Goal: Information Seeking & Learning: Find specific fact

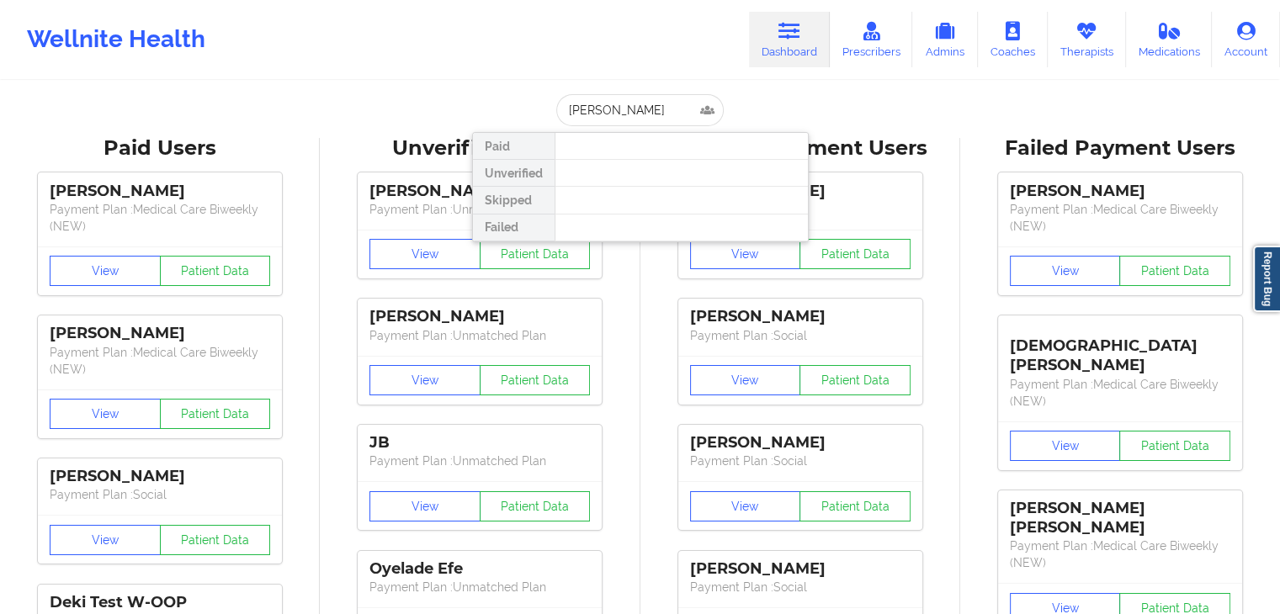
click at [613, 102] on input "[PERSON_NAME]" at bounding box center [639, 110] width 167 height 32
type input "[PERSON_NAME]"
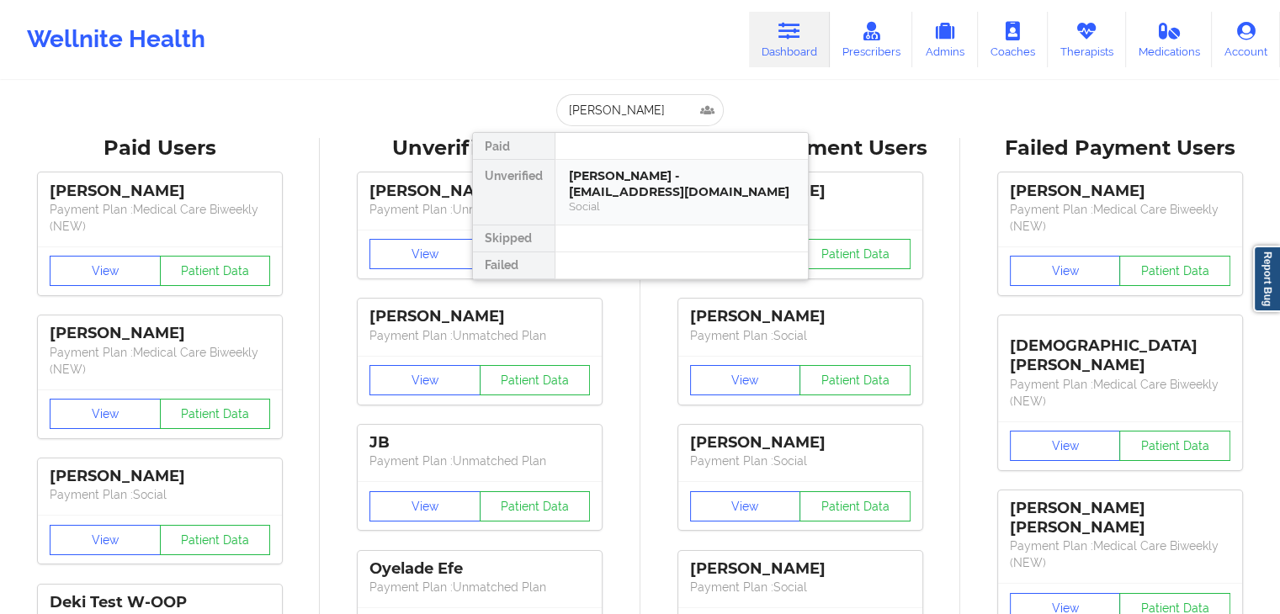
click at [636, 187] on div "[PERSON_NAME] - [EMAIL_ADDRESS][DOMAIN_NAME]" at bounding box center [682, 183] width 226 height 31
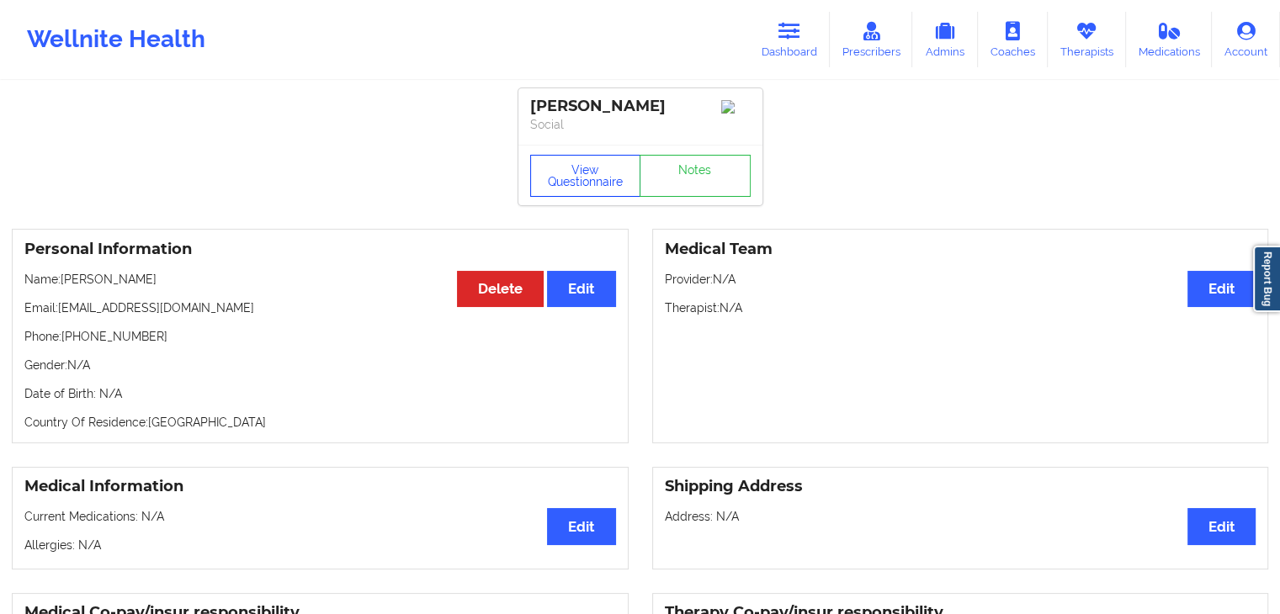
click at [566, 177] on button "View Questionnaire" at bounding box center [585, 176] width 111 height 42
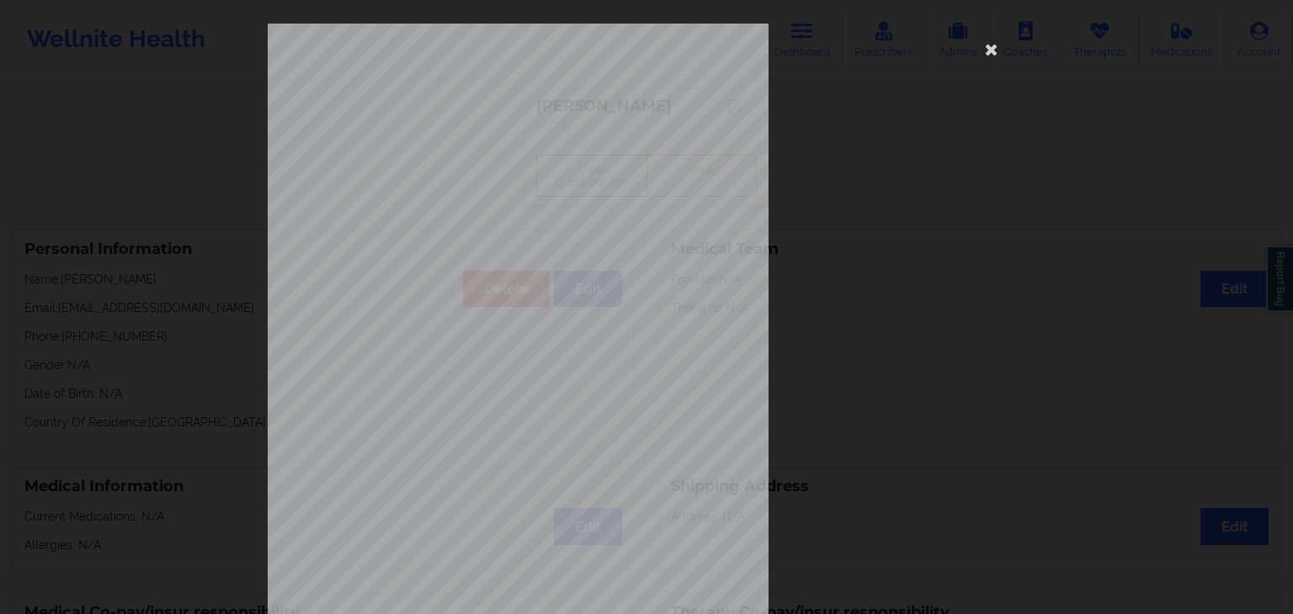
scroll to position [189, 0]
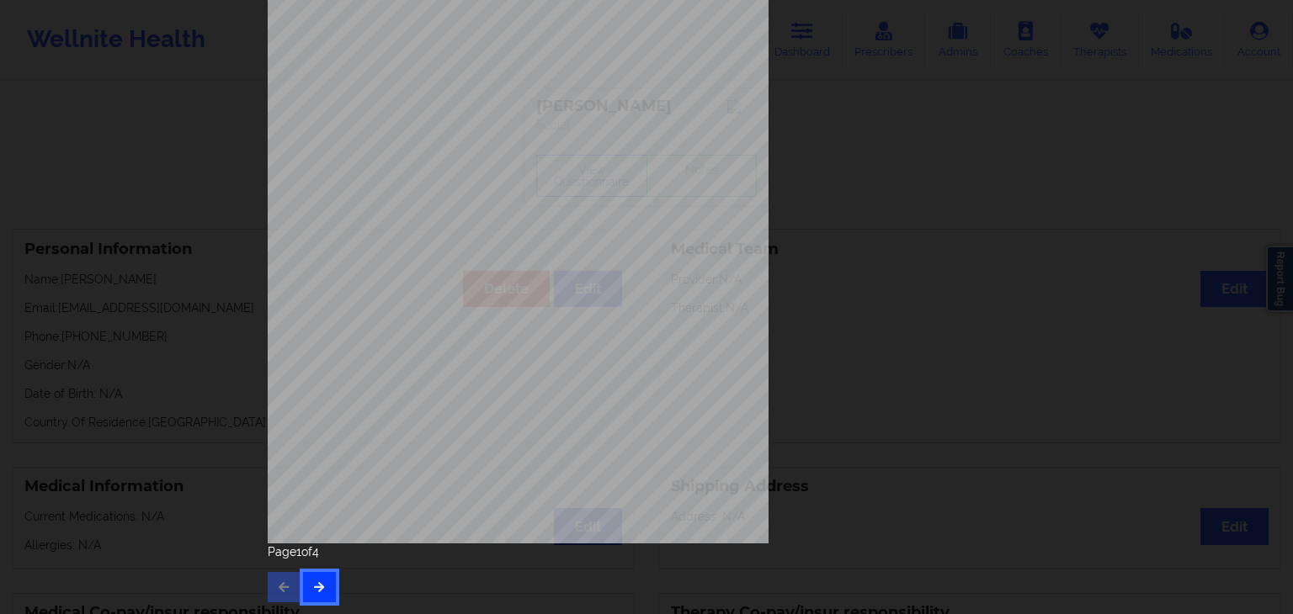
click at [321, 576] on button "button" at bounding box center [319, 587] width 33 height 30
click at [306, 603] on div "Feeling nervous, anxious, or on edge Not being able to stop or control worrying…" at bounding box center [646, 218] width 781 height 791
click at [312, 587] on icon "button" at bounding box center [319, 587] width 14 height 10
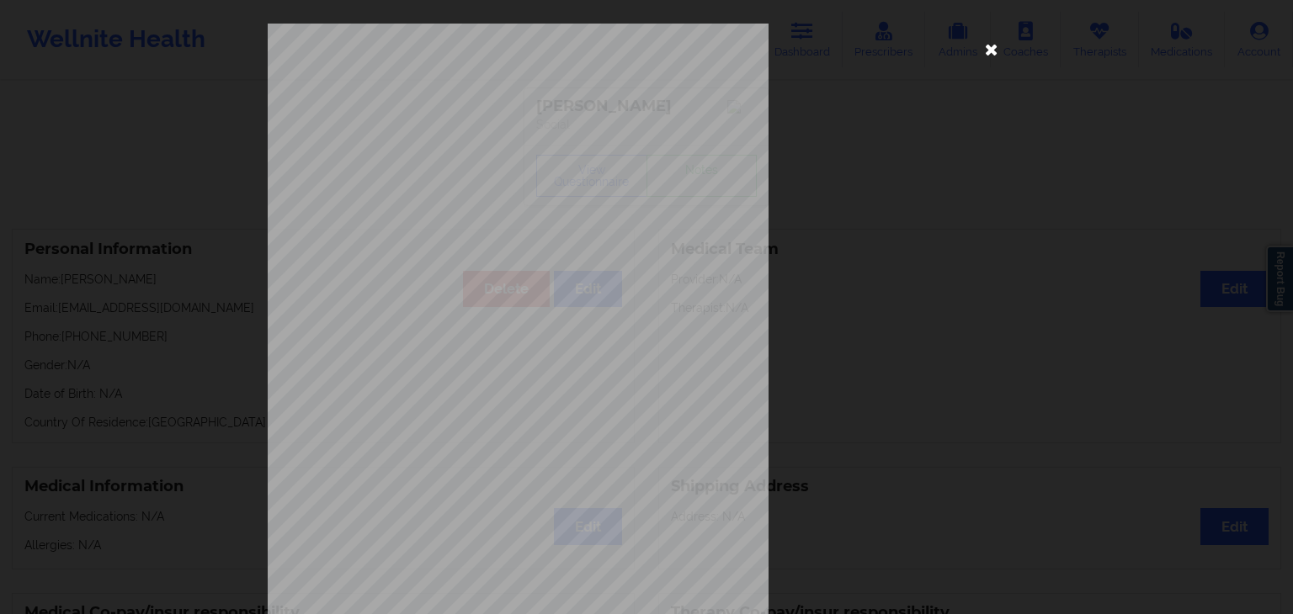
click at [988, 58] on icon at bounding box center [991, 48] width 27 height 27
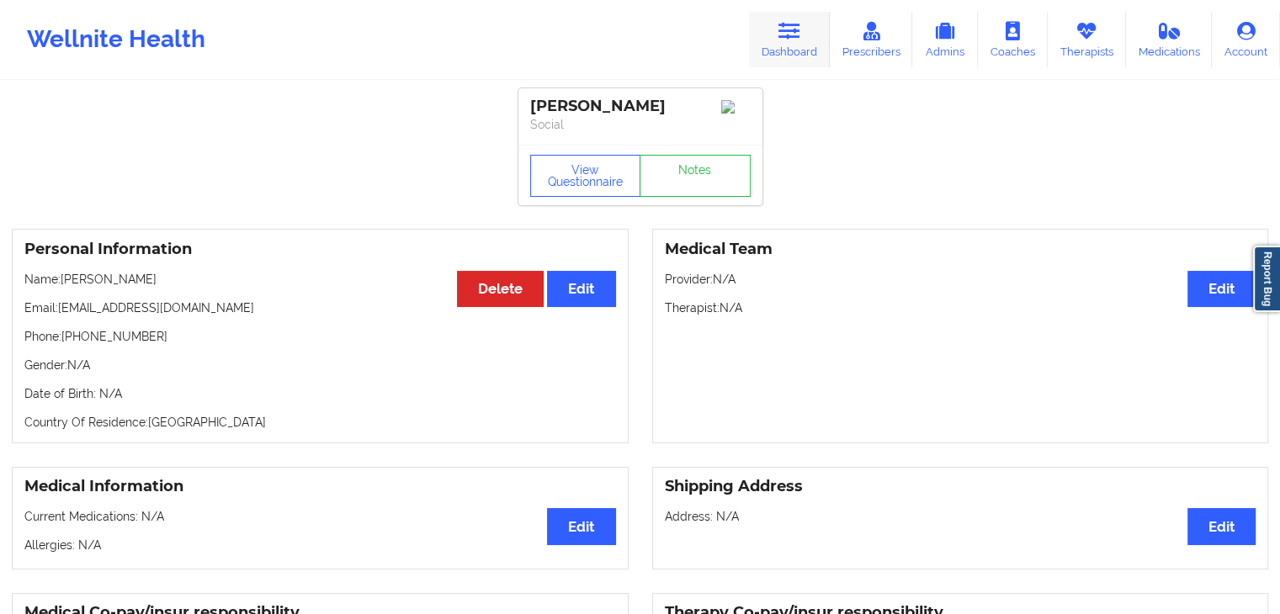
click at [808, 45] on link "Dashboard" at bounding box center [789, 40] width 81 height 56
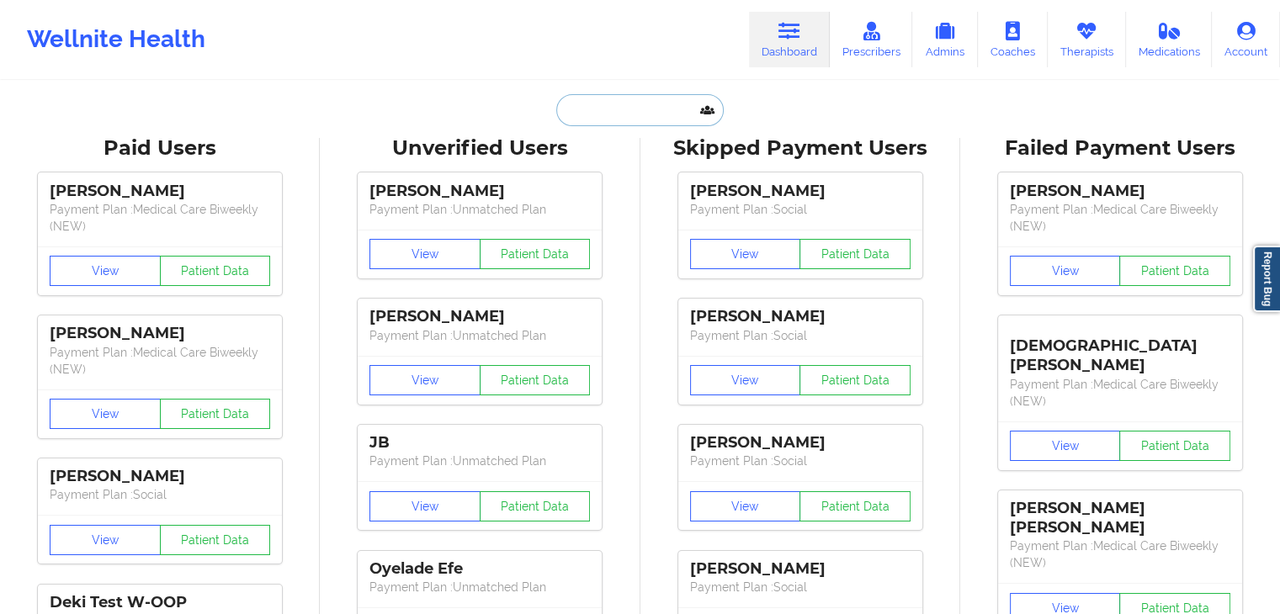
paste input "[PERSON_NAME]"
click at [667, 118] on input "[PERSON_NAME]" at bounding box center [639, 110] width 167 height 32
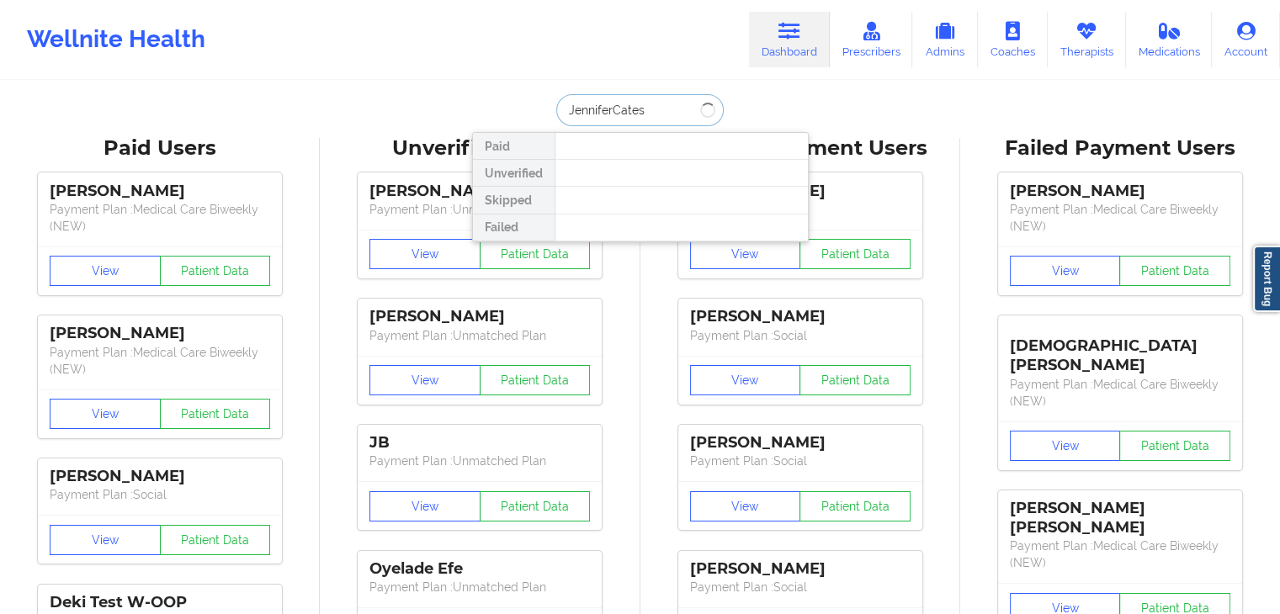
type input "[PERSON_NAME]"
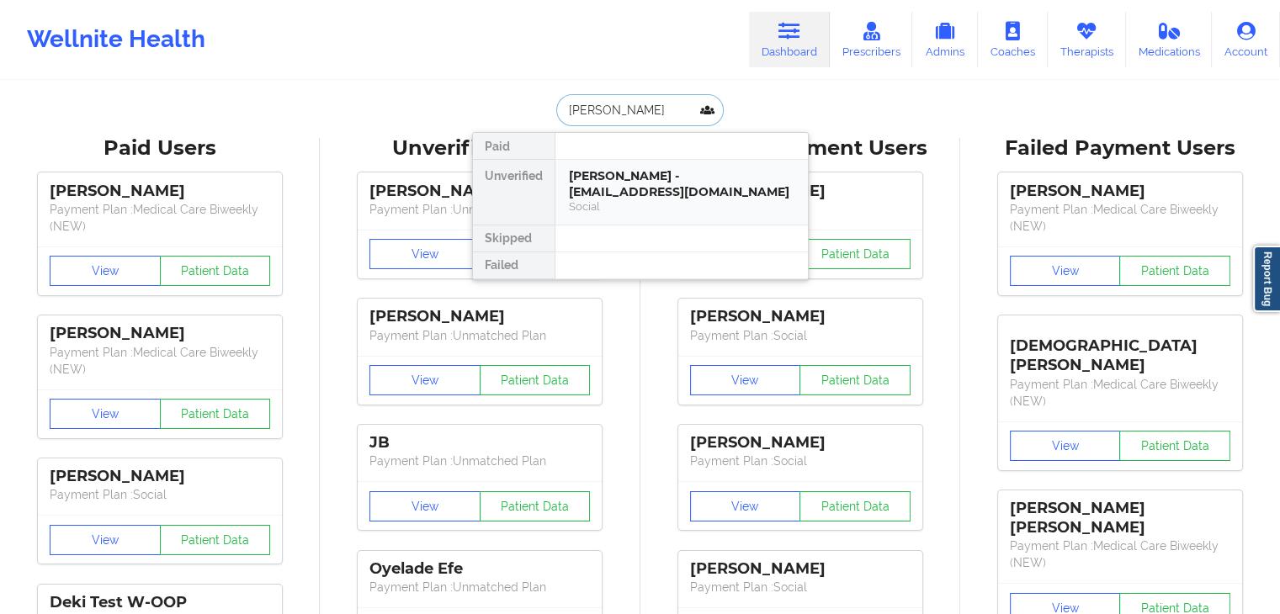
click at [637, 185] on div "[PERSON_NAME] - [EMAIL_ADDRESS][DOMAIN_NAME]" at bounding box center [682, 183] width 226 height 31
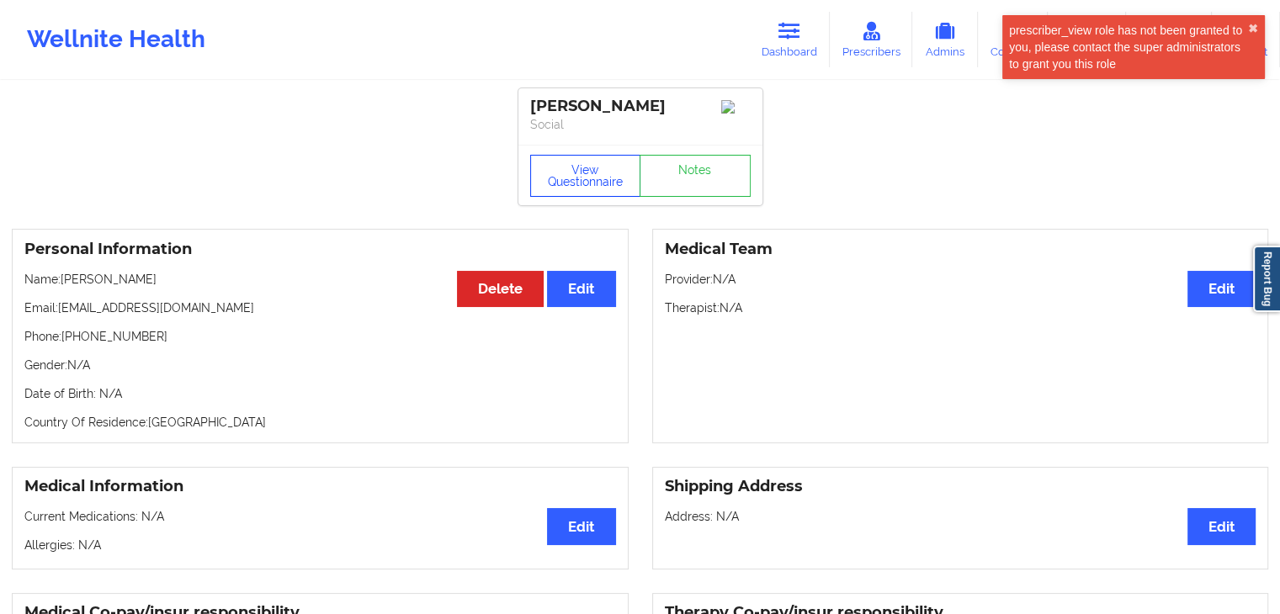
click at [581, 182] on button "View Questionnaire" at bounding box center [585, 176] width 111 height 42
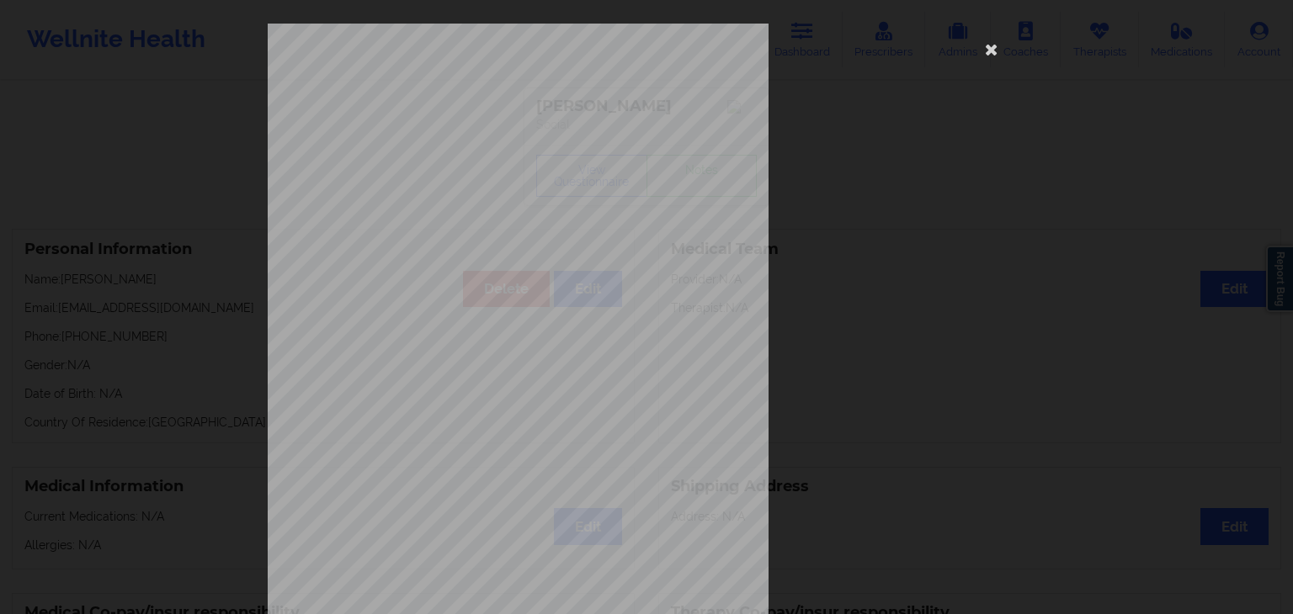
scroll to position [189, 0]
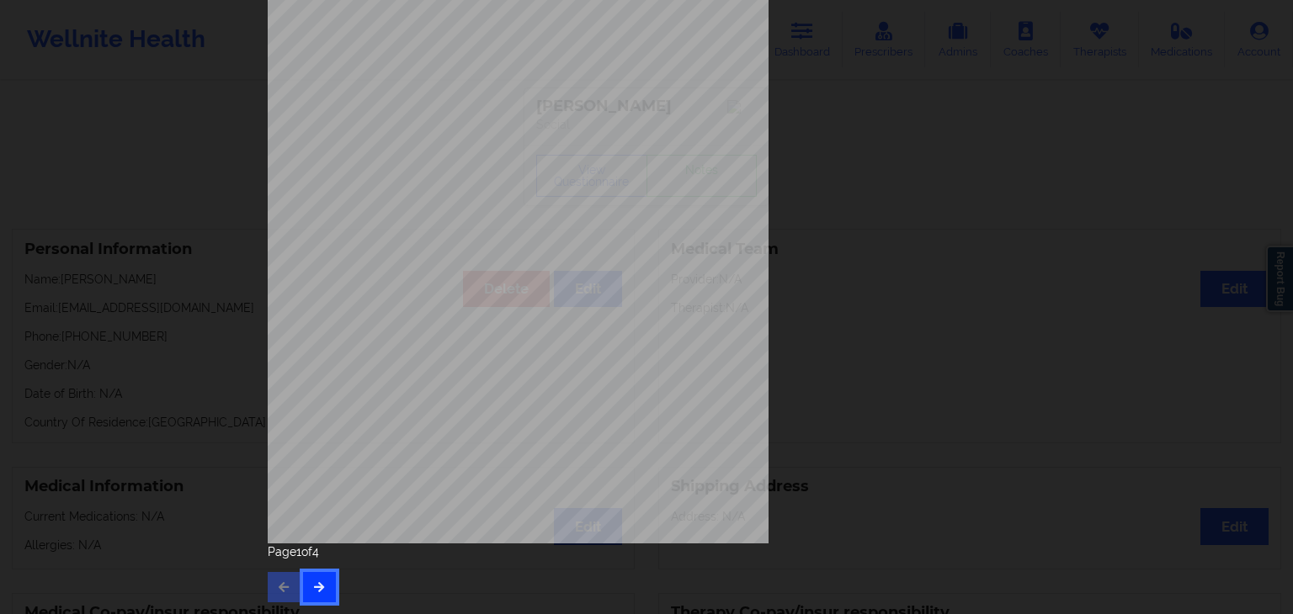
click at [314, 583] on icon "button" at bounding box center [319, 587] width 14 height 10
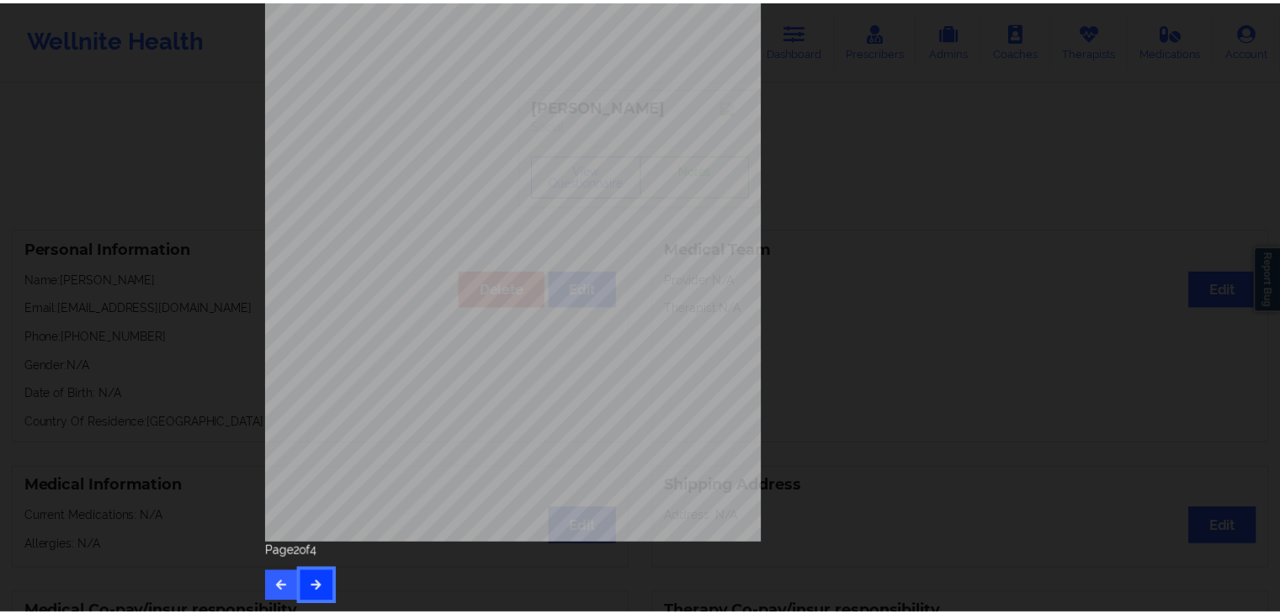
scroll to position [0, 0]
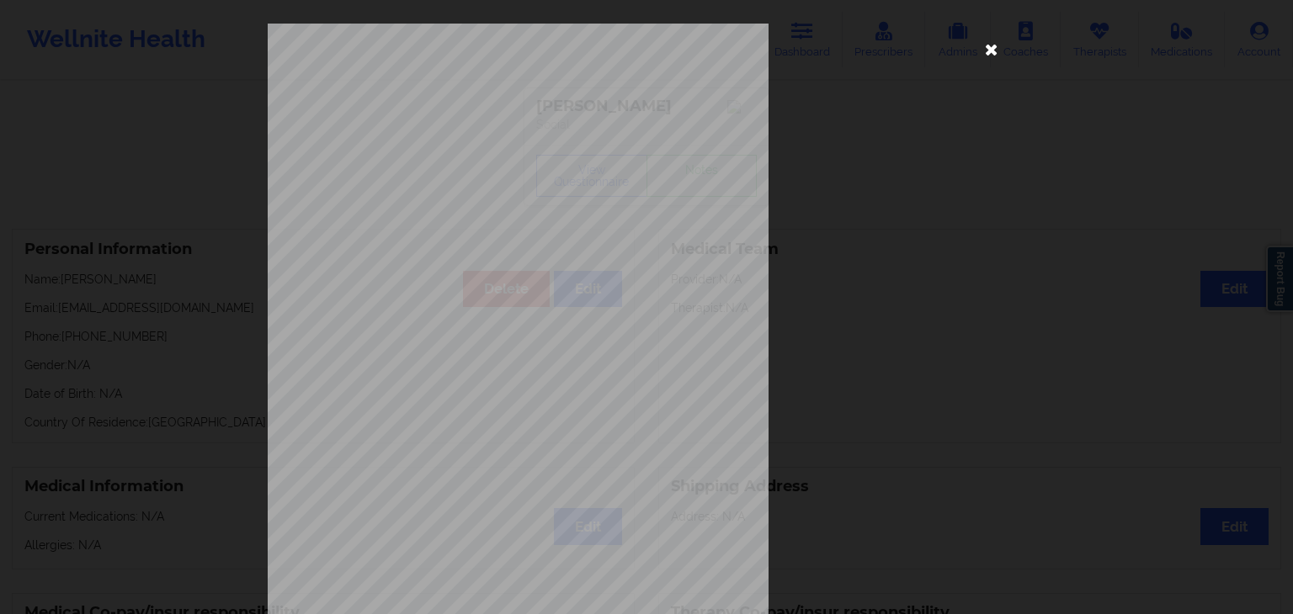
click at [986, 43] on icon at bounding box center [991, 48] width 27 height 27
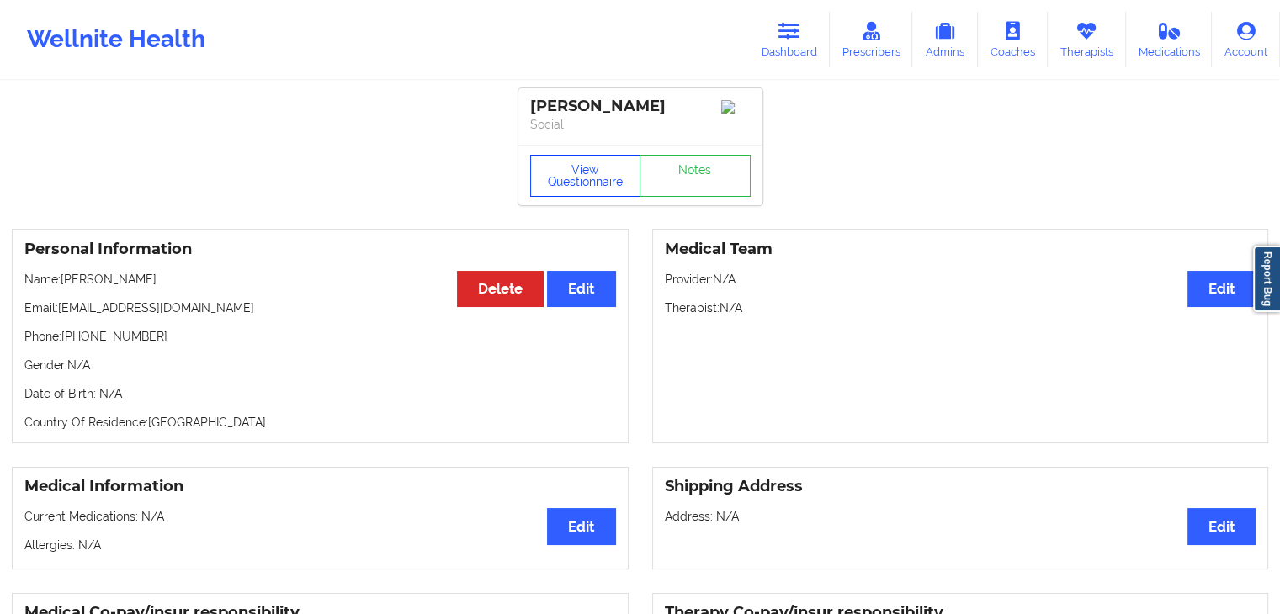
click at [580, 173] on button "View Questionnaire" at bounding box center [585, 176] width 111 height 42
click at [817, 54] on link "Dashboard" at bounding box center [789, 40] width 81 height 56
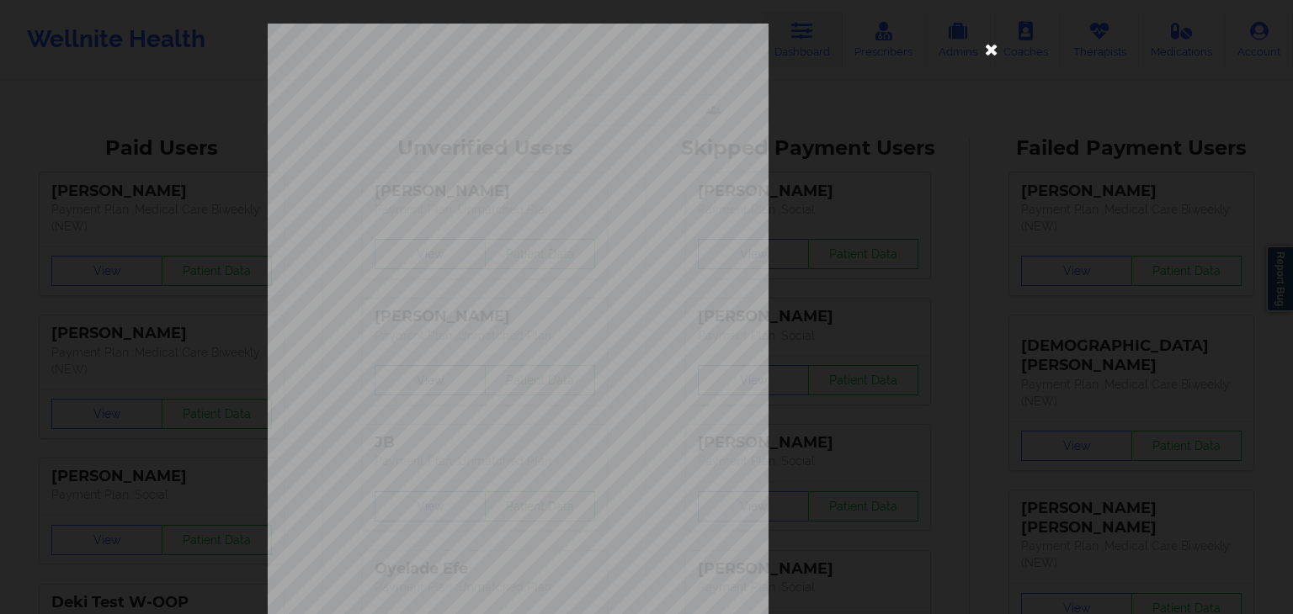
click at [991, 40] on icon at bounding box center [991, 48] width 27 height 27
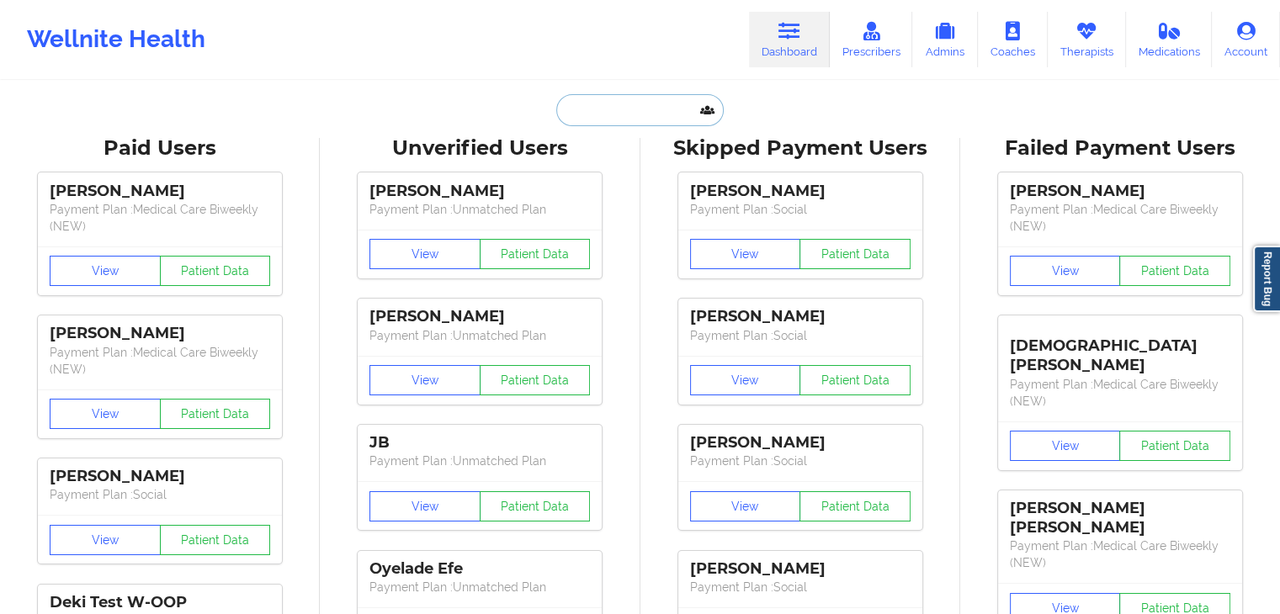
paste input "[PERSON_NAME]"
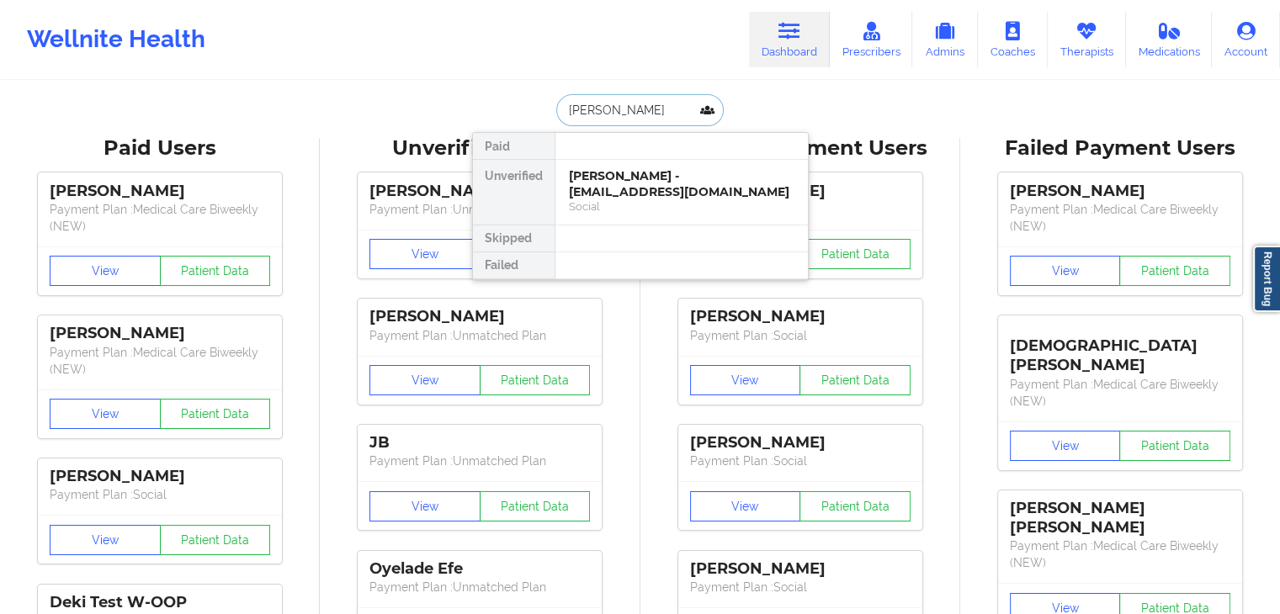
click at [670, 105] on input "[PERSON_NAME]" at bounding box center [639, 110] width 167 height 32
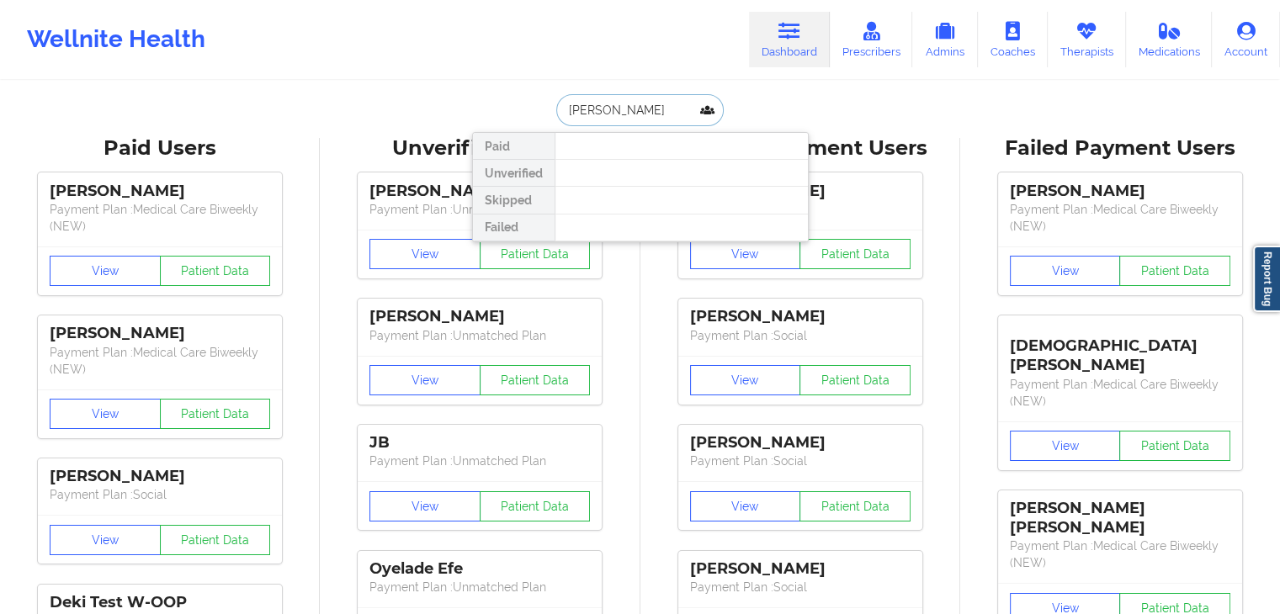
click at [640, 119] on input "[PERSON_NAME]" at bounding box center [639, 110] width 167 height 32
type input "[PERSON_NAME]"
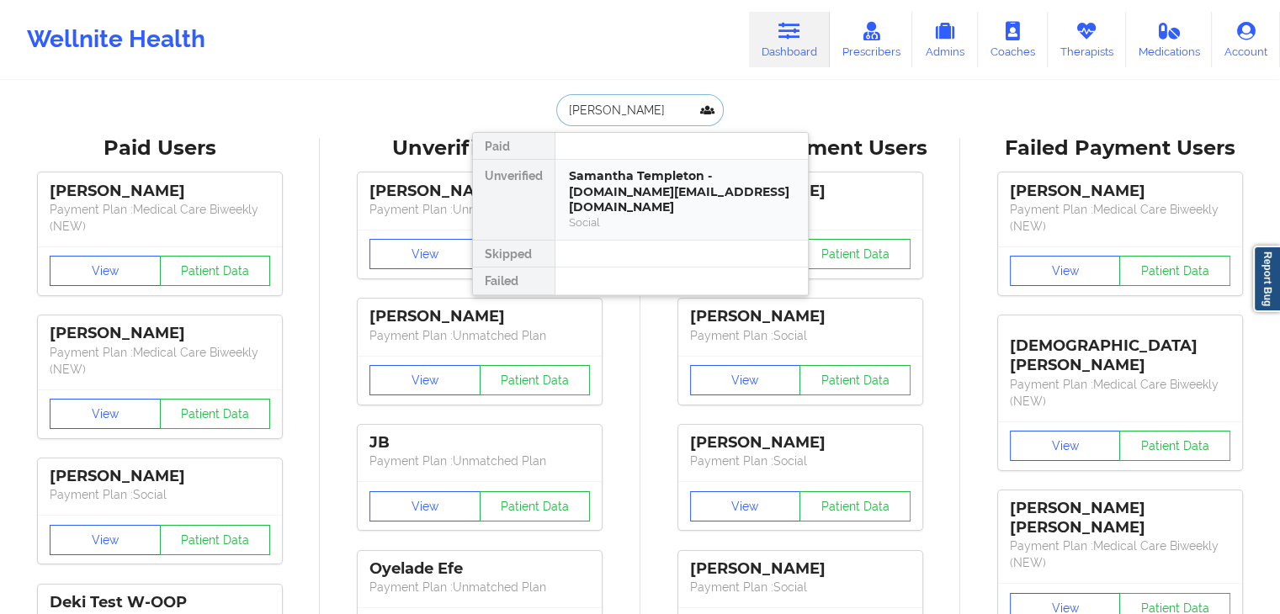
click at [637, 215] on div "Social" at bounding box center [682, 222] width 226 height 14
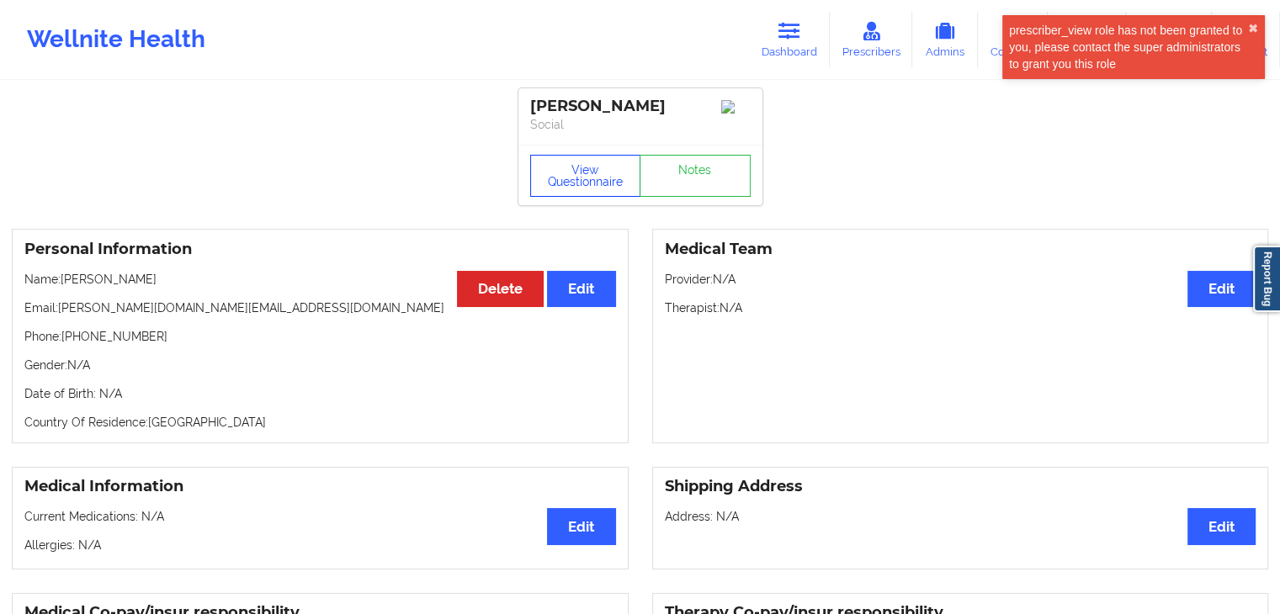
click at [561, 176] on button "View Questionnaire" at bounding box center [585, 176] width 111 height 42
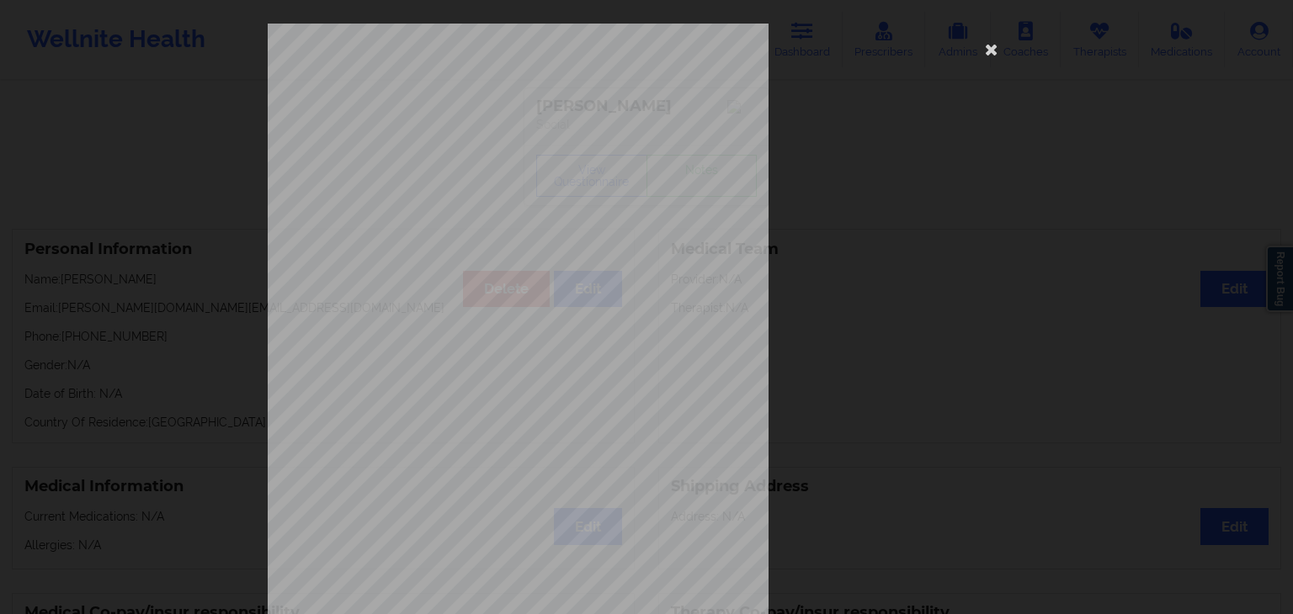
scroll to position [189, 0]
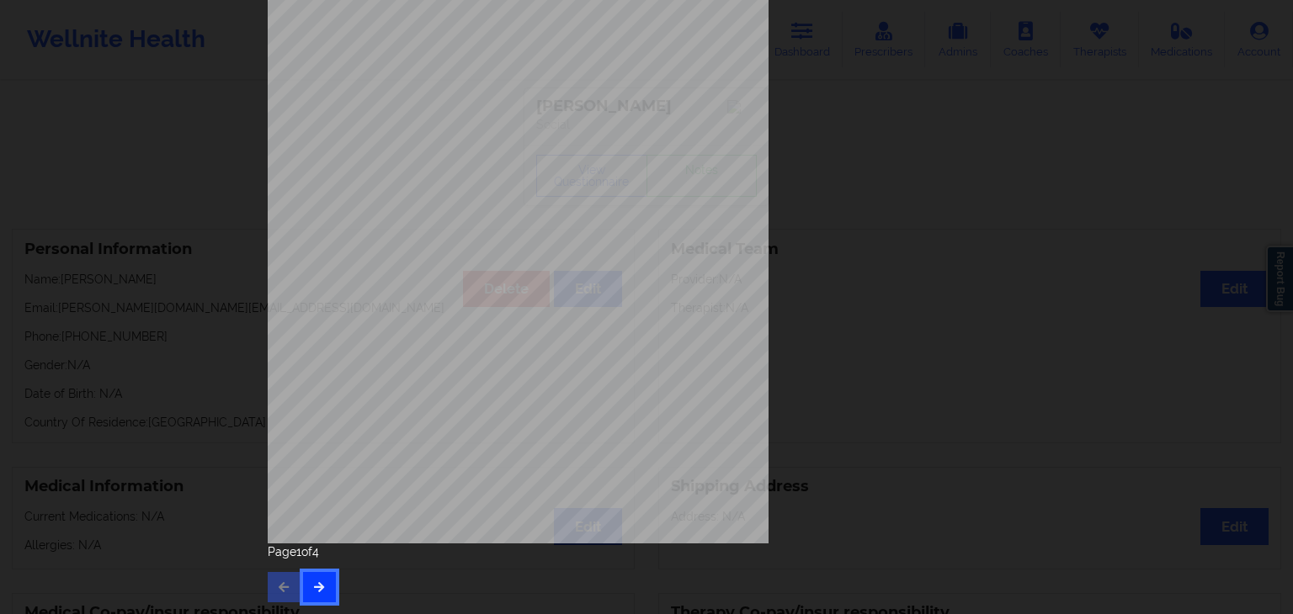
click at [324, 587] on button "button" at bounding box center [319, 587] width 33 height 30
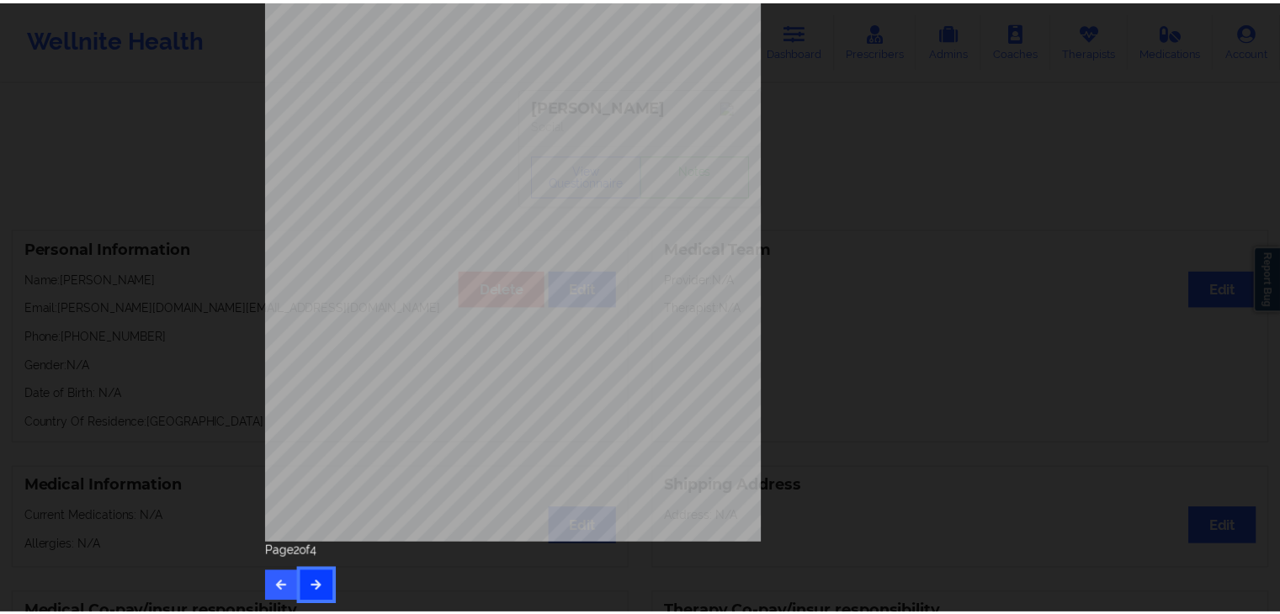
scroll to position [0, 0]
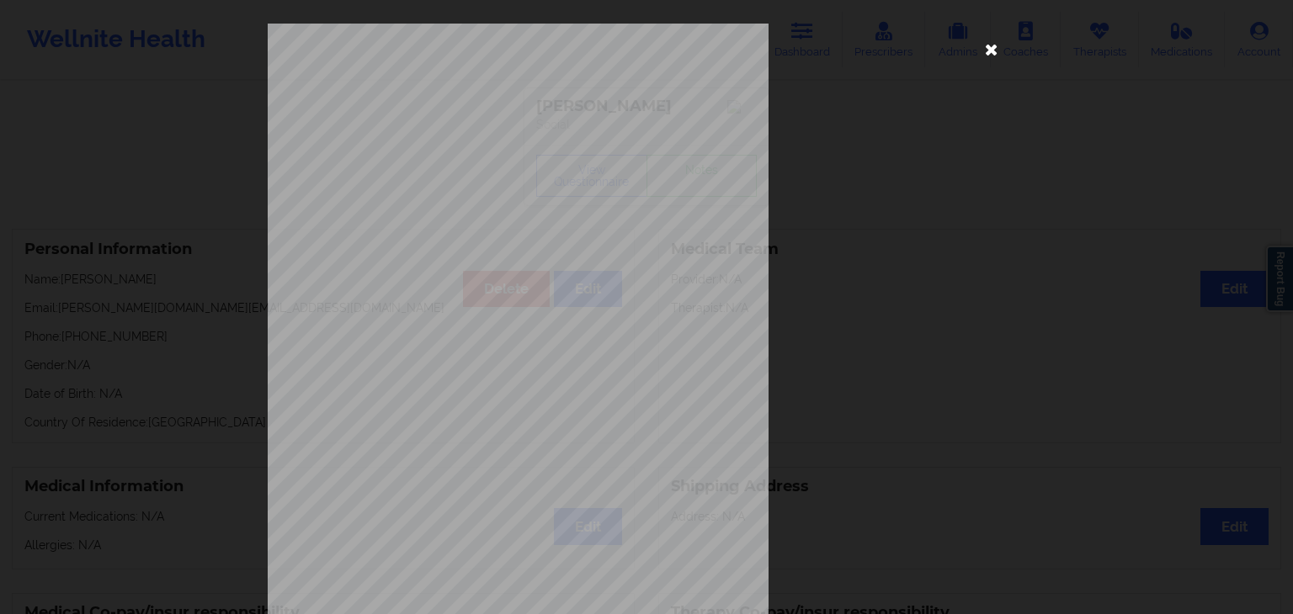
click at [994, 51] on icon at bounding box center [991, 48] width 27 height 27
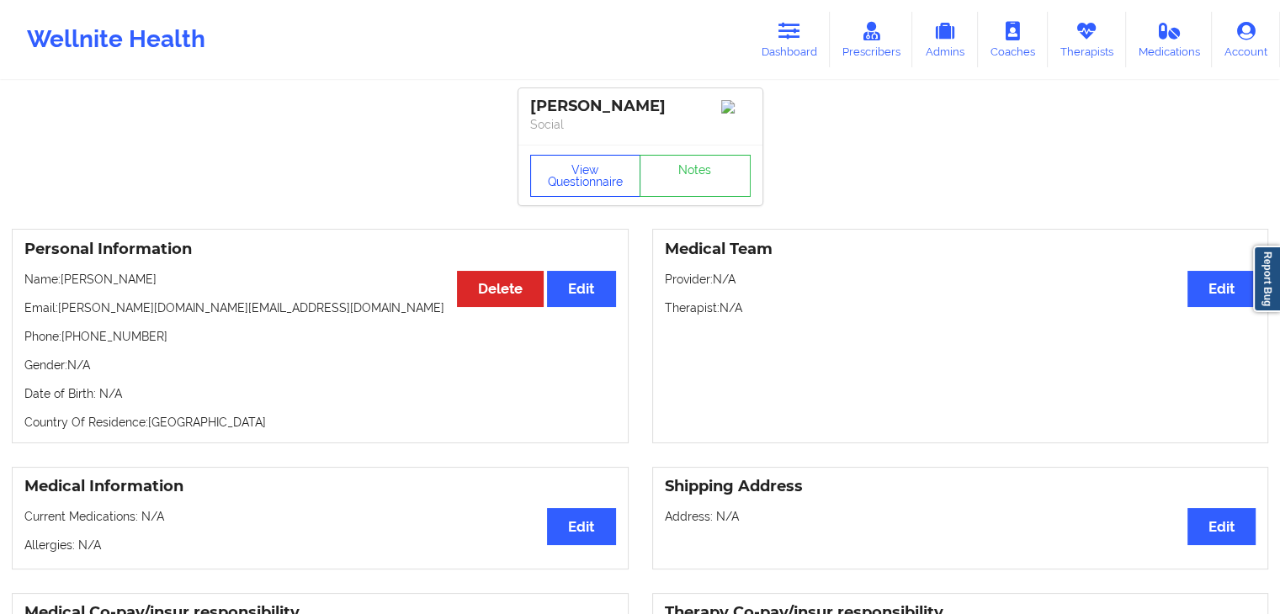
click at [598, 167] on button "View Questionnaire" at bounding box center [585, 176] width 111 height 42
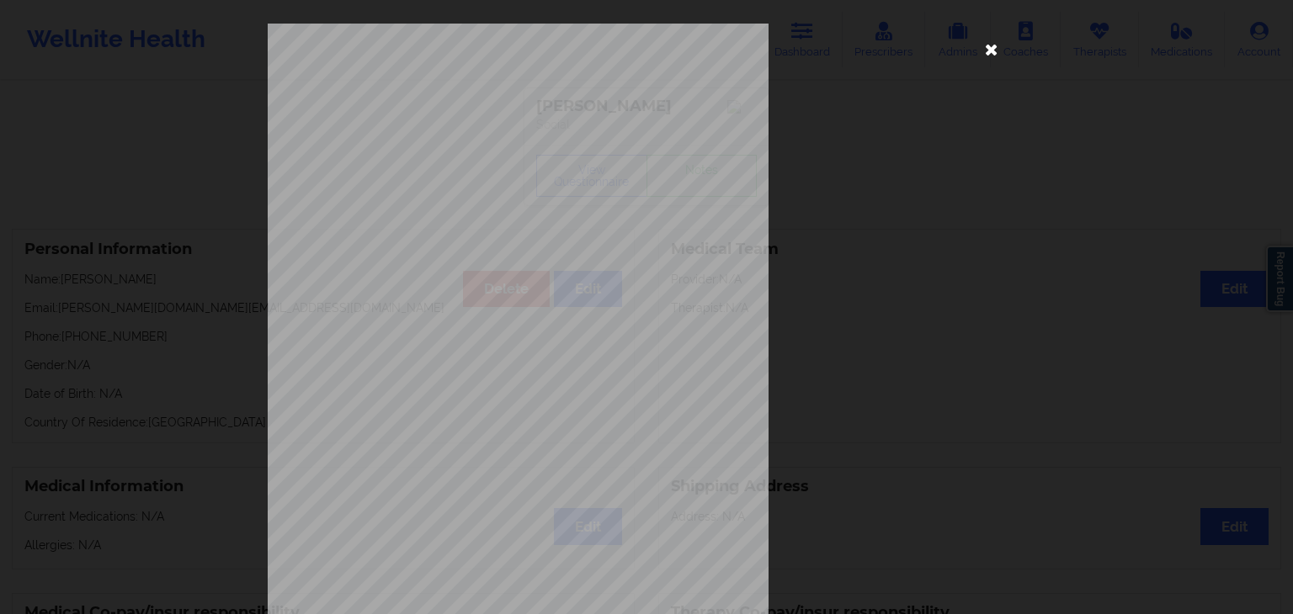
click at [989, 51] on icon at bounding box center [991, 48] width 27 height 27
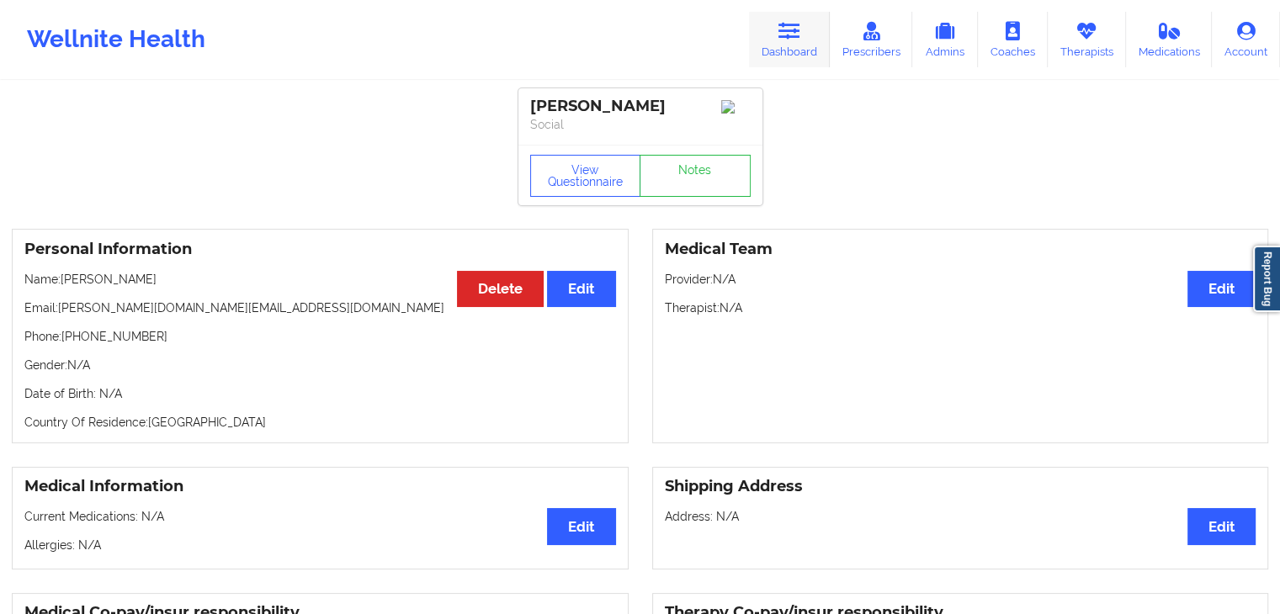
click at [784, 18] on link "Dashboard" at bounding box center [789, 40] width 81 height 56
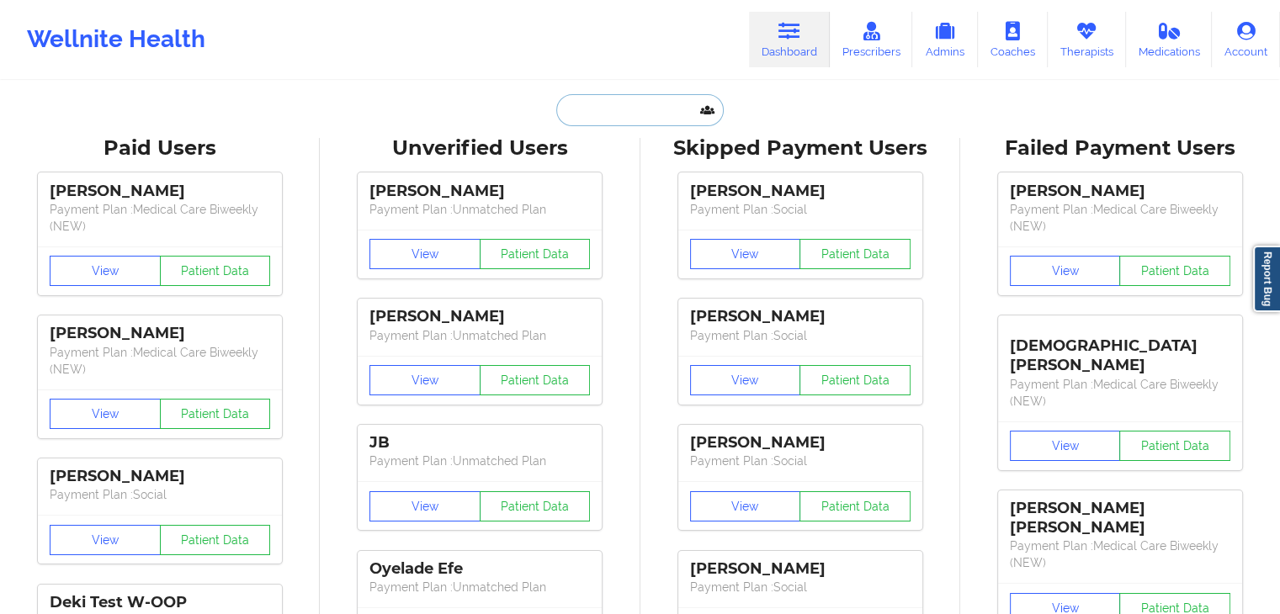
paste input "[PERSON_NAME]"
click at [666, 110] on input "[PERSON_NAME]" at bounding box center [639, 110] width 167 height 32
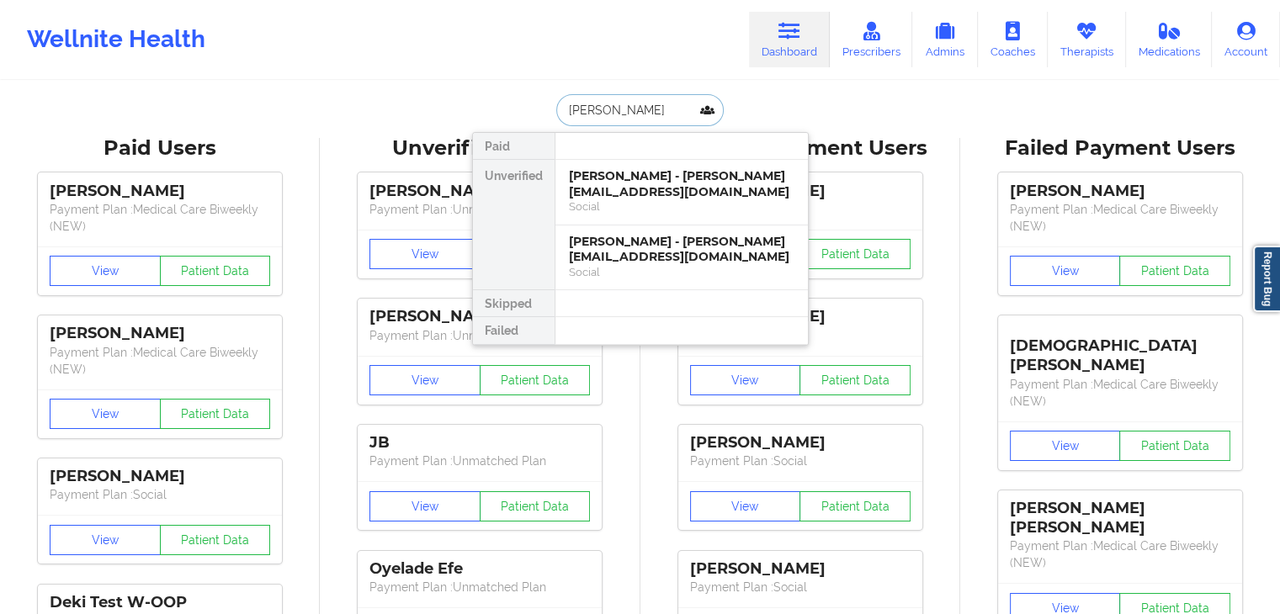
type input "[PERSON_NAME]"
click at [709, 252] on div "[PERSON_NAME] - [PERSON_NAME][EMAIL_ADDRESS][DOMAIN_NAME]" at bounding box center [682, 249] width 226 height 31
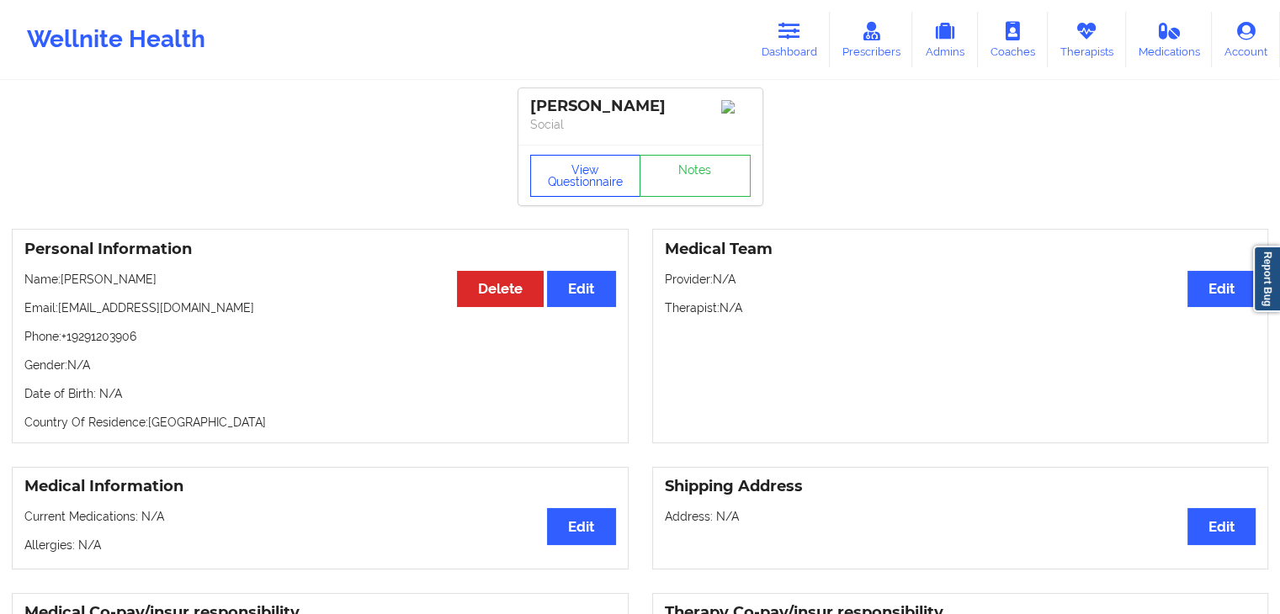
click at [576, 190] on button "View Questionnaire" at bounding box center [585, 176] width 111 height 42
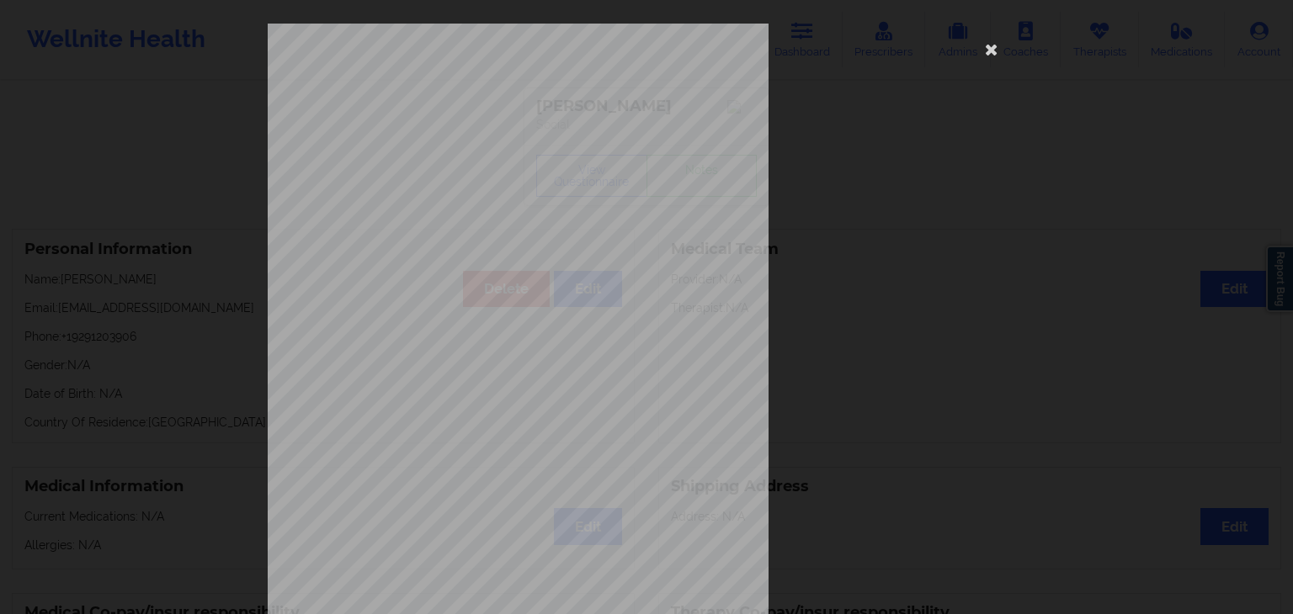
scroll to position [189, 0]
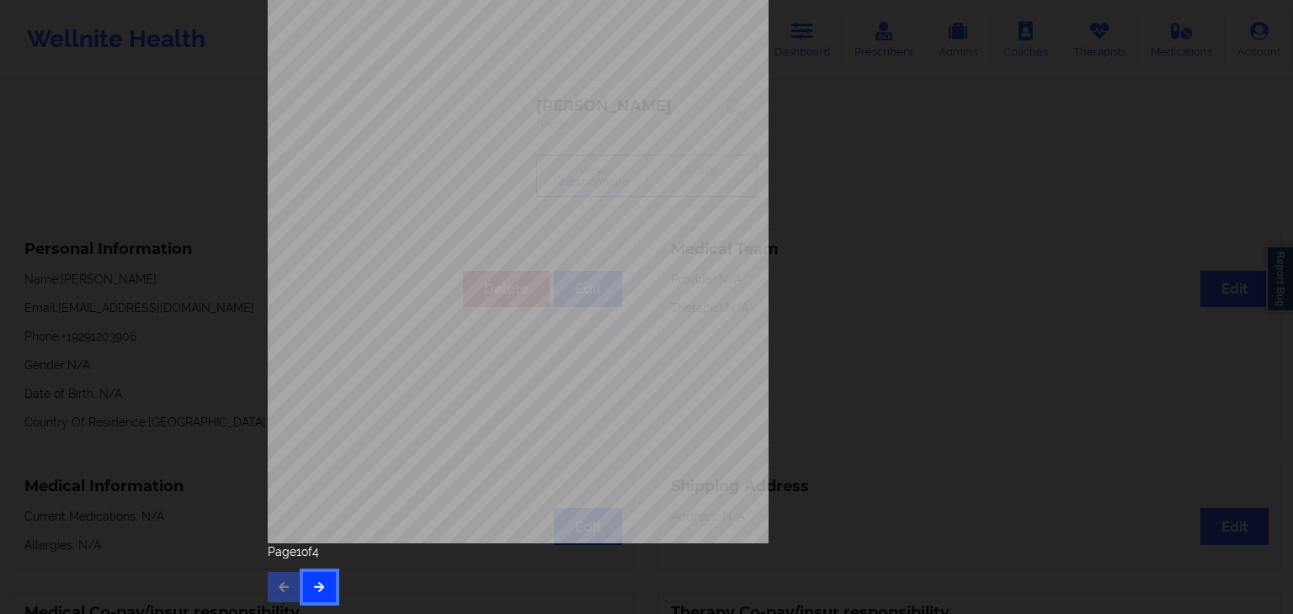
click at [306, 587] on button "button" at bounding box center [319, 587] width 33 height 30
click at [313, 594] on button "button" at bounding box center [319, 587] width 33 height 30
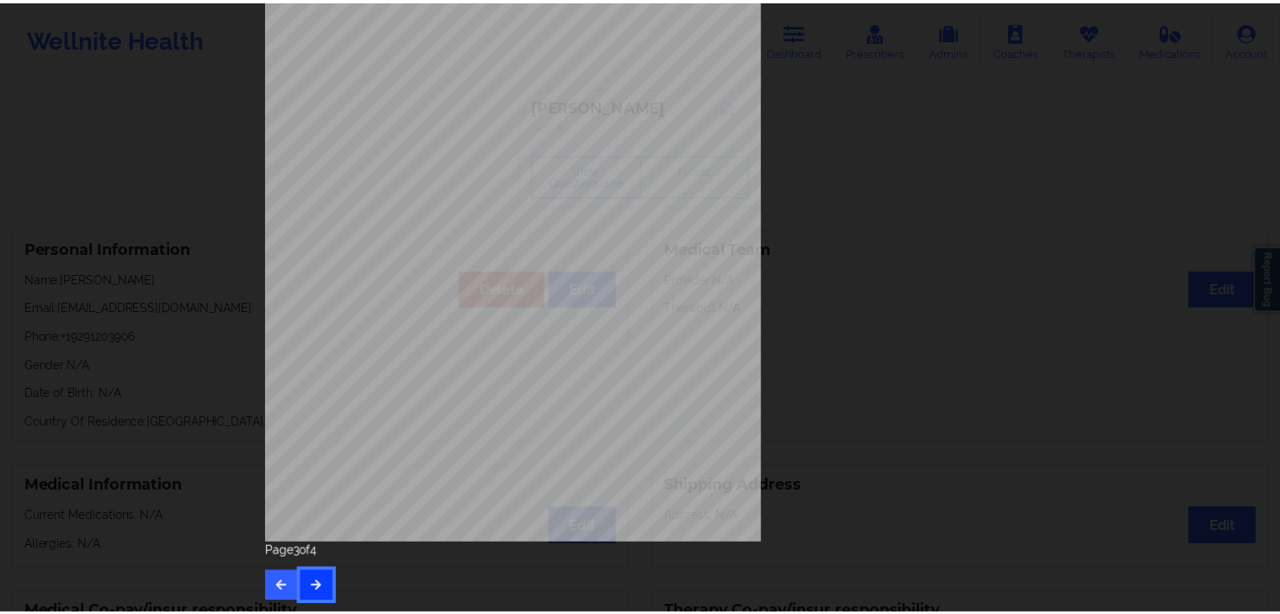
scroll to position [0, 0]
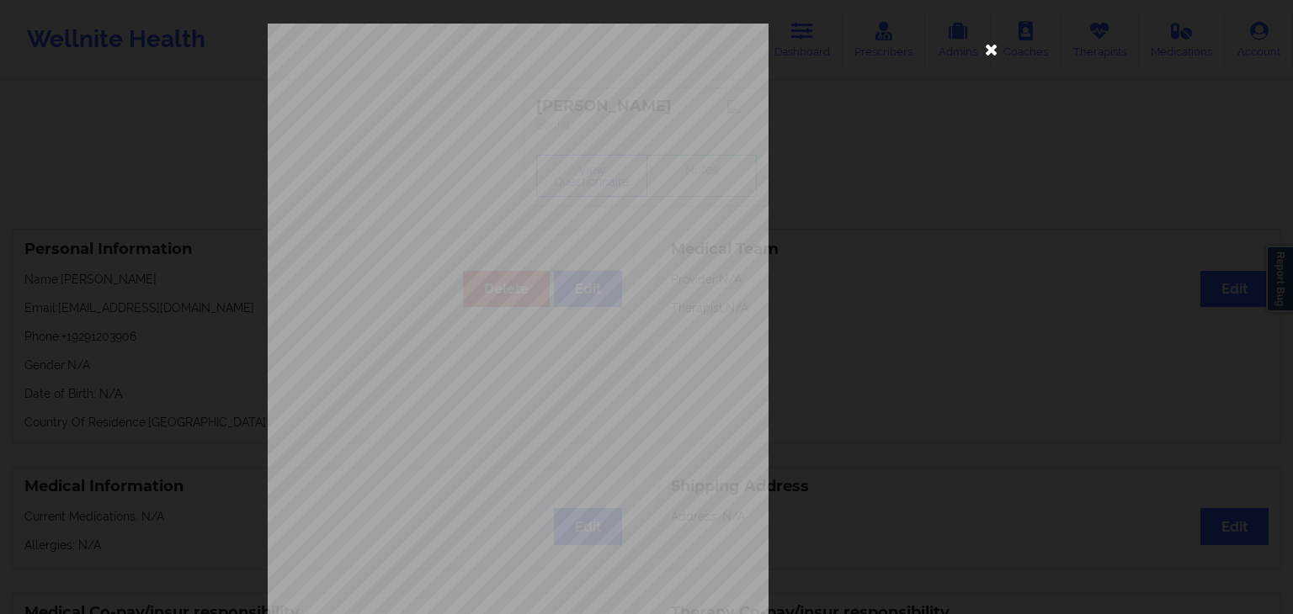
click at [987, 45] on icon at bounding box center [991, 48] width 27 height 27
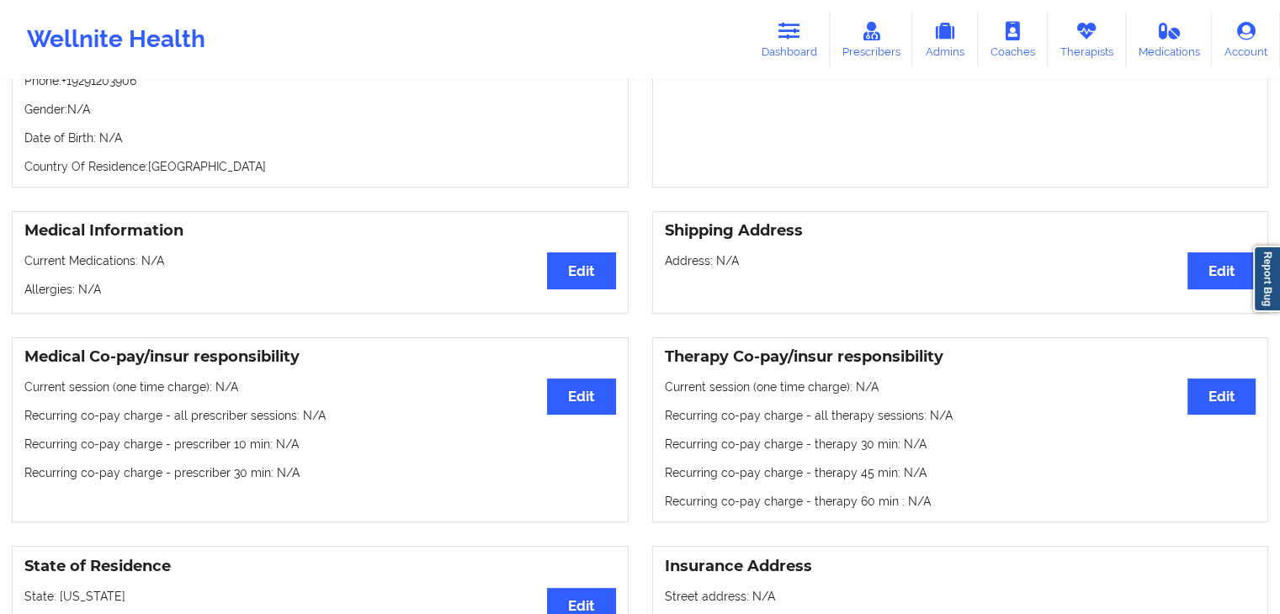
scroll to position [218, 0]
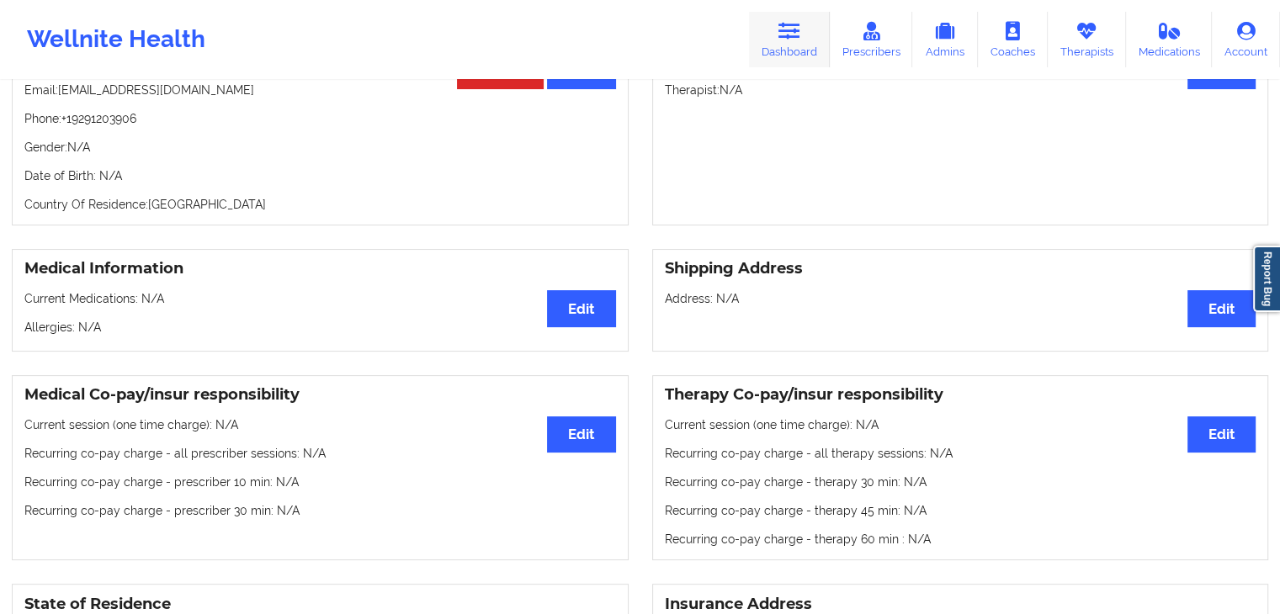
click at [787, 30] on icon at bounding box center [789, 31] width 22 height 19
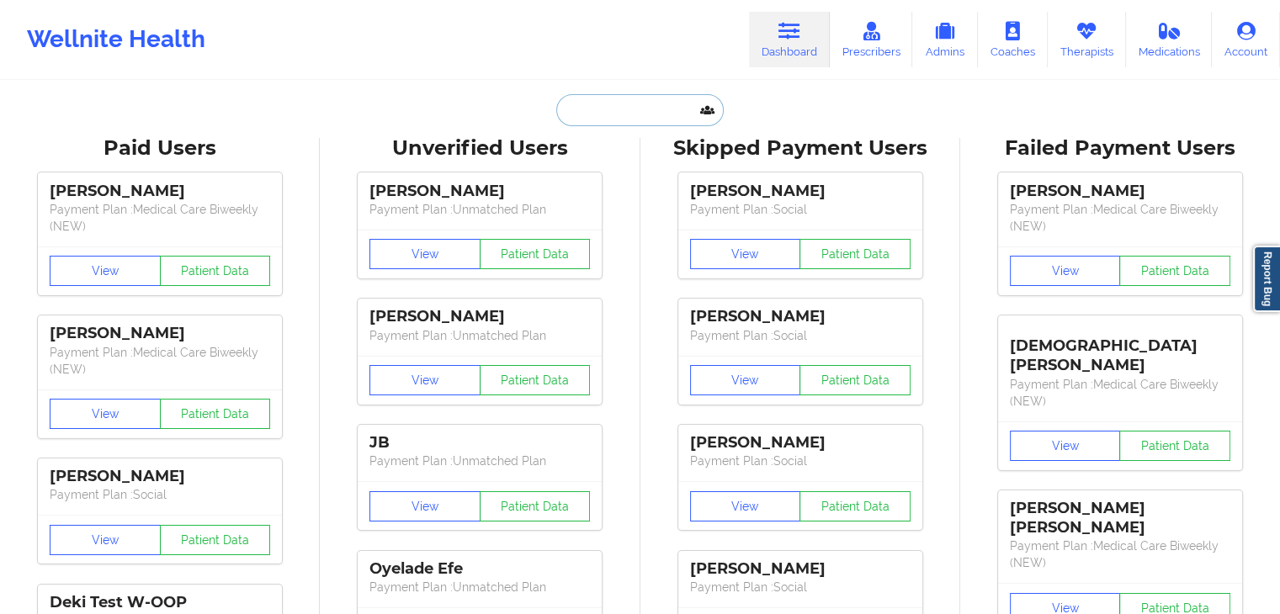
paste input "[PERSON_NAME]"
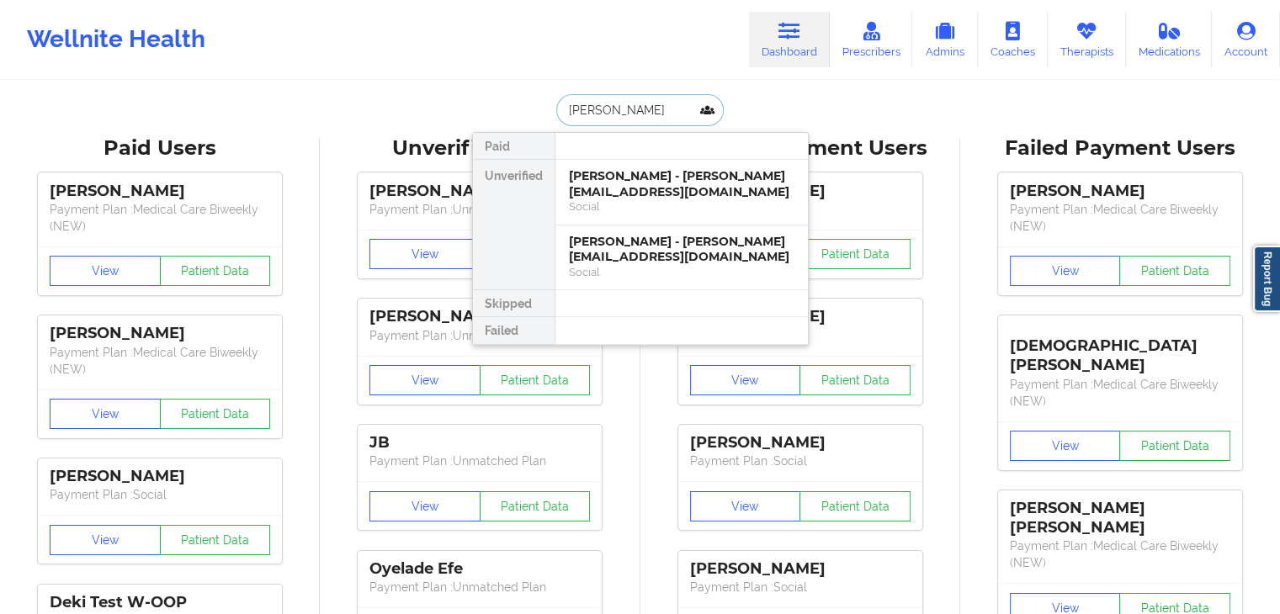
click at [659, 108] on input "[PERSON_NAME]" at bounding box center [639, 110] width 167 height 32
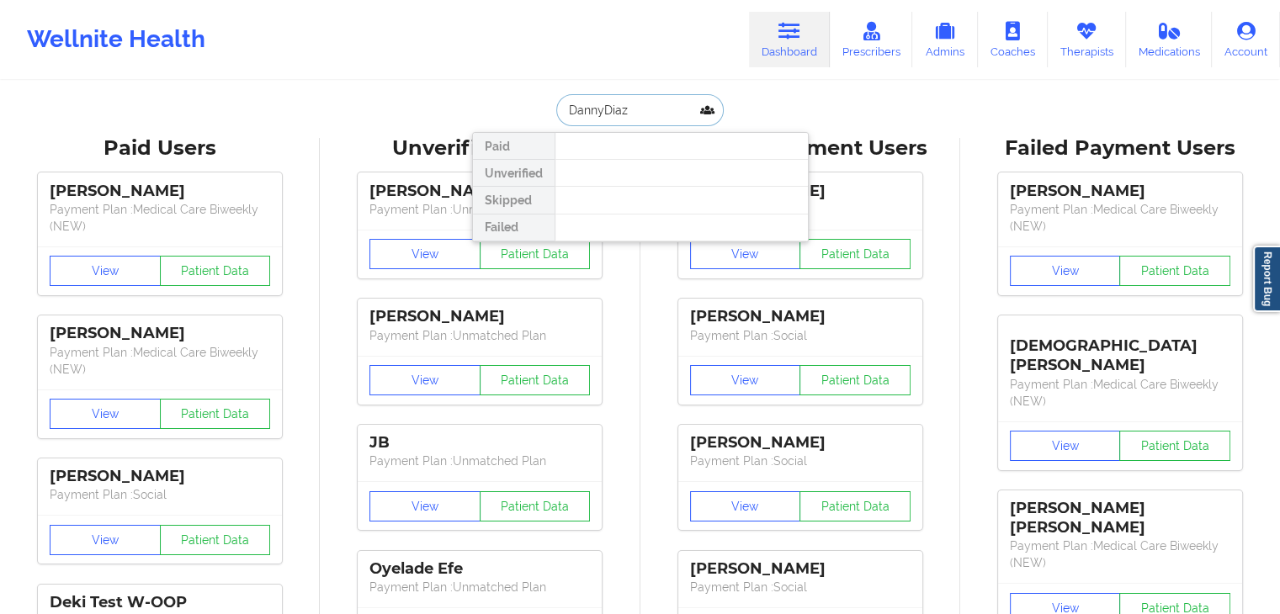
type input "[PERSON_NAME]"
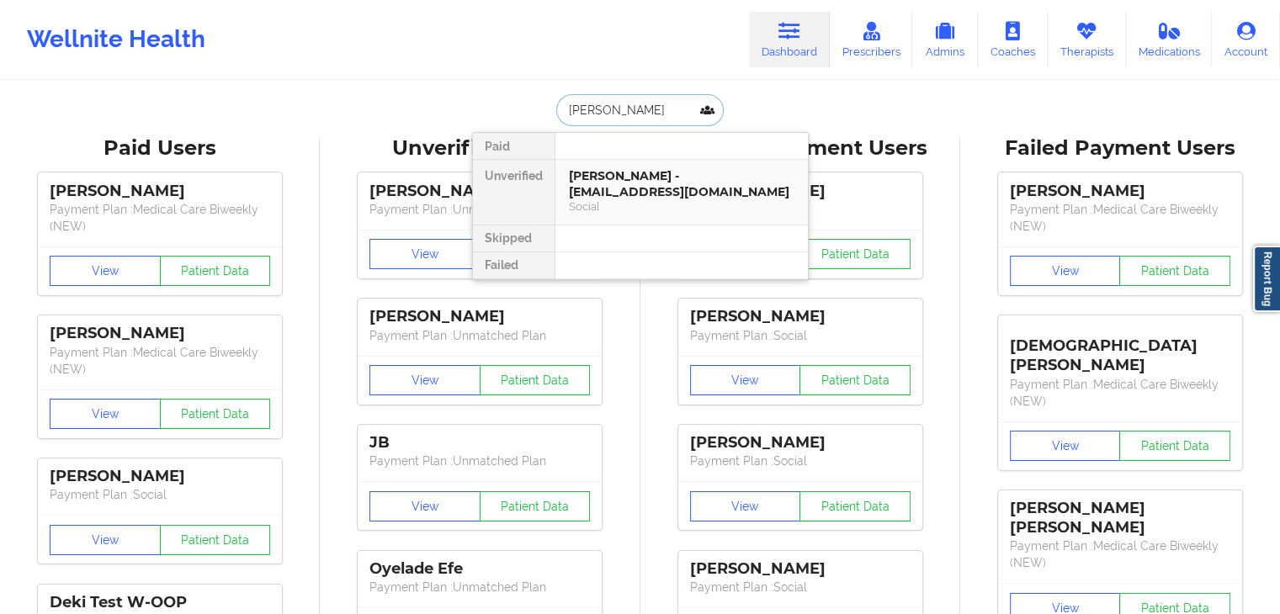
click at [613, 181] on div "[PERSON_NAME] - [EMAIL_ADDRESS][DOMAIN_NAME]" at bounding box center [682, 183] width 226 height 31
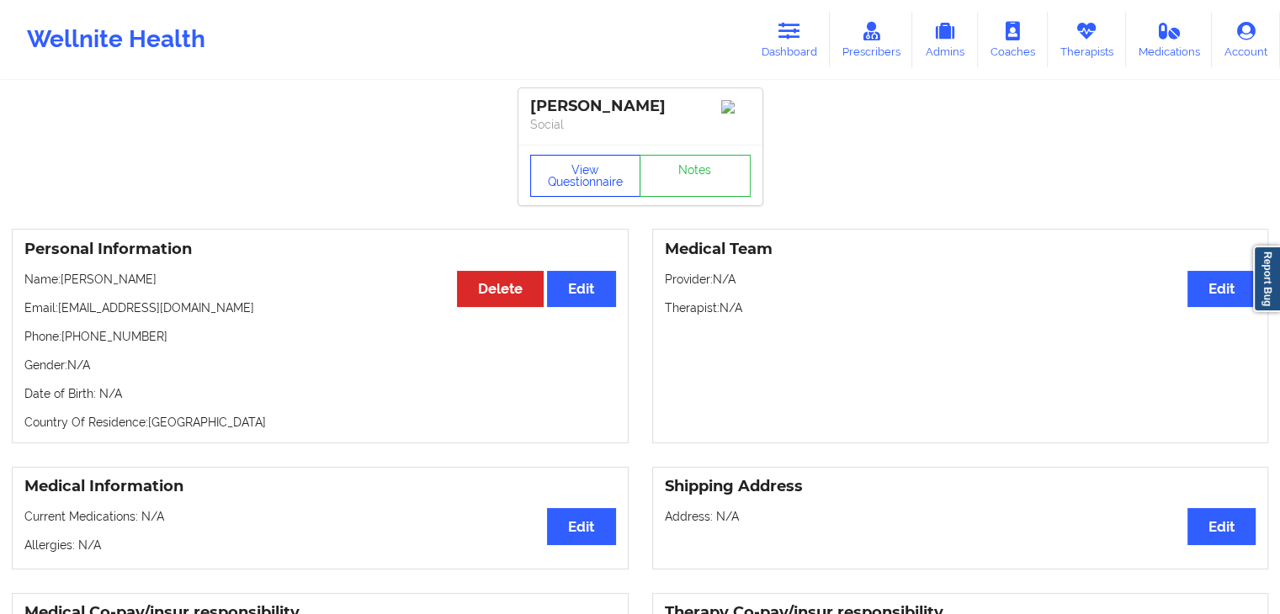
click at [587, 186] on button "View Questionnaire" at bounding box center [585, 176] width 111 height 42
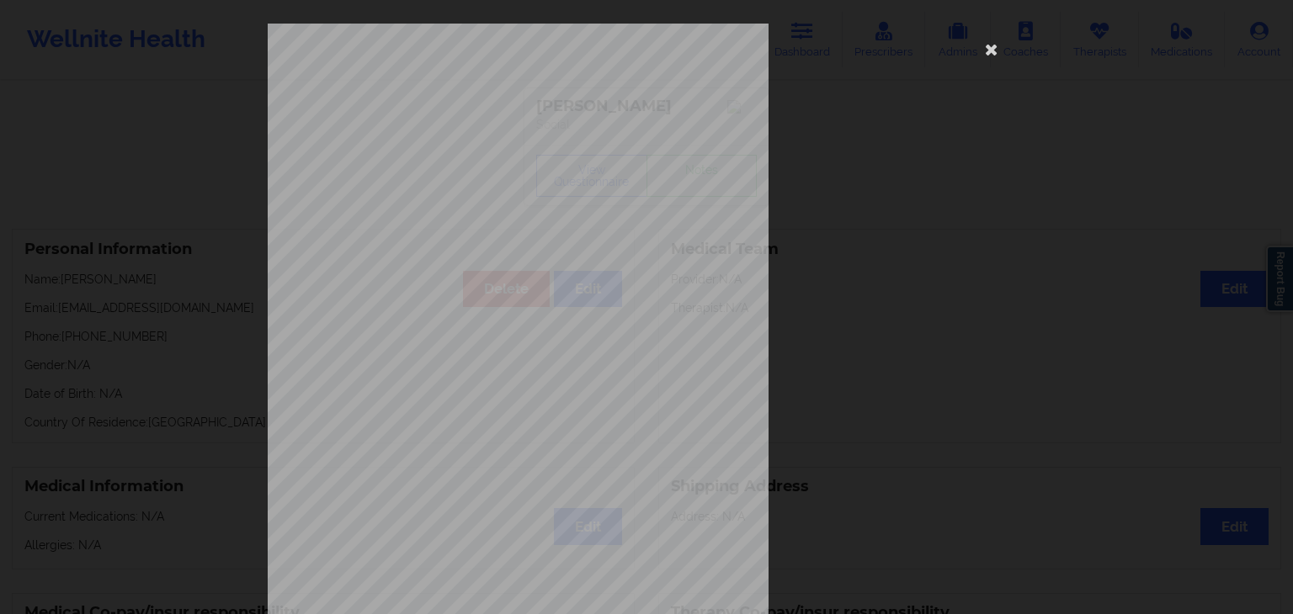
scroll to position [189, 0]
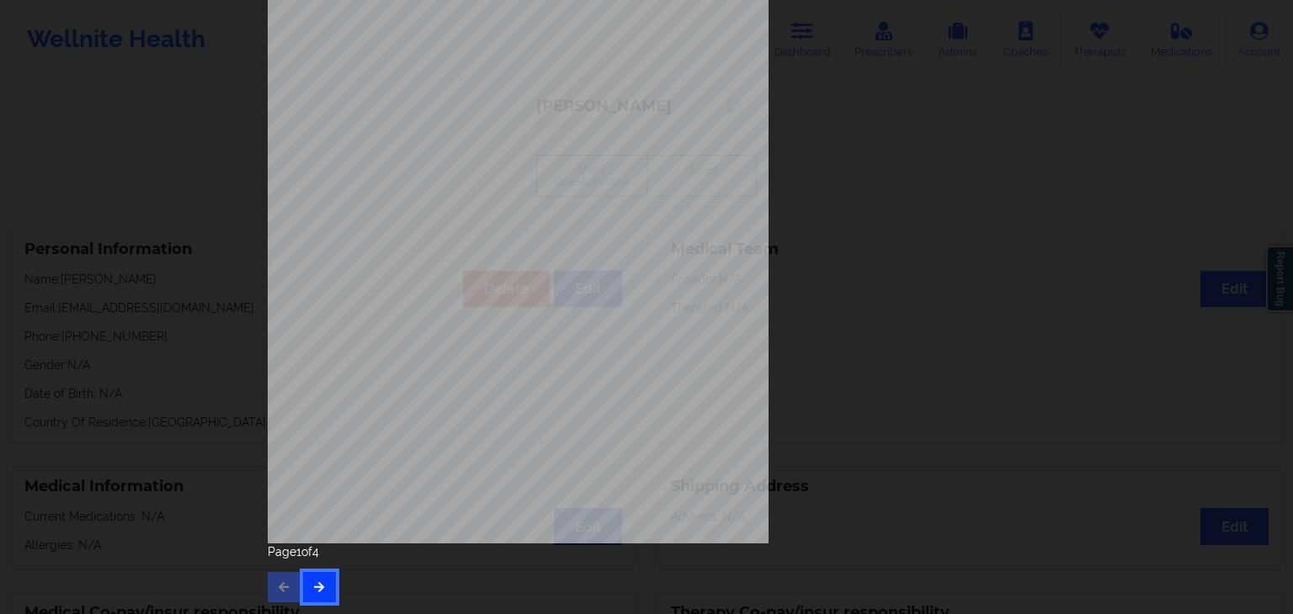
click at [315, 587] on icon "button" at bounding box center [319, 587] width 14 height 10
click at [315, 590] on icon "button" at bounding box center [319, 587] width 14 height 10
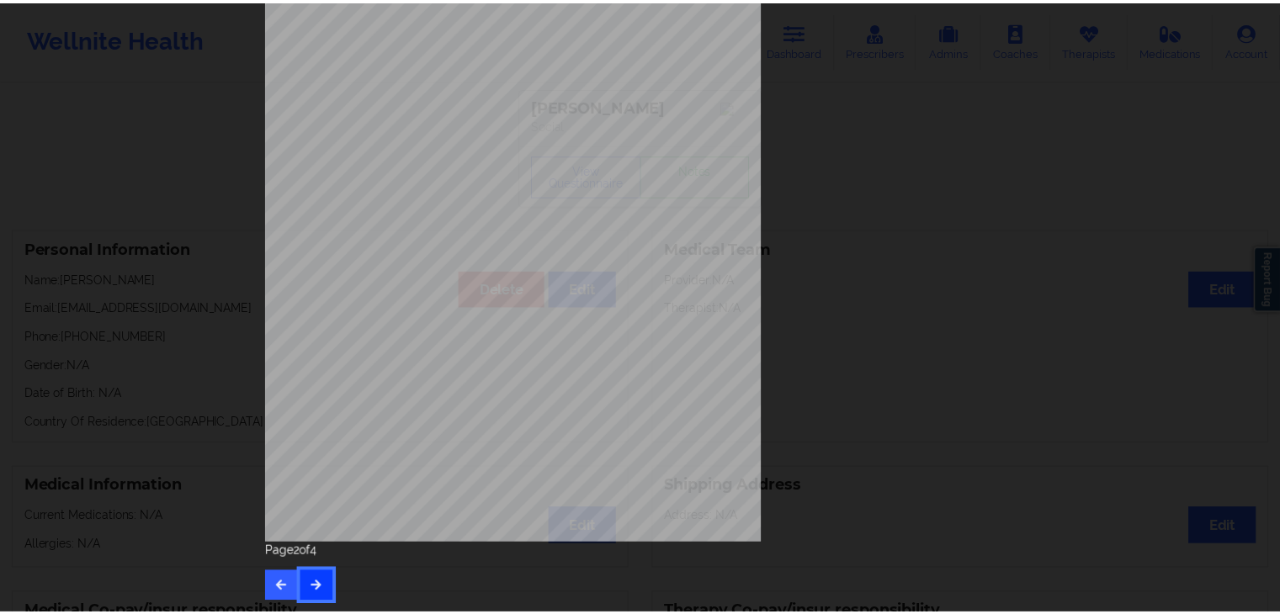
scroll to position [0, 0]
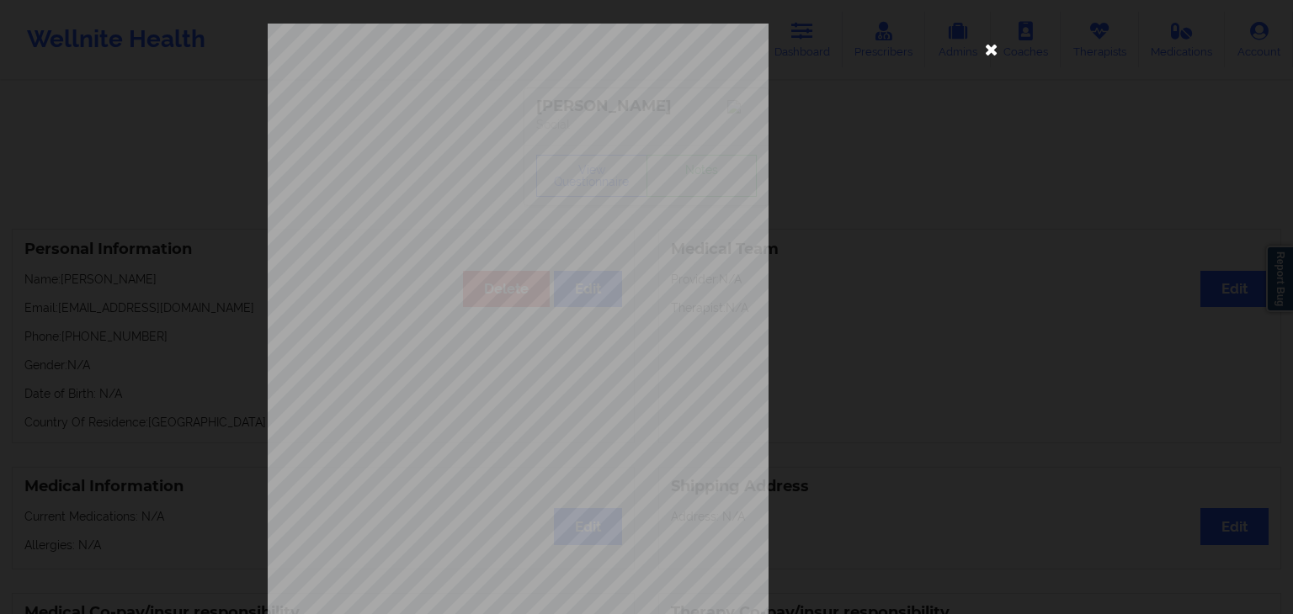
click at [978, 48] on icon at bounding box center [991, 48] width 27 height 27
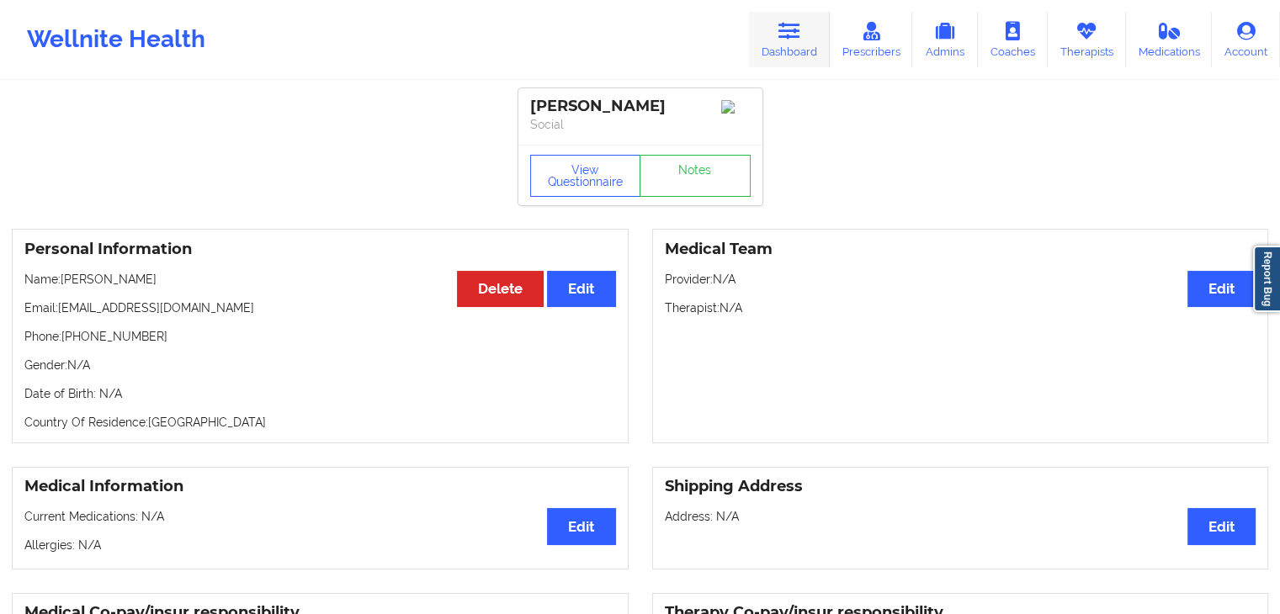
click at [798, 38] on icon at bounding box center [789, 31] width 22 height 19
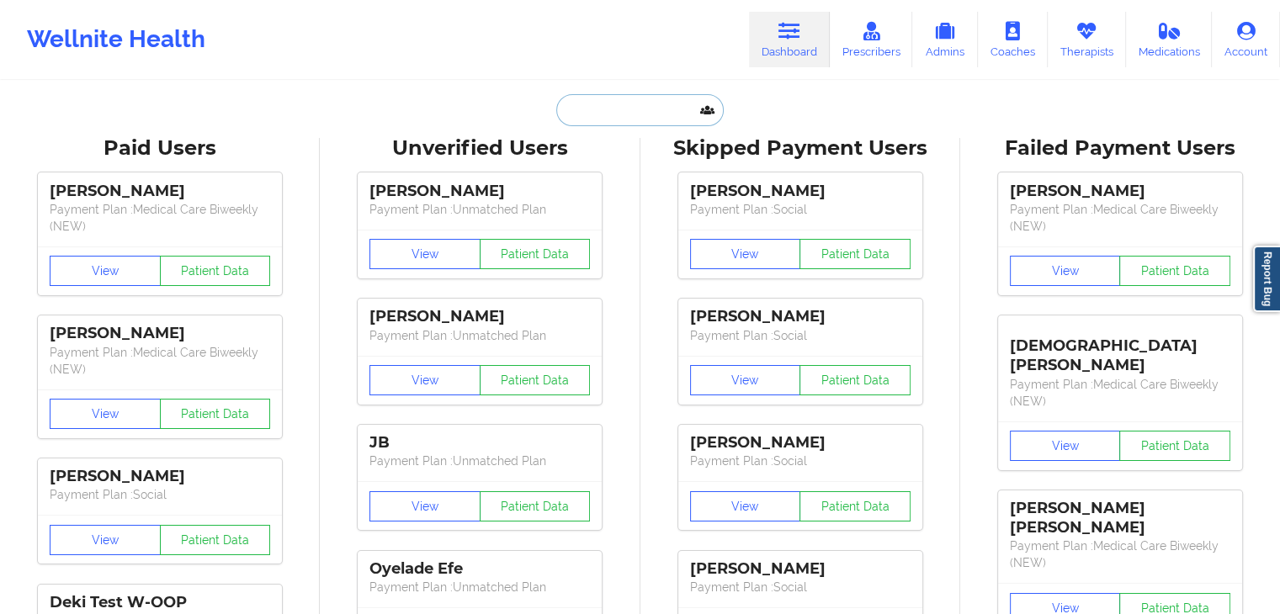
paste input "[PERSON_NAME]"
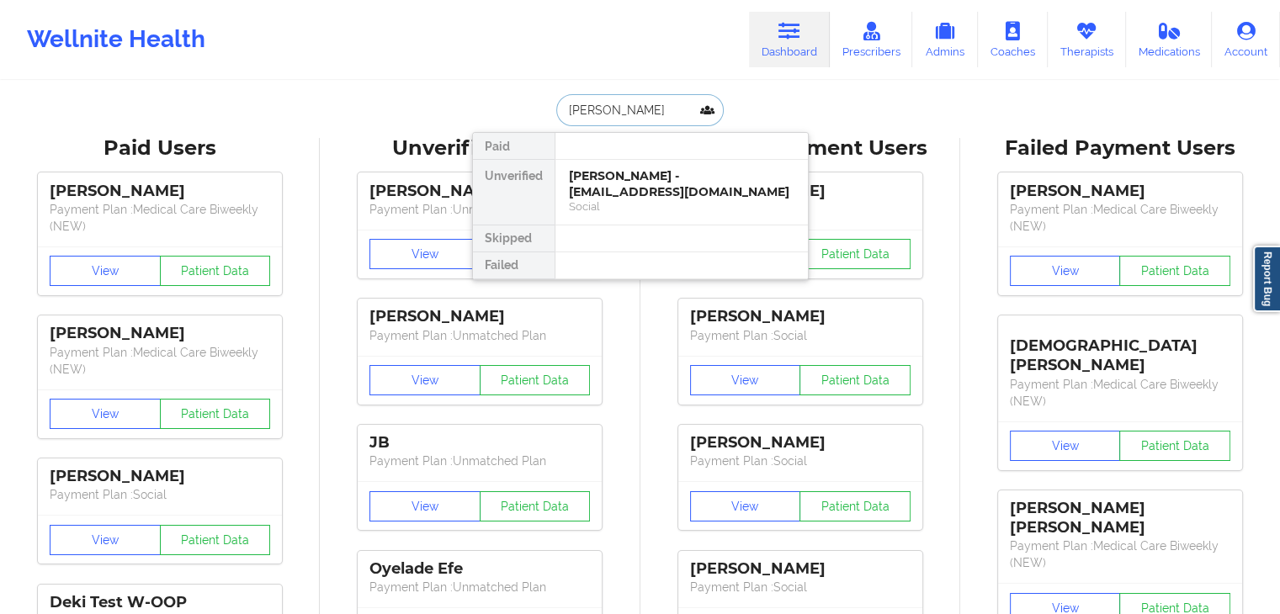
click at [605, 108] on input "[PERSON_NAME]" at bounding box center [639, 110] width 167 height 32
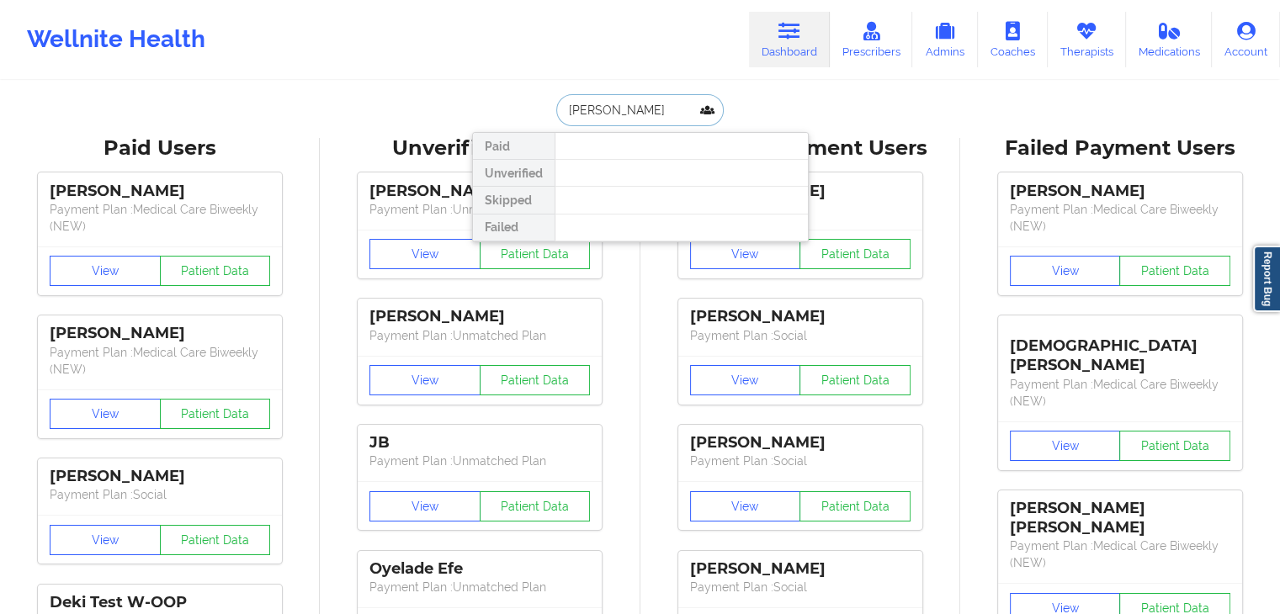
type input "[PERSON_NAME]"
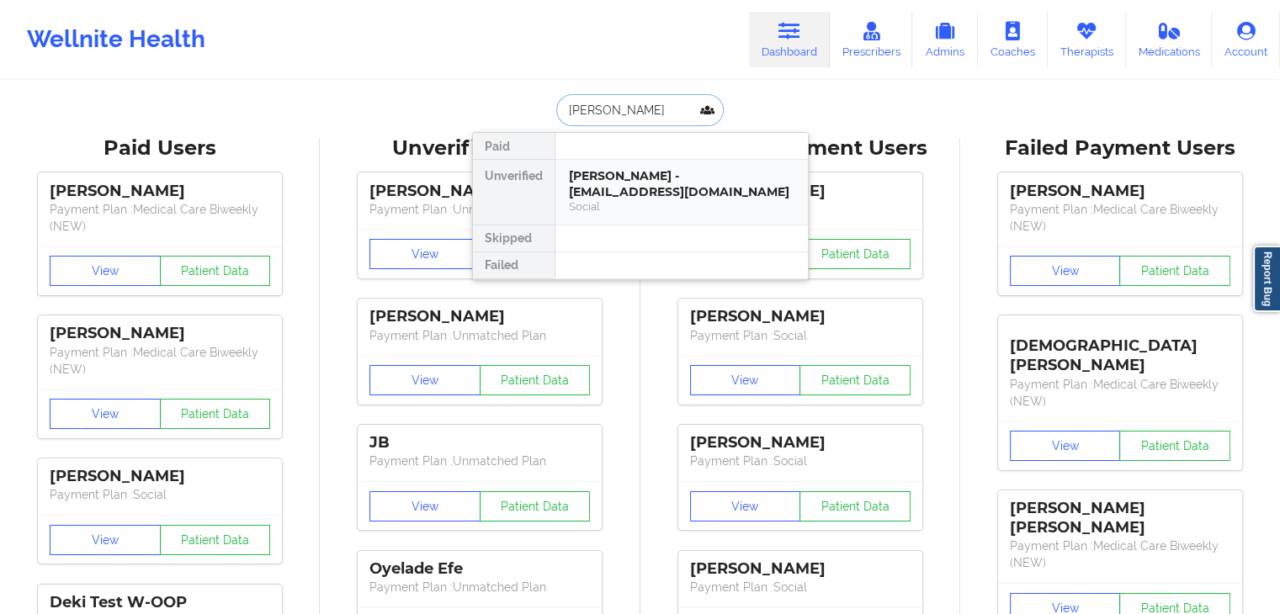
click at [660, 205] on div "Social" at bounding box center [682, 206] width 226 height 14
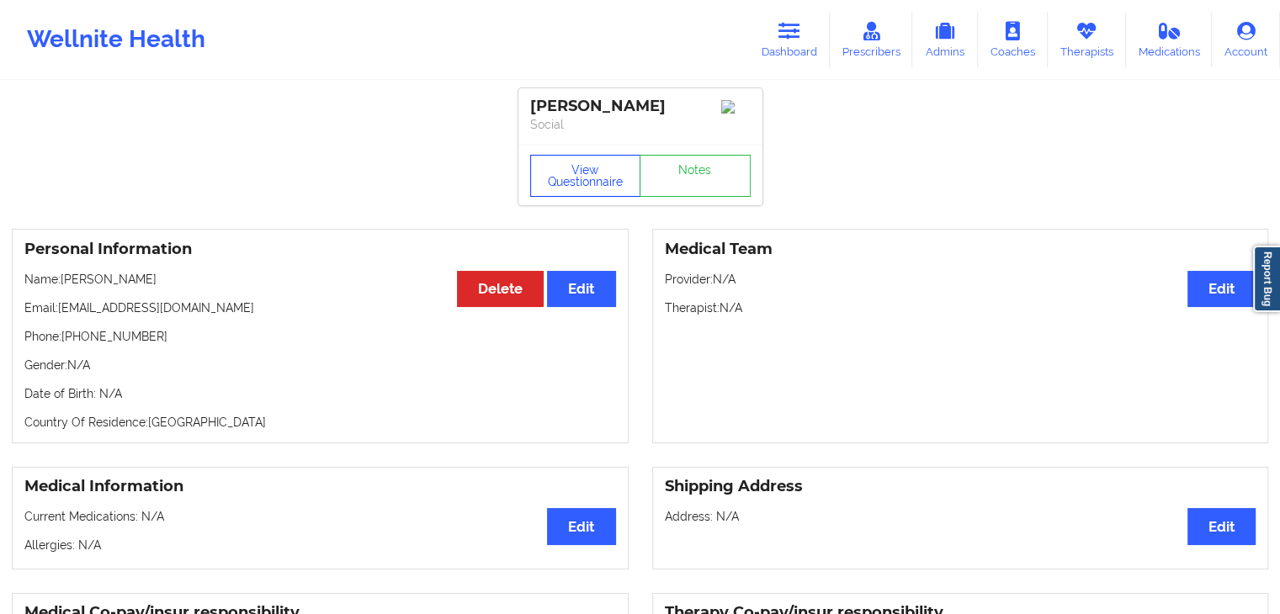
click at [576, 197] on button "View Questionnaire" at bounding box center [585, 176] width 111 height 42
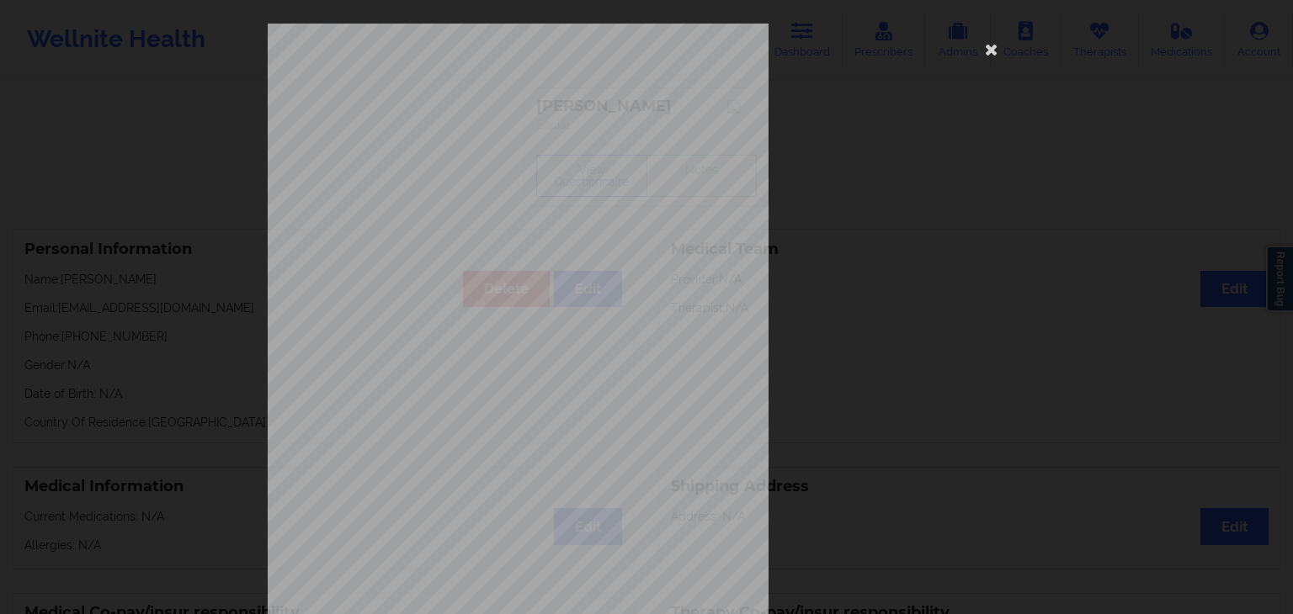
scroll to position [189, 0]
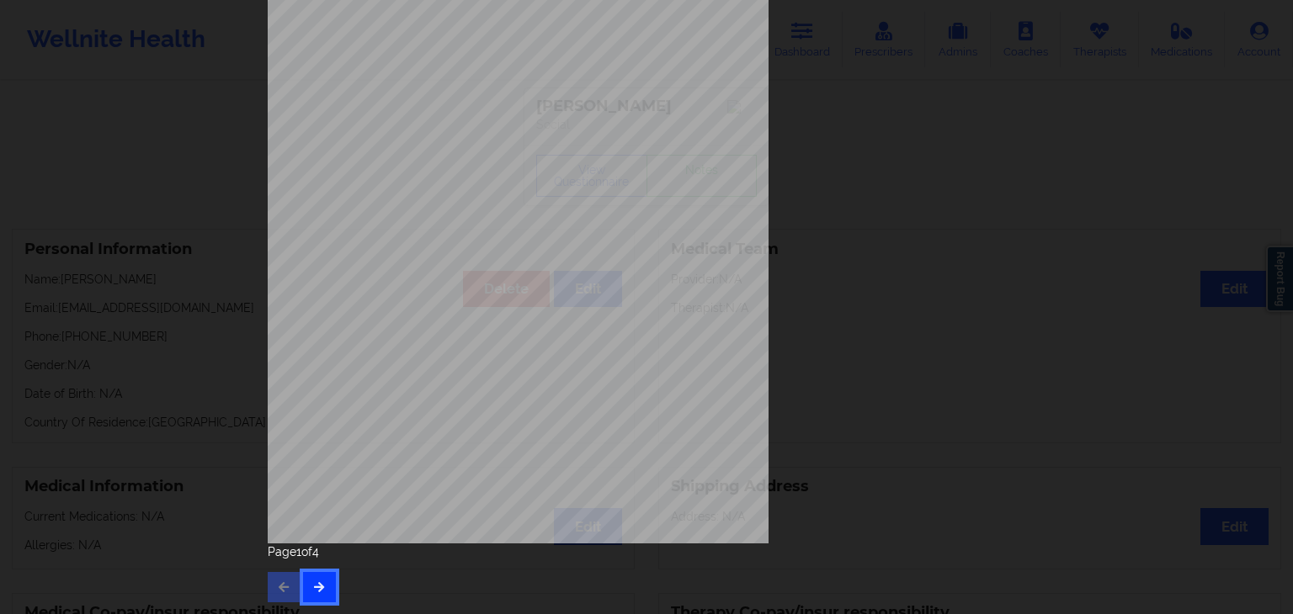
click at [313, 584] on icon "button" at bounding box center [319, 587] width 14 height 10
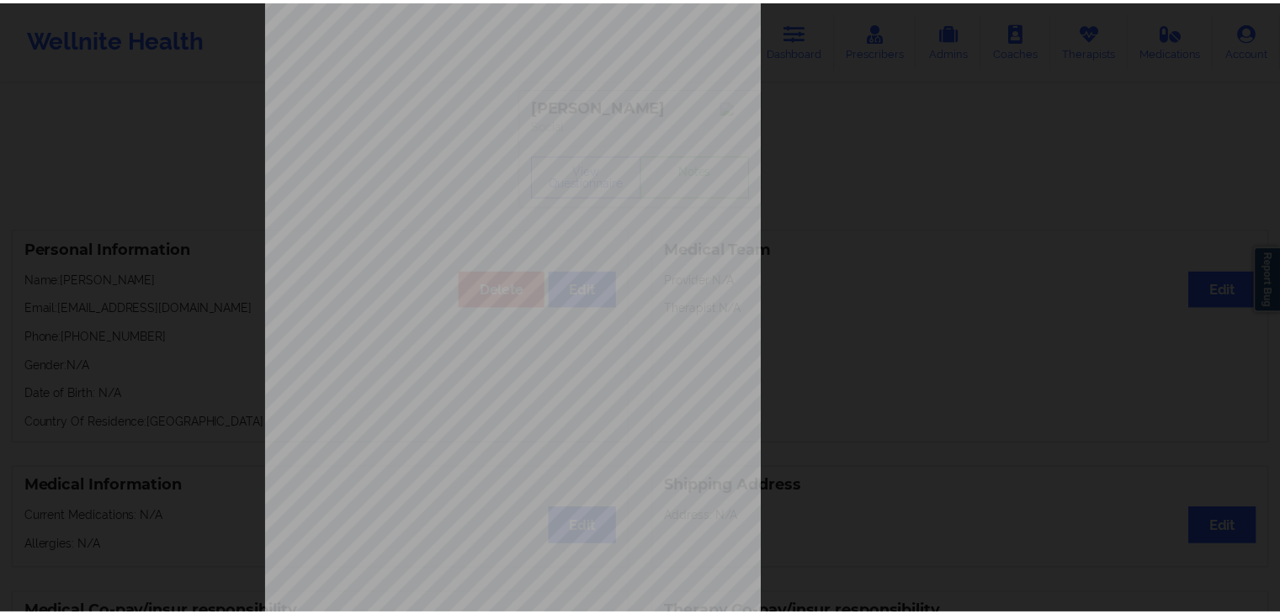
scroll to position [0, 0]
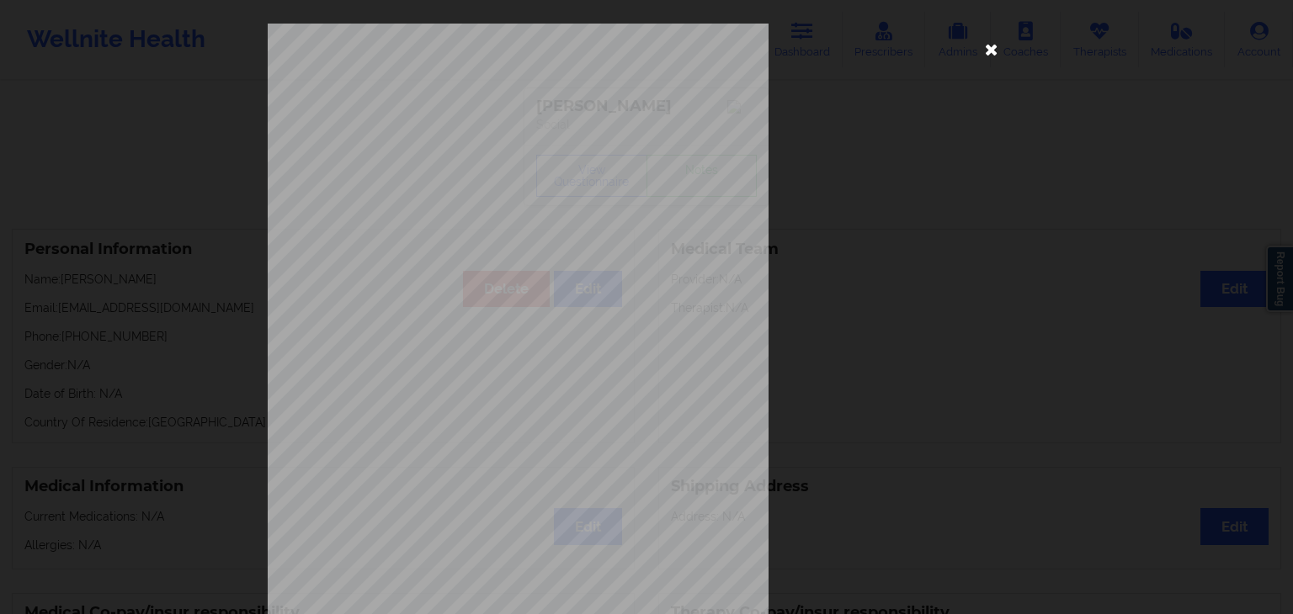
click at [986, 45] on icon at bounding box center [991, 48] width 27 height 27
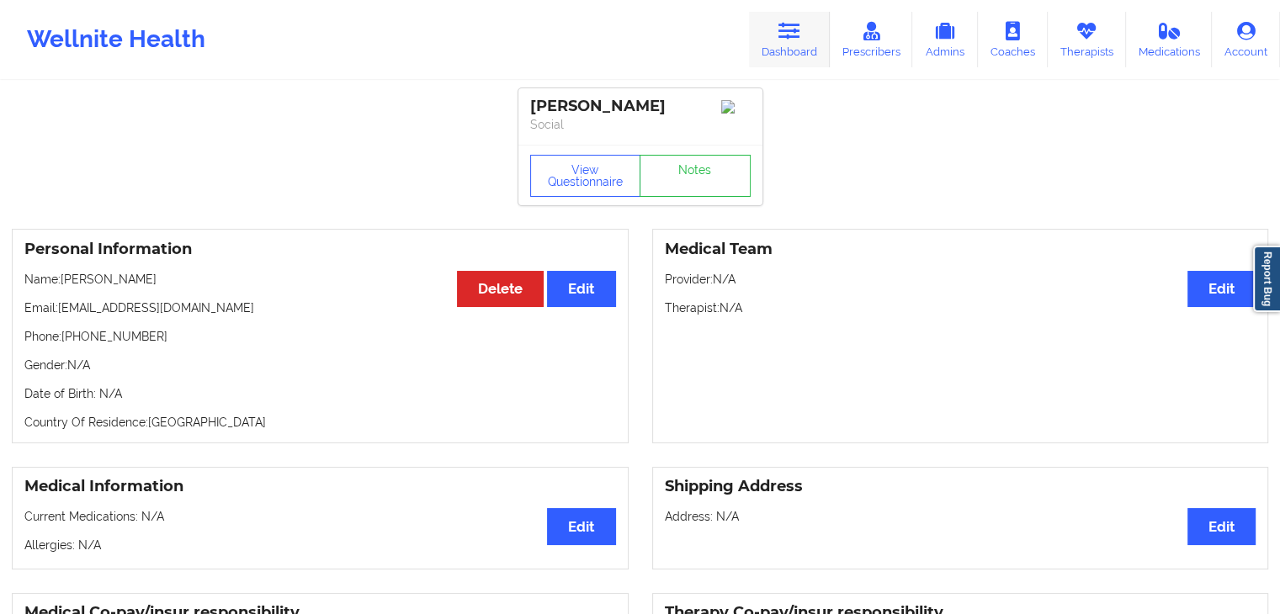
click at [788, 38] on icon at bounding box center [789, 31] width 22 height 19
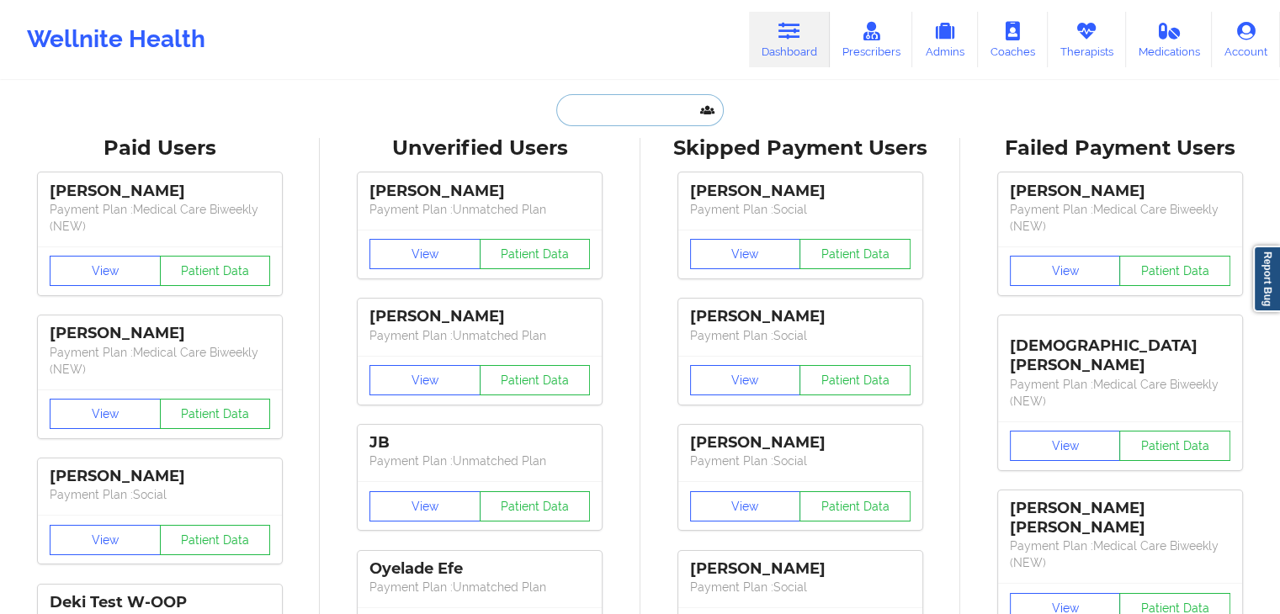
paste input "[PERSON_NAME]"
click at [671, 117] on input "[PERSON_NAME]" at bounding box center [639, 110] width 167 height 32
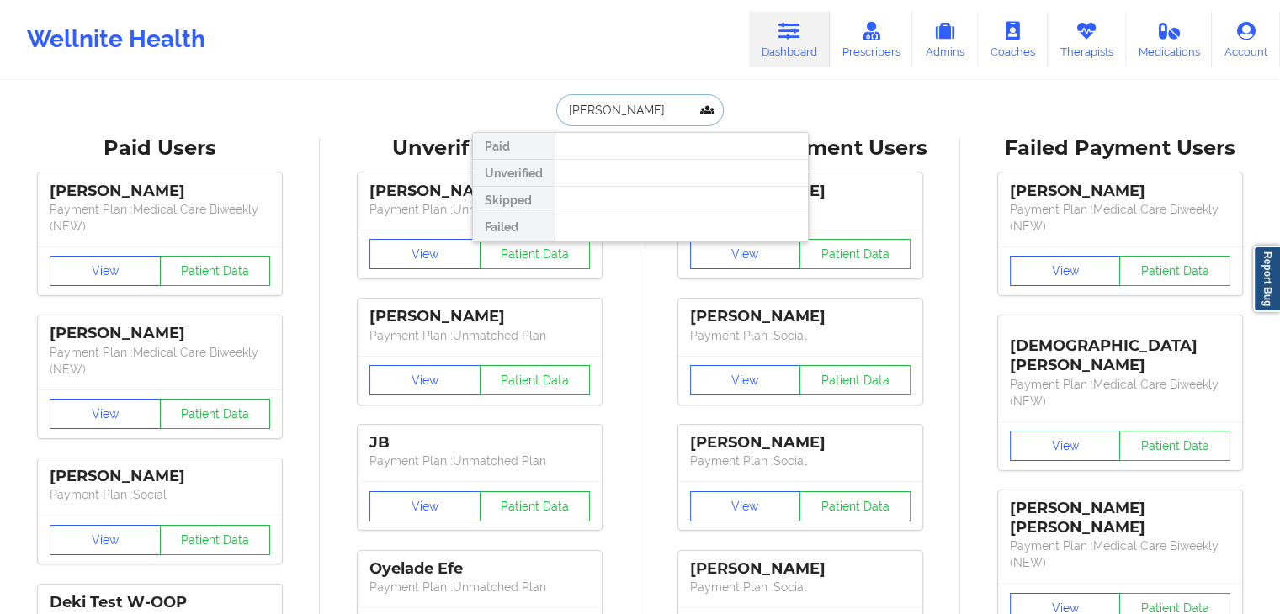
type input "[PERSON_NAME]"
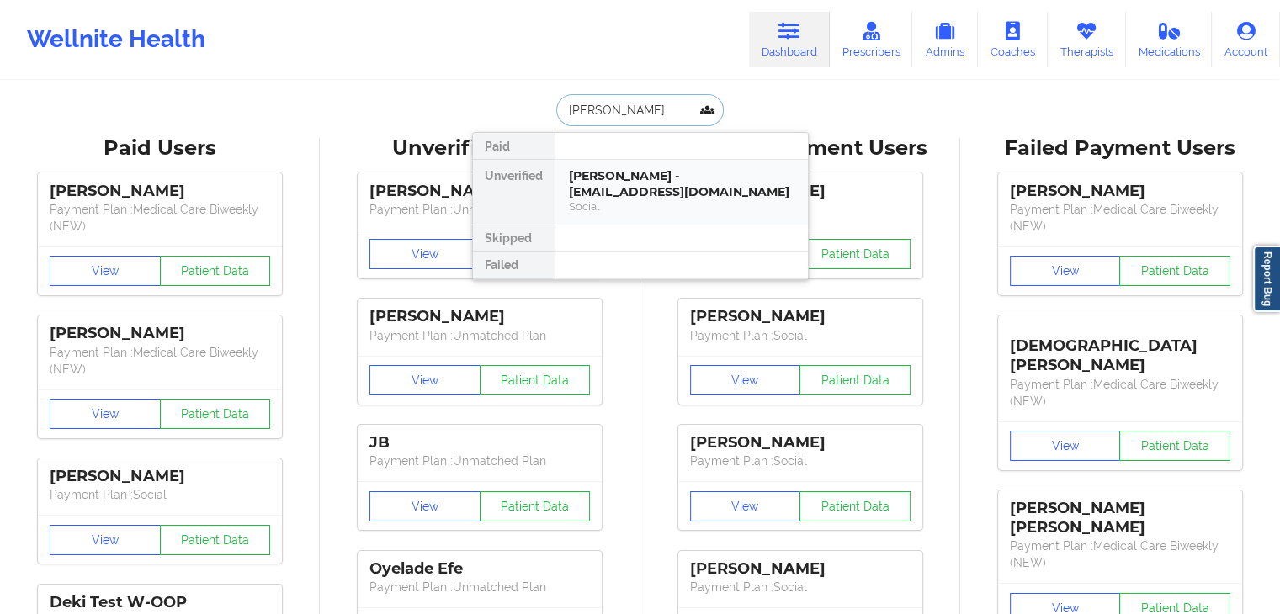
click at [668, 215] on div "[PERSON_NAME] - [EMAIL_ADDRESS][DOMAIN_NAME] Social" at bounding box center [681, 192] width 252 height 65
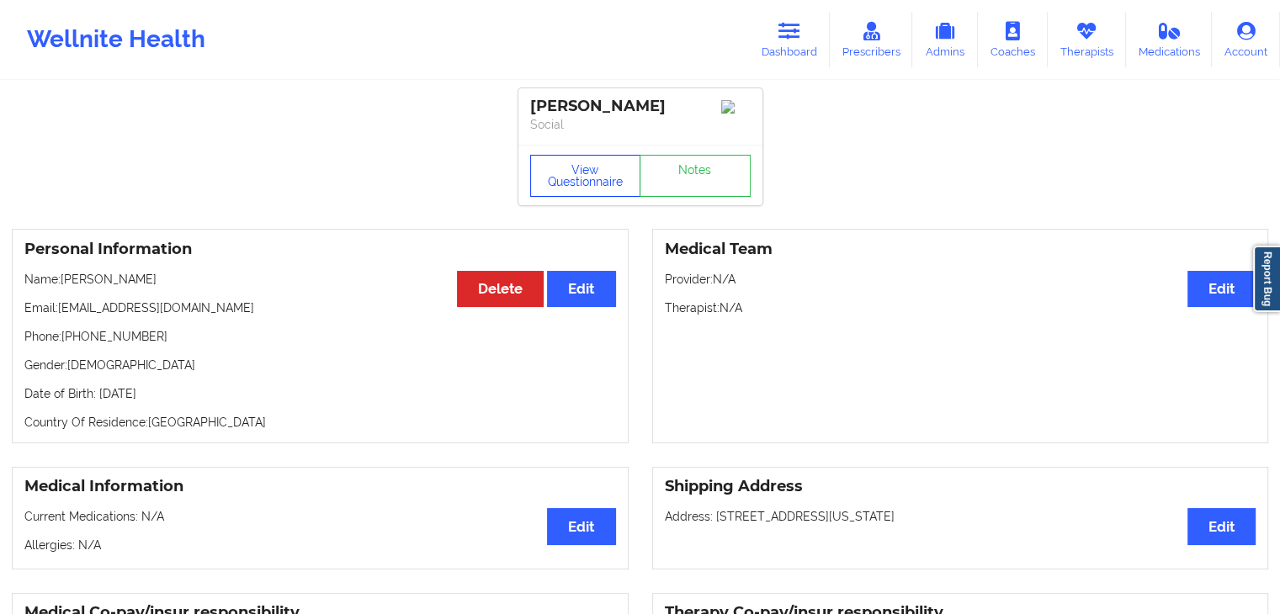
click at [565, 177] on button "View Questionnaire" at bounding box center [585, 176] width 111 height 42
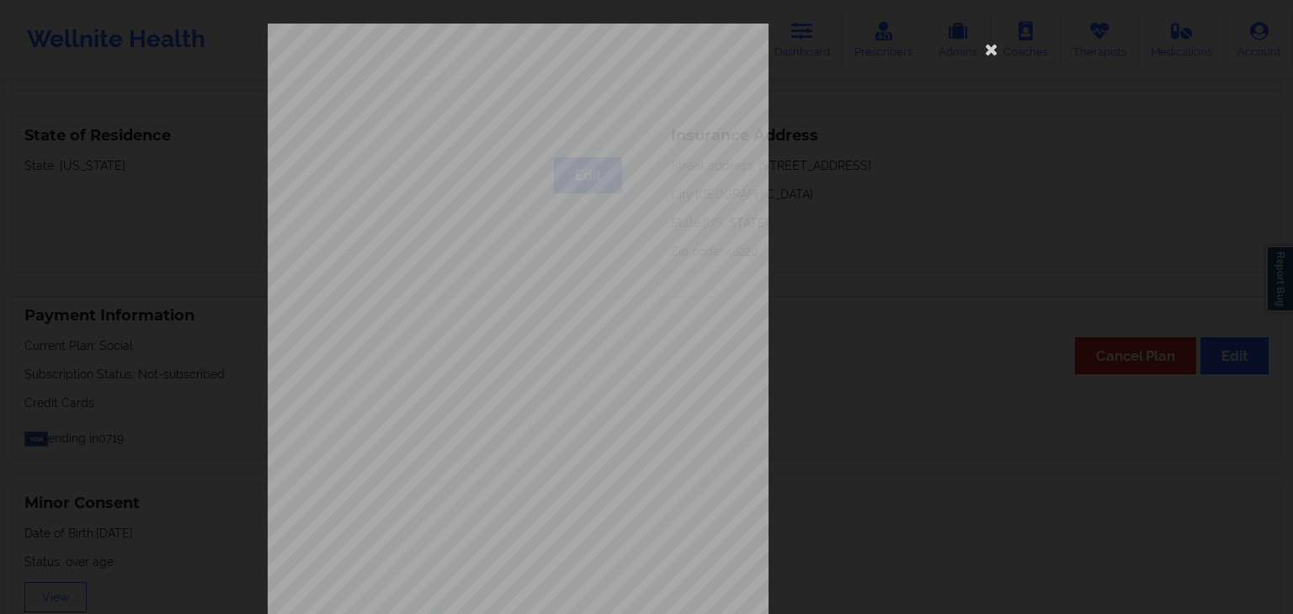
scroll to position [189, 0]
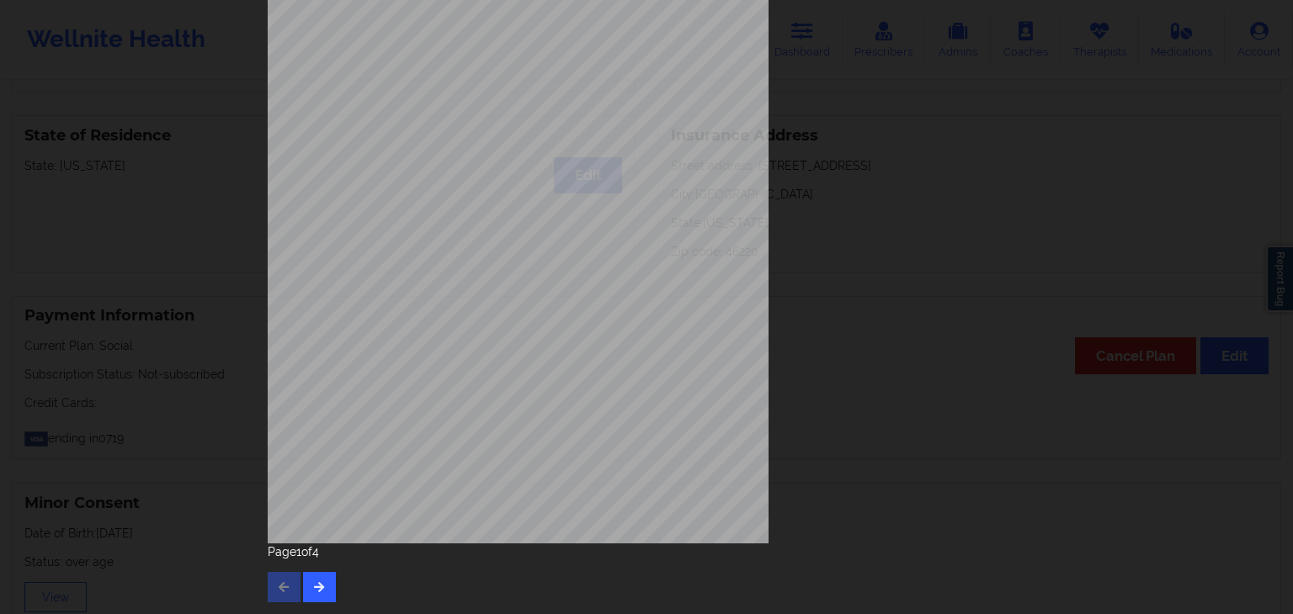
click at [334, 583] on div "Page 1 of 4" at bounding box center [646, 573] width 757 height 59
click at [319, 584] on icon "button" at bounding box center [319, 587] width 14 height 10
click at [317, 586] on icon "button" at bounding box center [319, 587] width 14 height 10
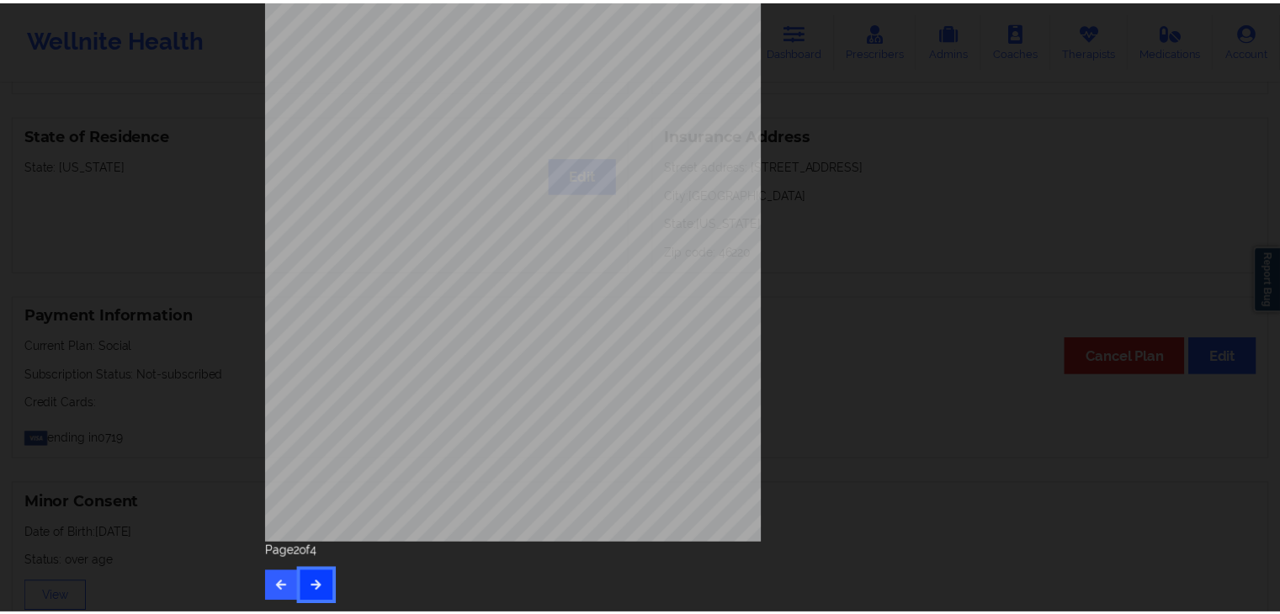
scroll to position [0, 0]
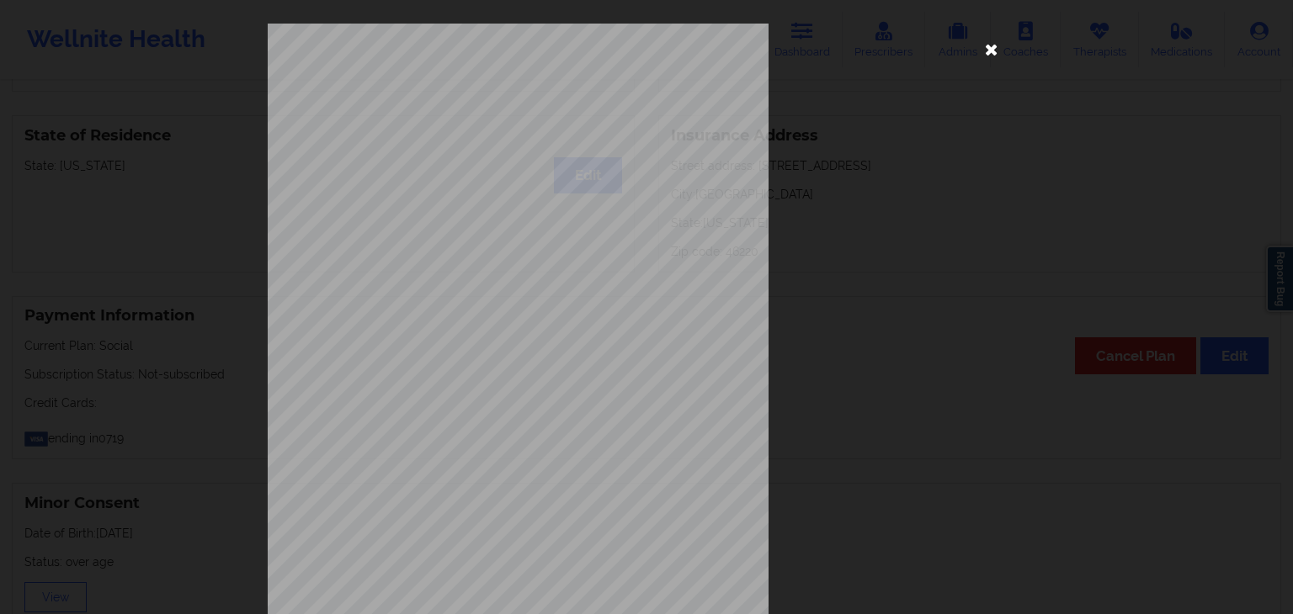
click at [993, 45] on icon at bounding box center [991, 48] width 27 height 27
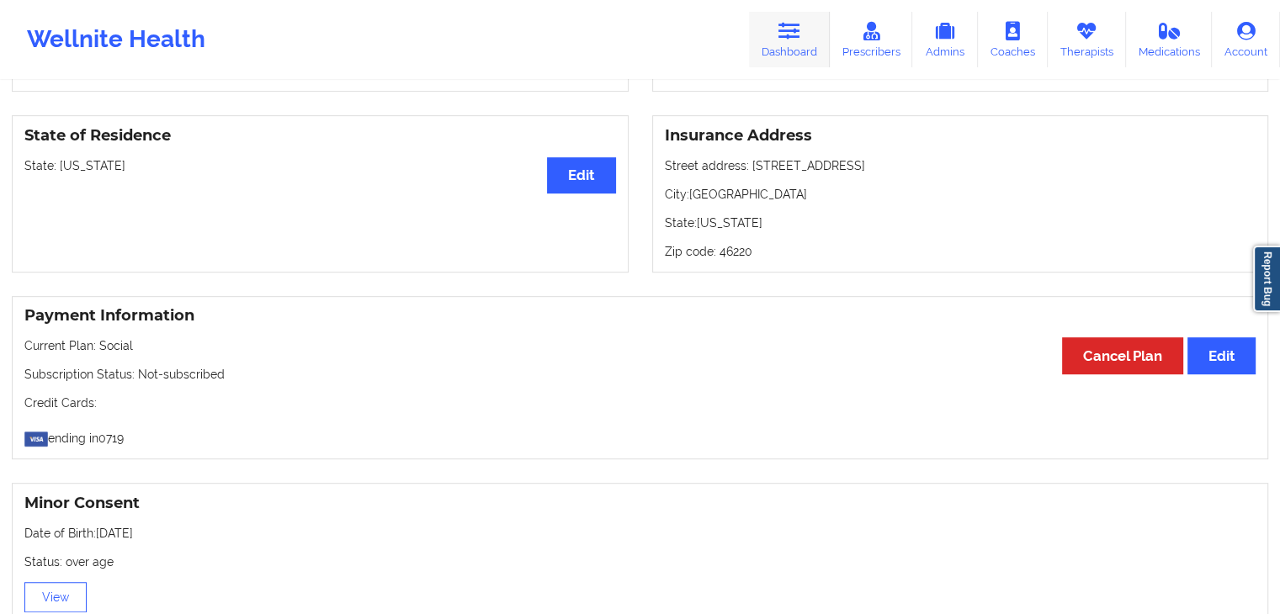
click at [784, 36] on icon at bounding box center [789, 31] width 22 height 19
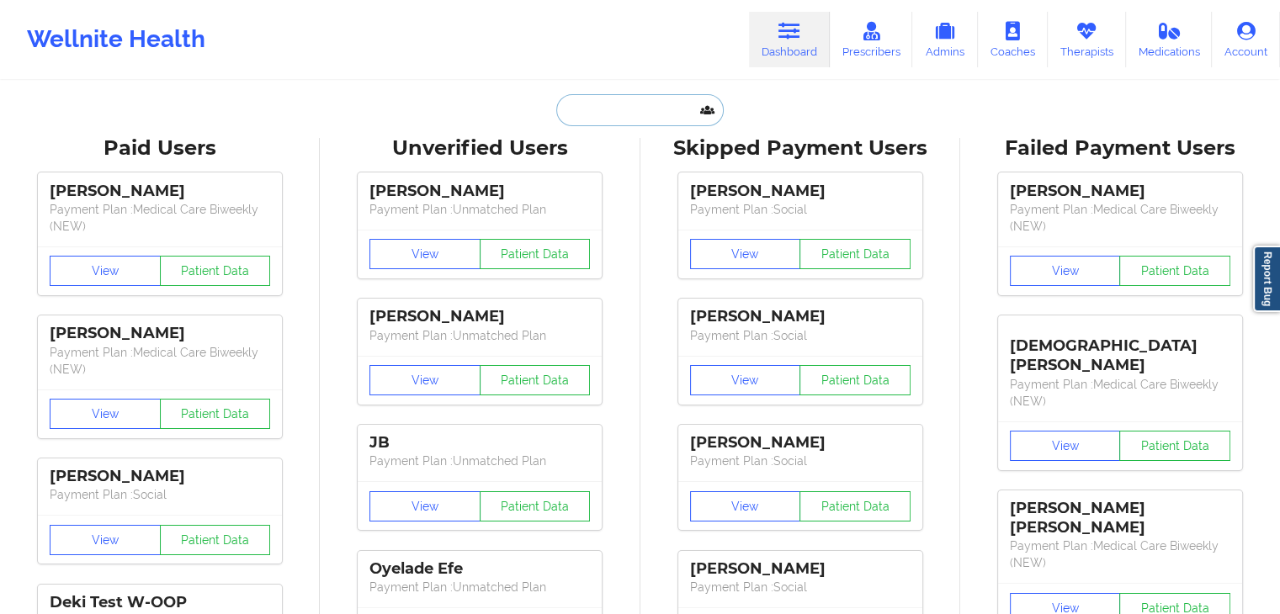
paste input "[PERSON_NAME]"
click at [625, 105] on input "[PERSON_NAME]" at bounding box center [639, 110] width 167 height 32
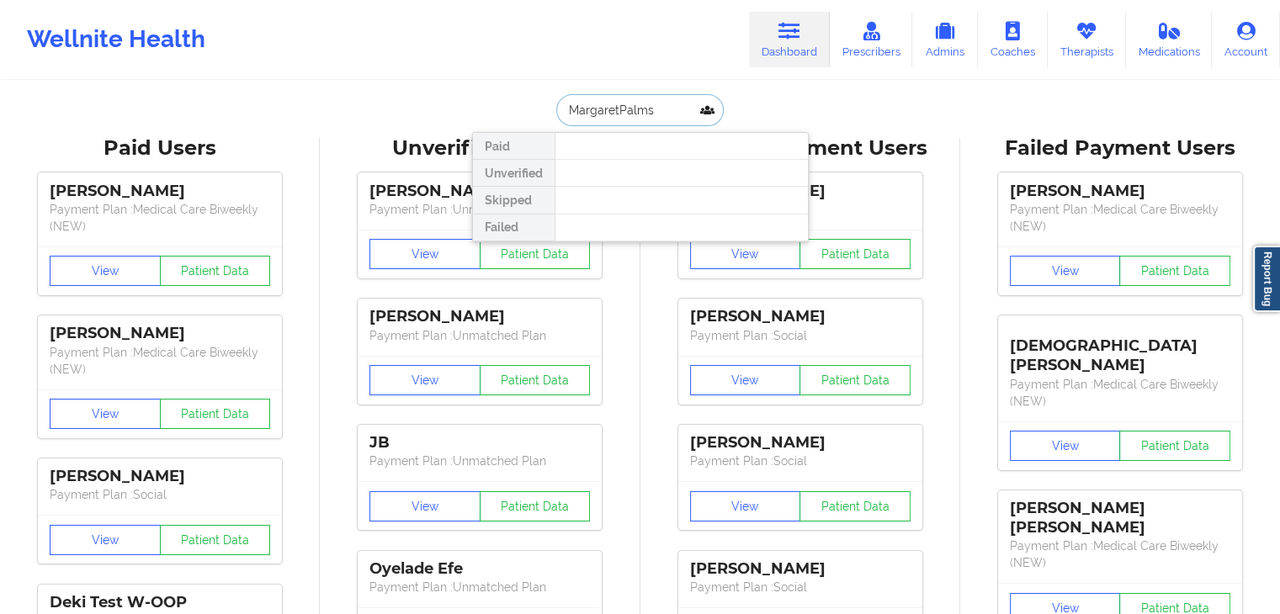
type input "[PERSON_NAME]"
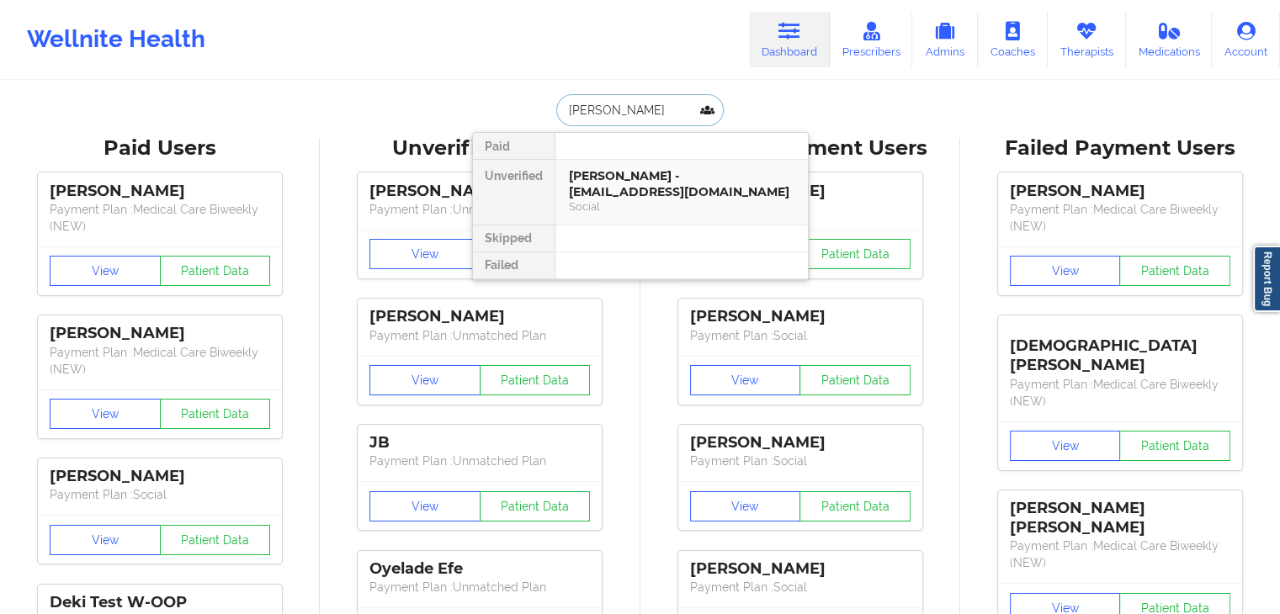
click at [624, 178] on div "[PERSON_NAME] - [EMAIL_ADDRESS][DOMAIN_NAME]" at bounding box center [682, 183] width 226 height 31
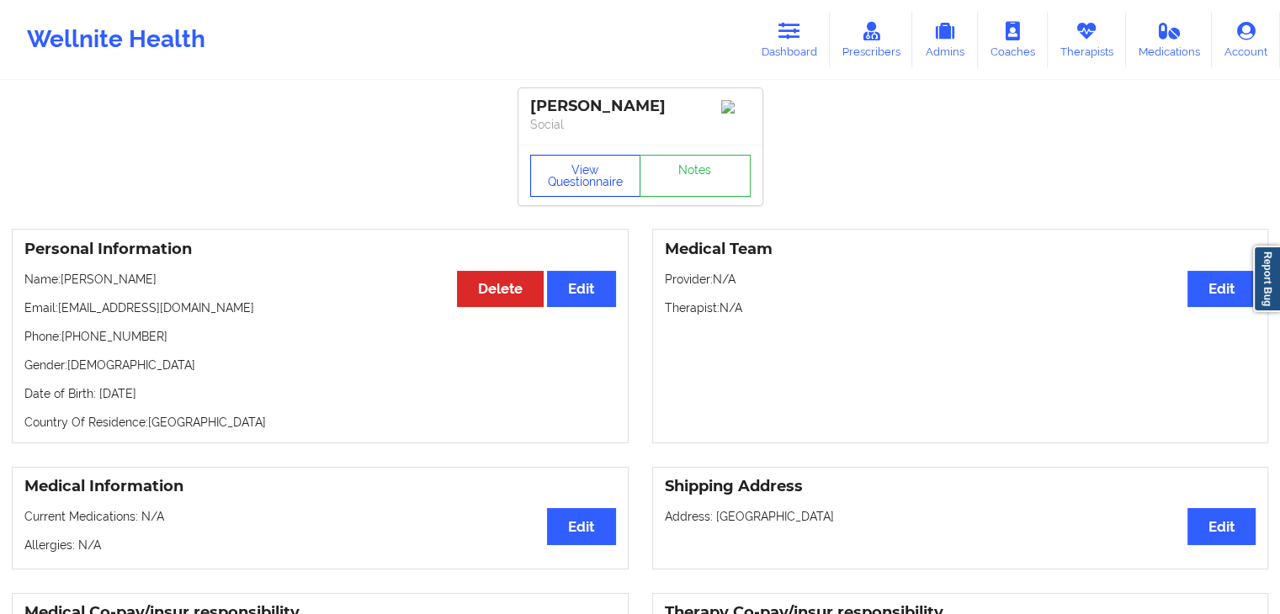
click at [585, 183] on button "View Questionnaire" at bounding box center [585, 176] width 111 height 42
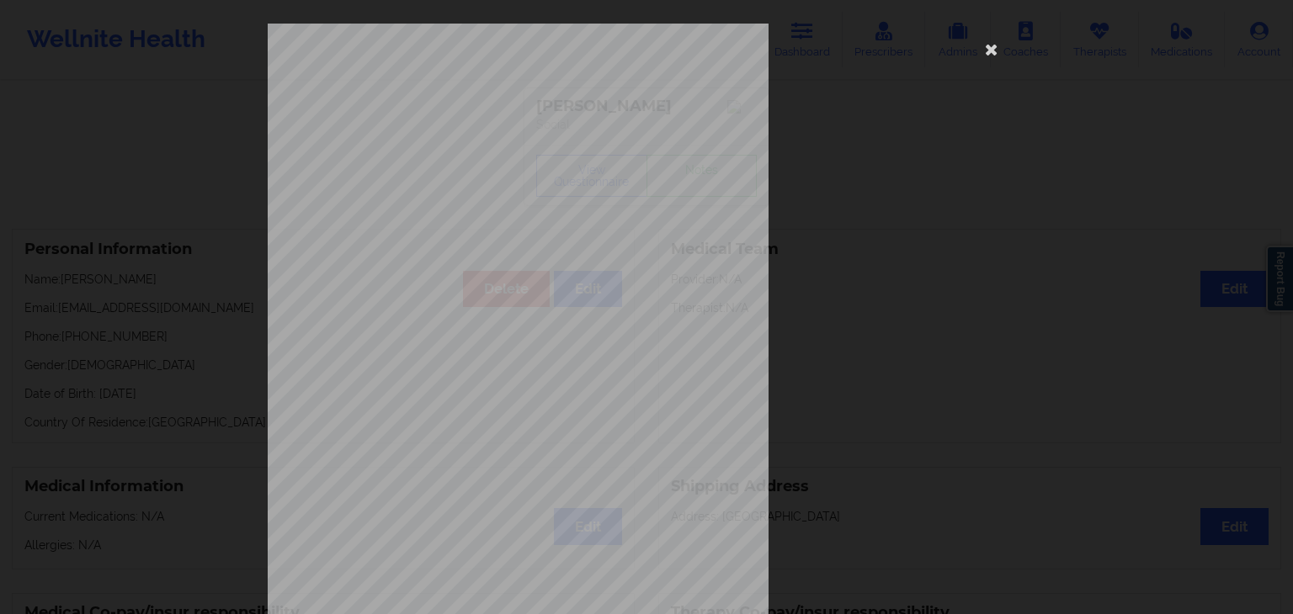
scroll to position [189, 0]
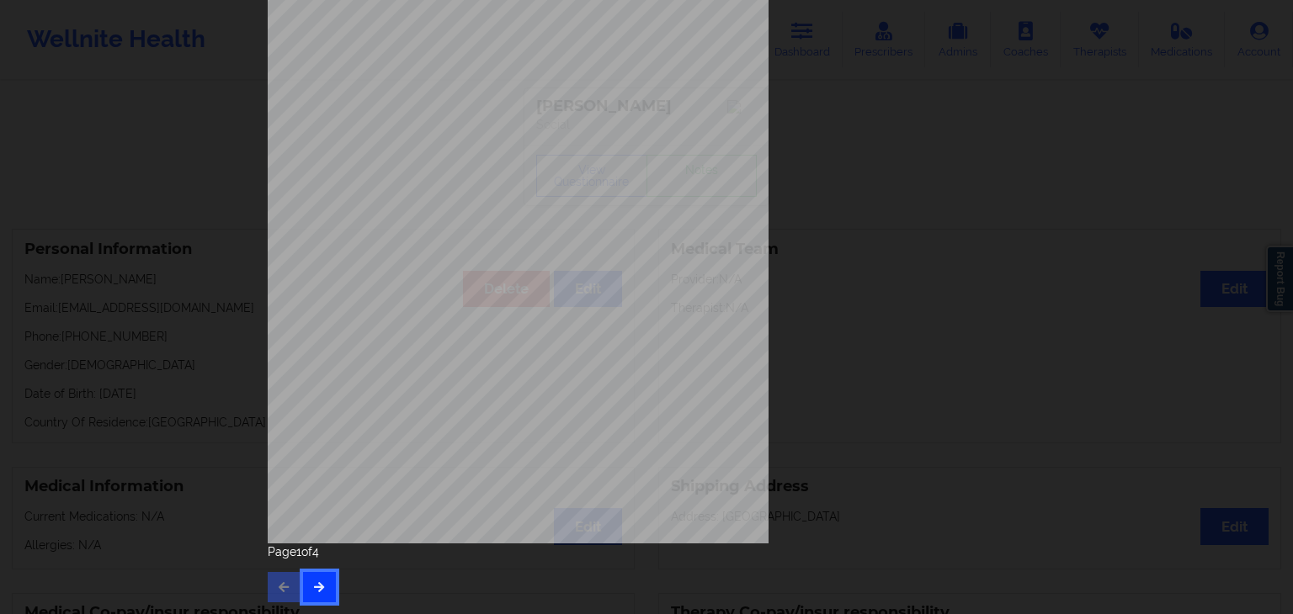
click at [314, 590] on icon "button" at bounding box center [319, 587] width 14 height 10
click at [314, 583] on icon "button" at bounding box center [319, 587] width 14 height 10
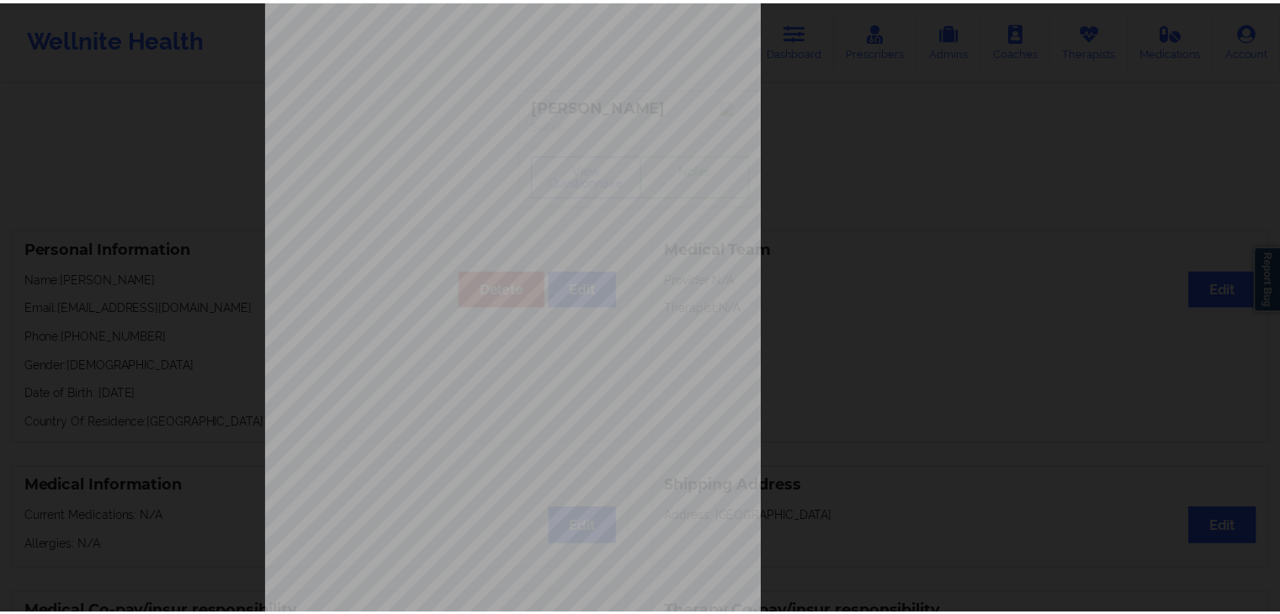
scroll to position [0, 0]
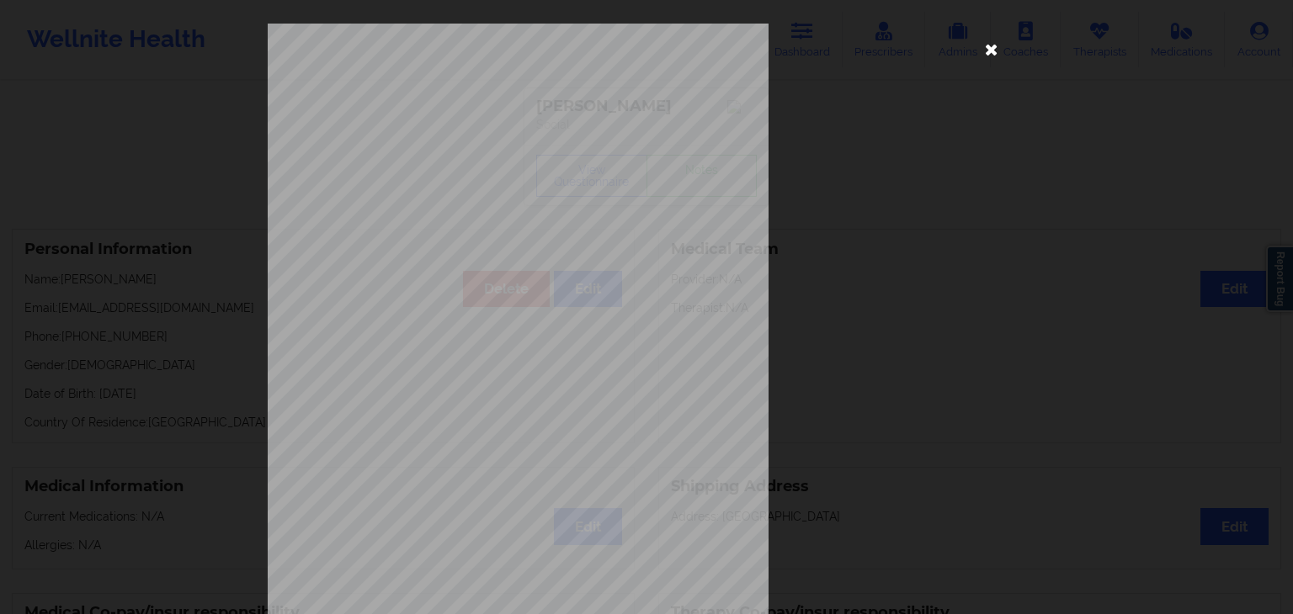
click at [980, 47] on icon at bounding box center [991, 48] width 27 height 27
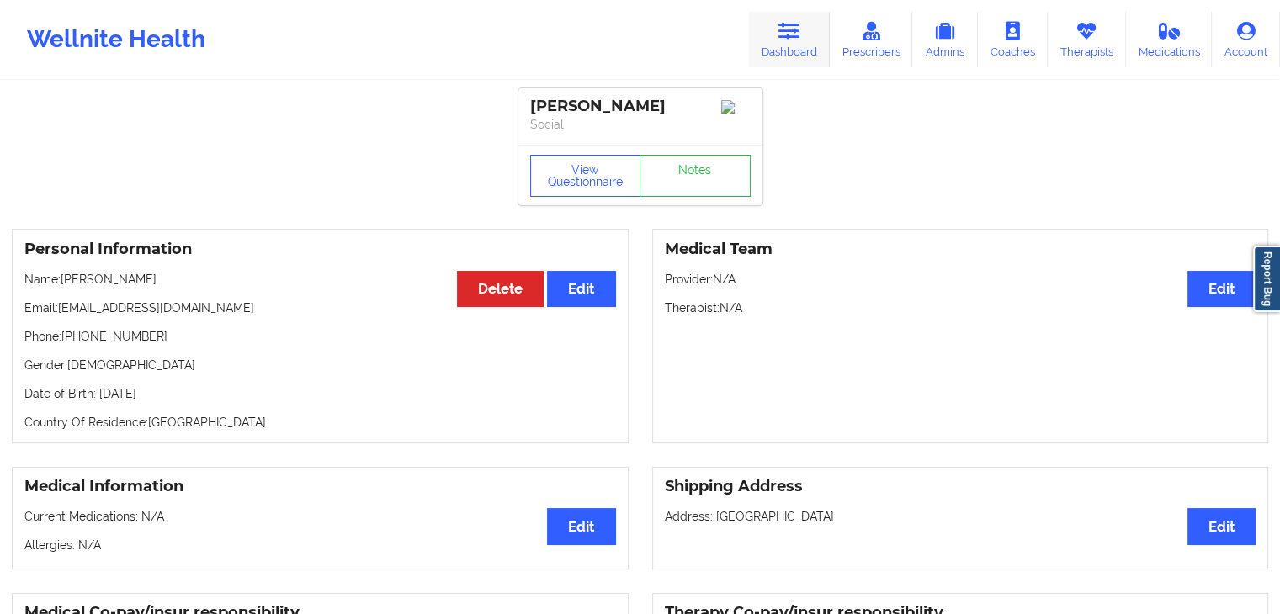
click at [800, 24] on icon at bounding box center [789, 31] width 22 height 19
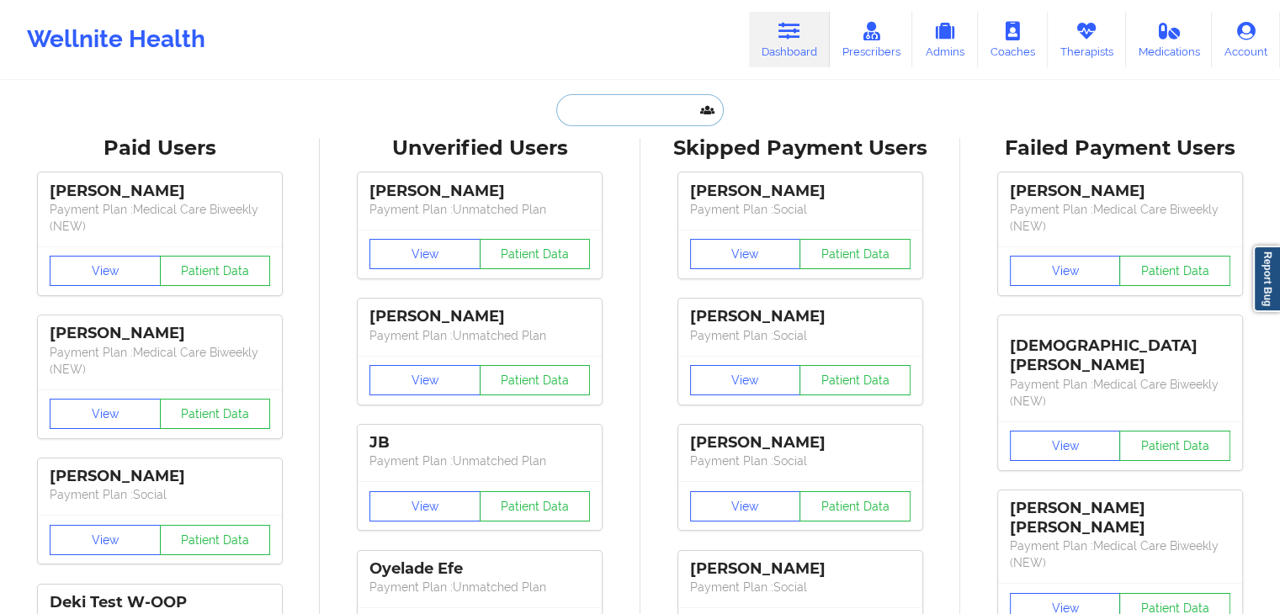
paste input "[PERSON_NAME]"
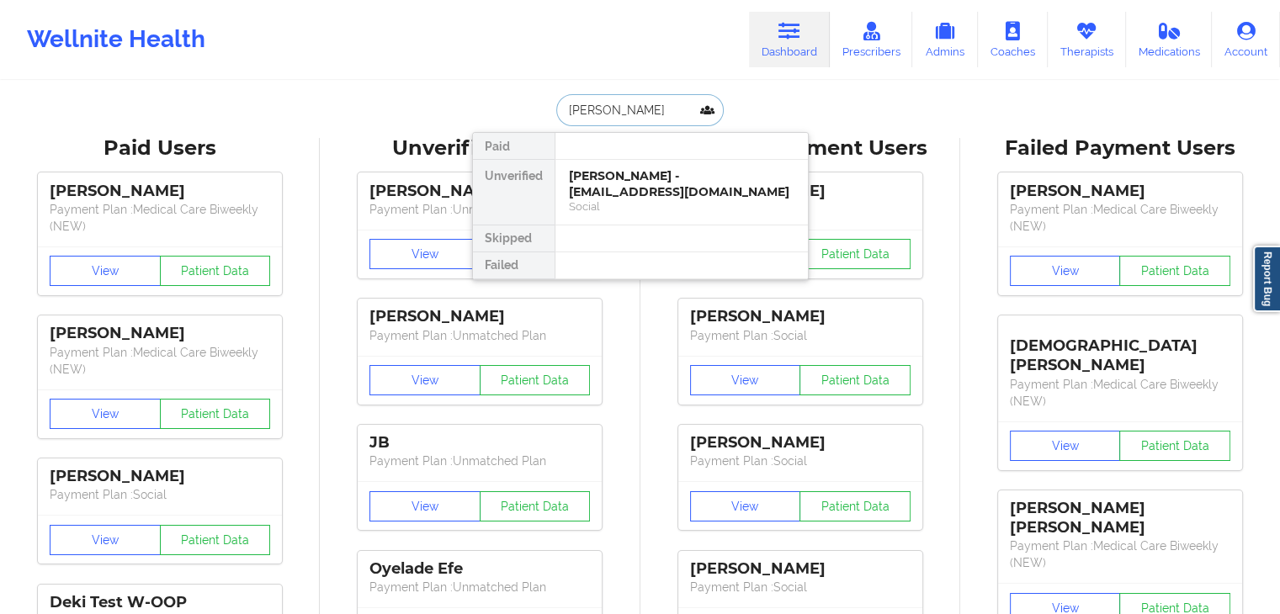
click at [672, 102] on input "[PERSON_NAME]" at bounding box center [639, 110] width 167 height 32
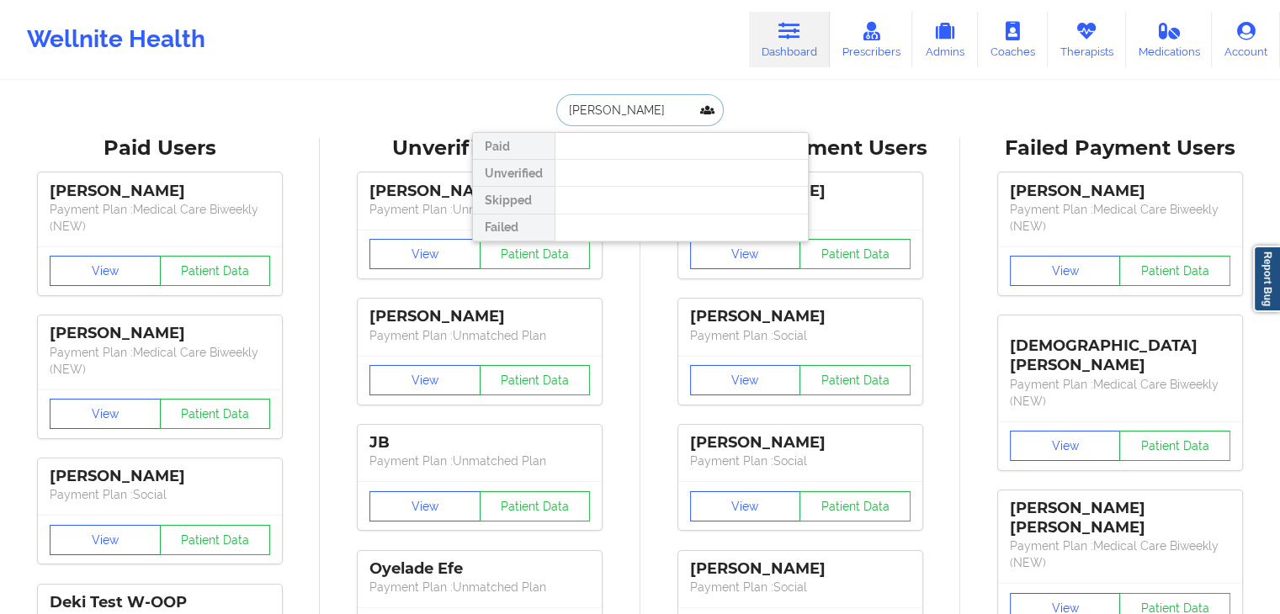
type input "[PERSON_NAME]"
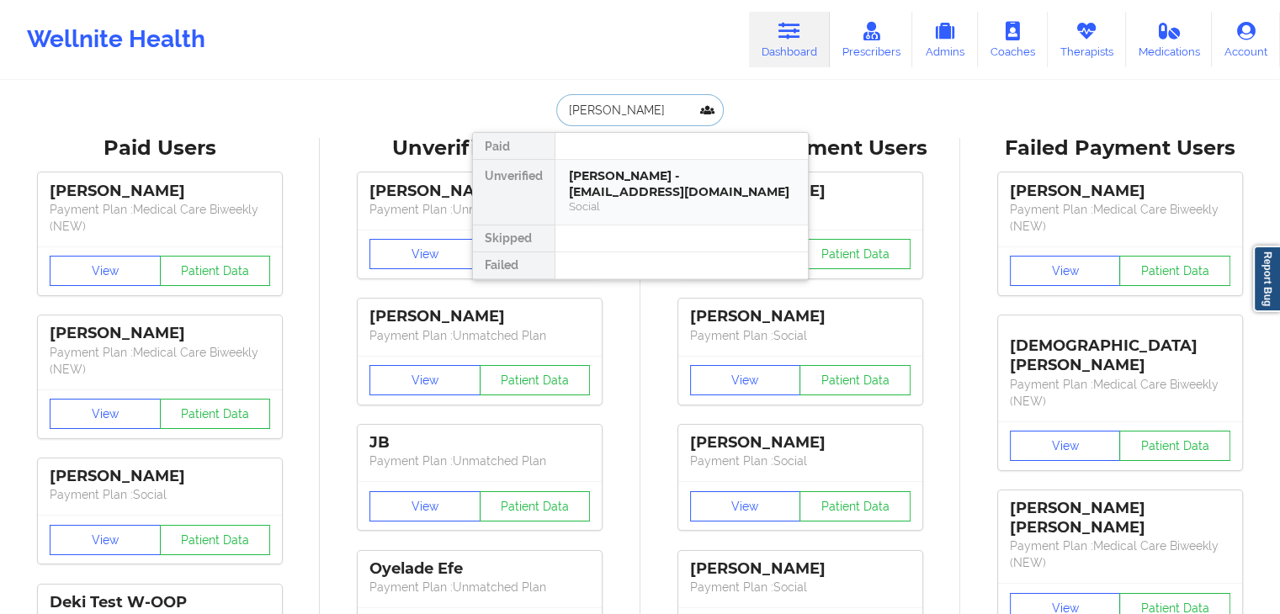
click at [672, 196] on div "[PERSON_NAME] - [EMAIL_ADDRESS][DOMAIN_NAME]" at bounding box center [682, 183] width 226 height 31
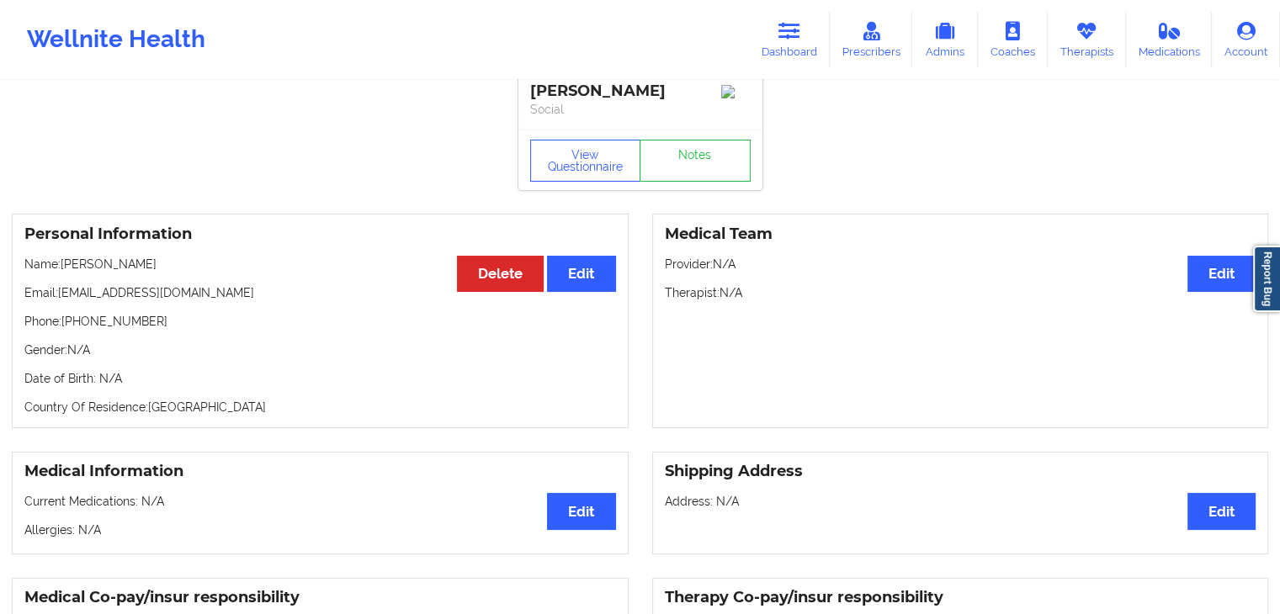
scroll to position [7, 0]
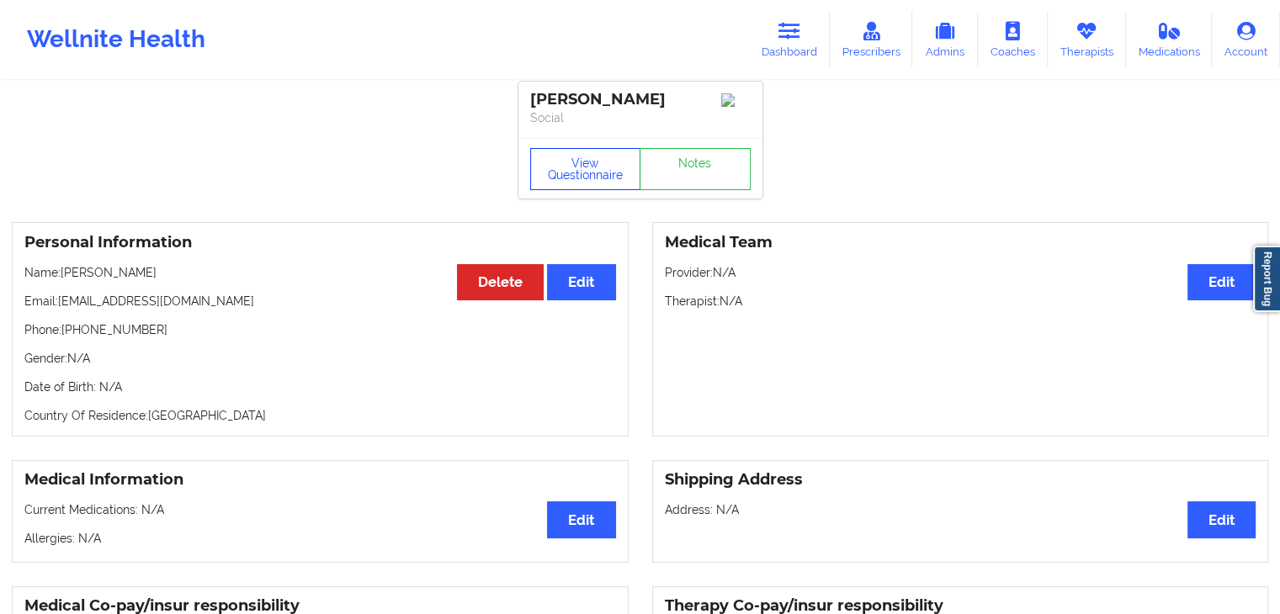
click at [599, 173] on button "View Questionnaire" at bounding box center [585, 169] width 111 height 42
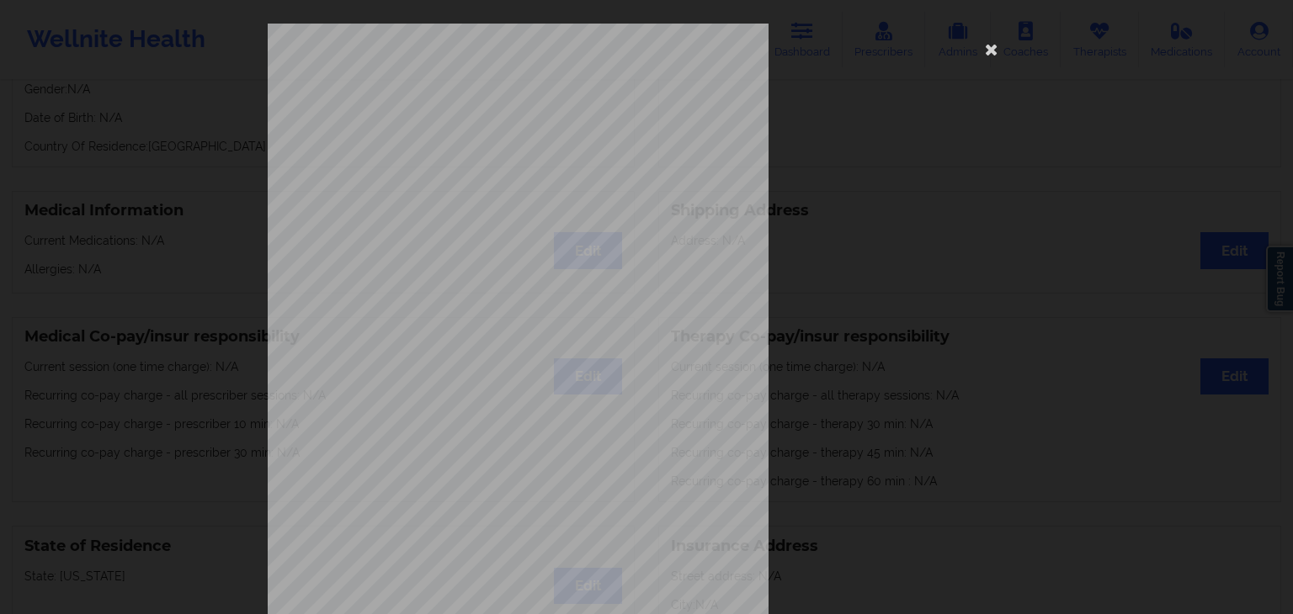
scroll to position [189, 0]
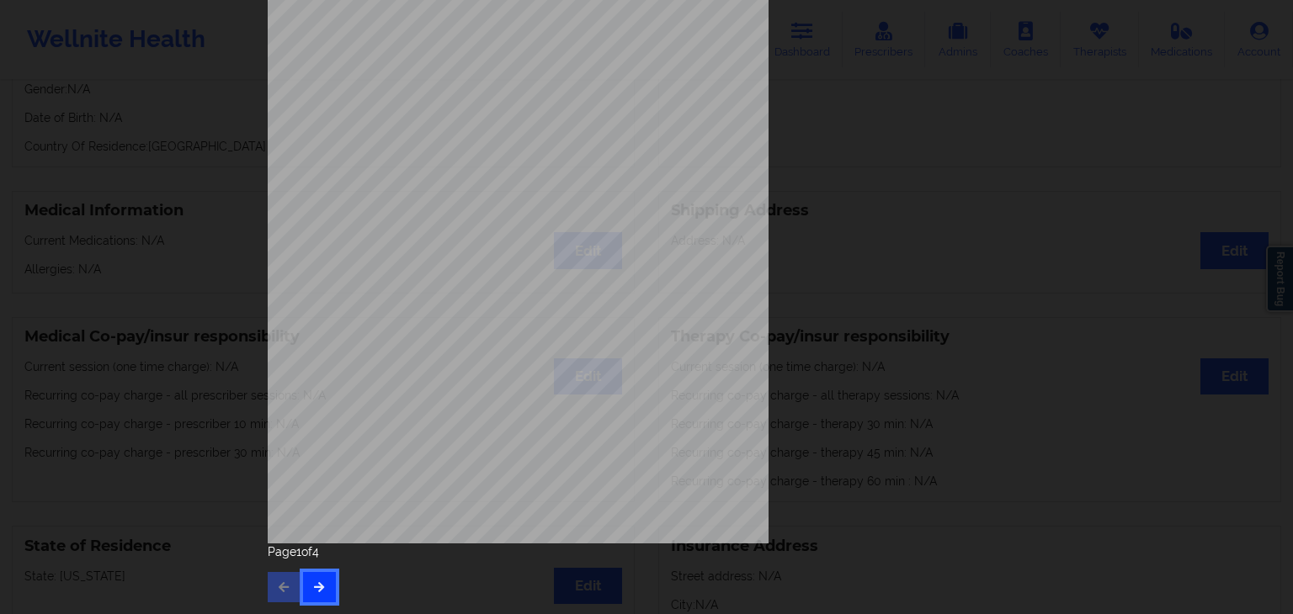
click at [312, 587] on icon "button" at bounding box center [319, 587] width 14 height 10
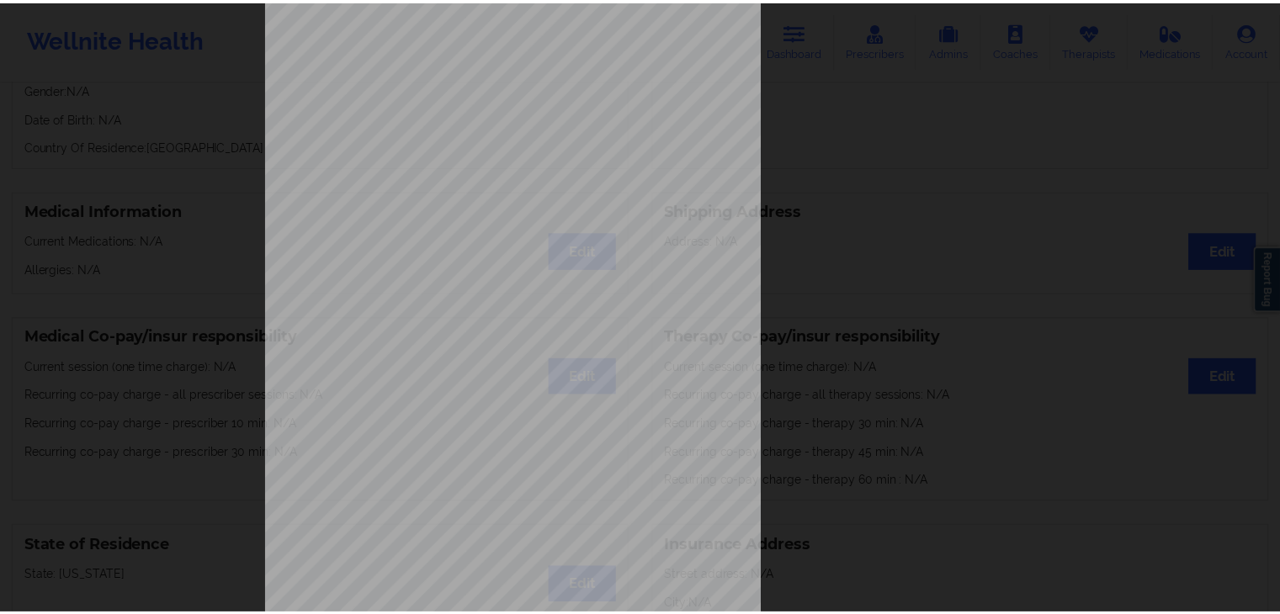
scroll to position [0, 0]
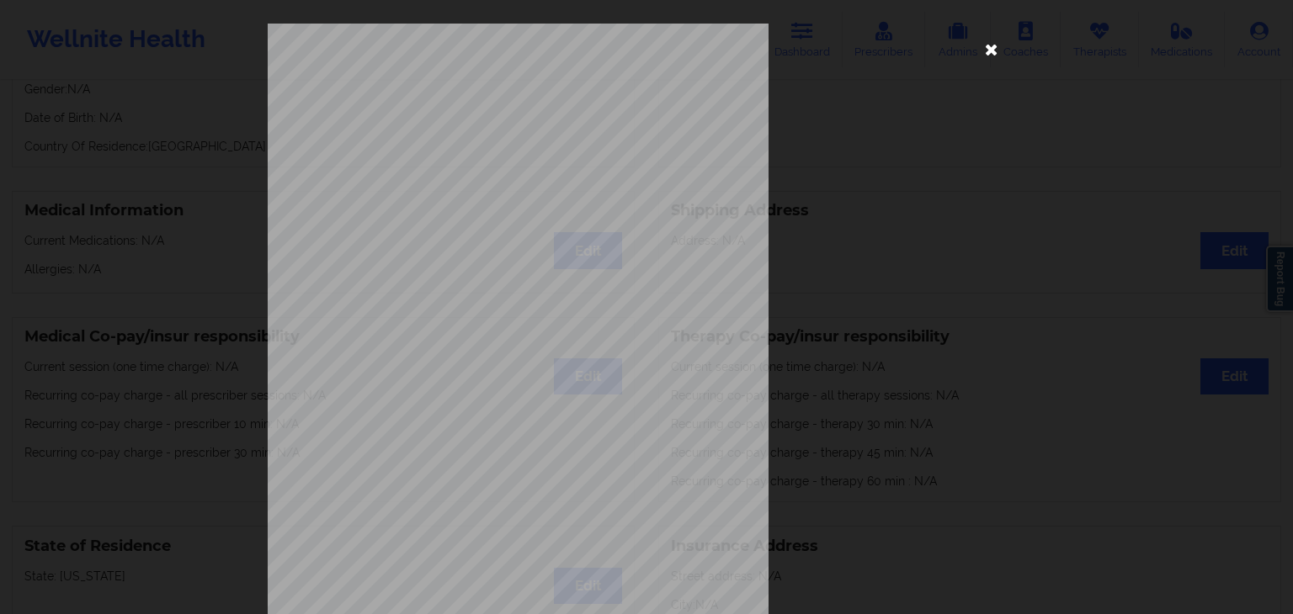
click at [991, 45] on icon at bounding box center [991, 48] width 27 height 27
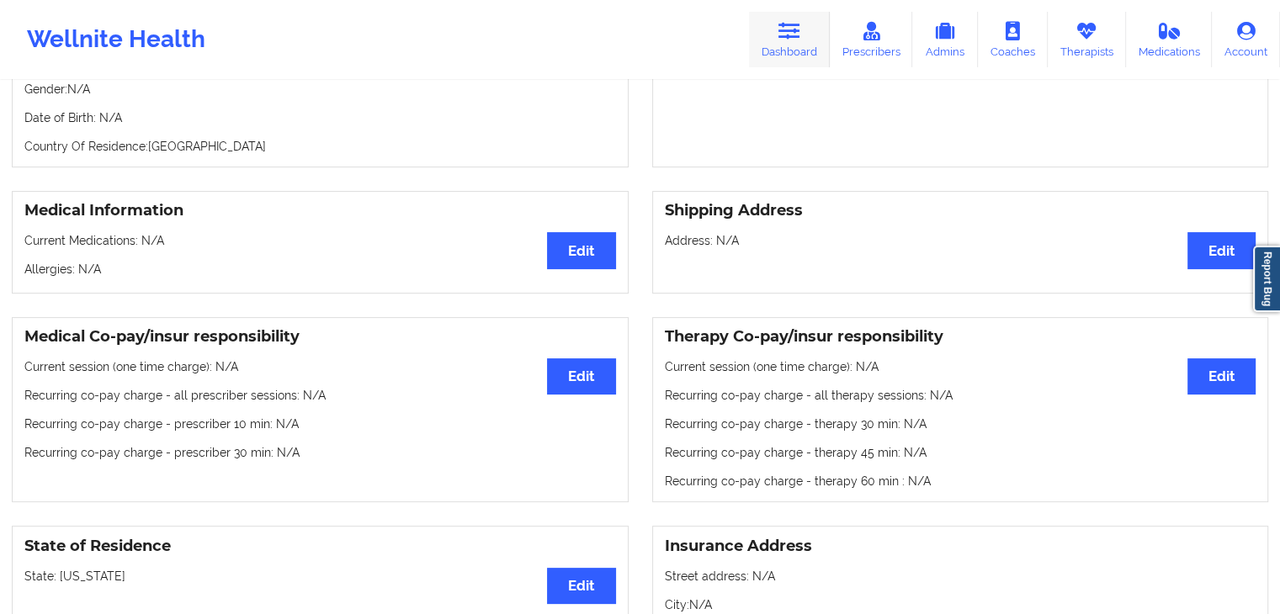
click at [771, 49] on link "Dashboard" at bounding box center [789, 40] width 81 height 56
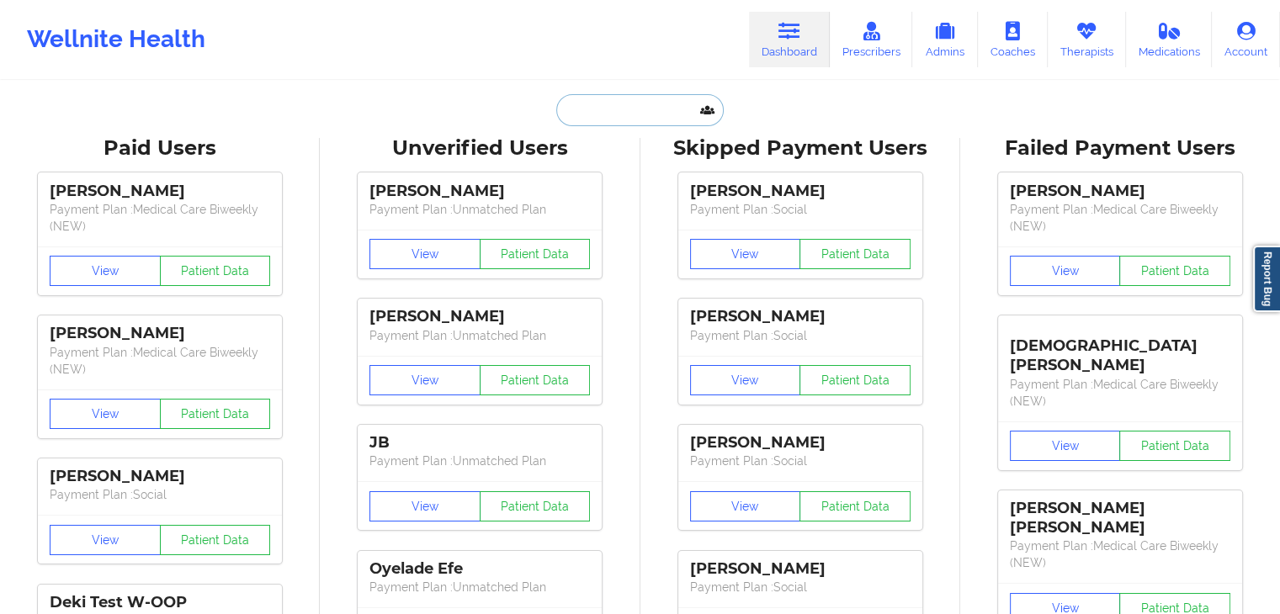
click at [643, 124] on input "text" at bounding box center [639, 110] width 167 height 32
paste input "[PERSON_NAME]"
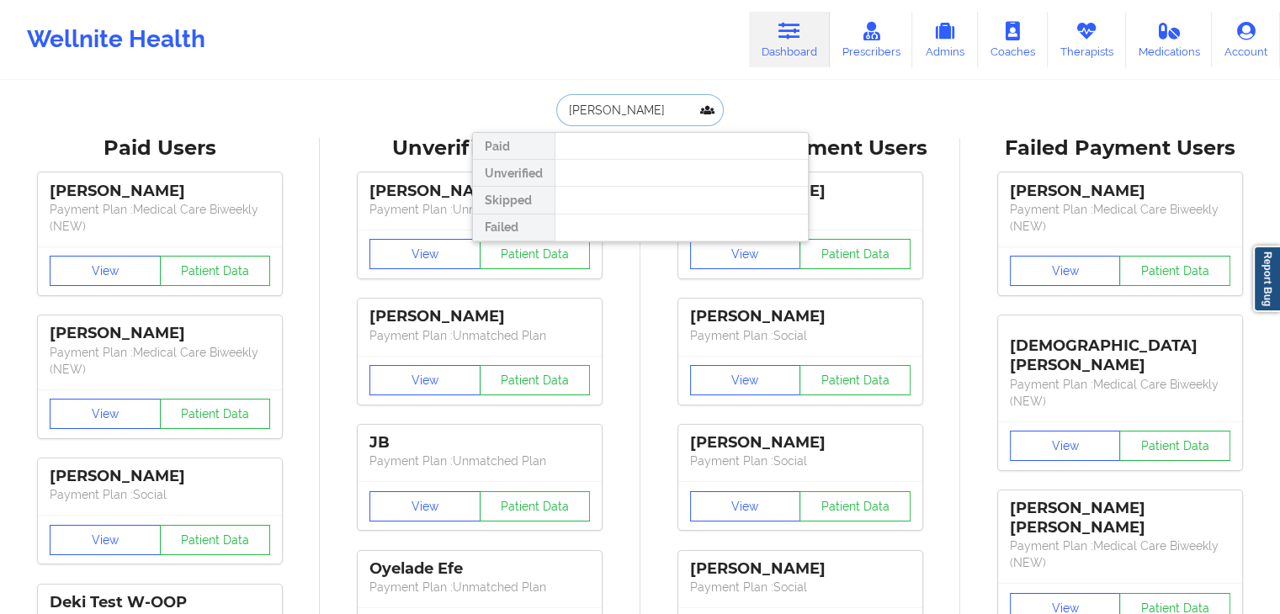
type input "[PERSON_NAME]"
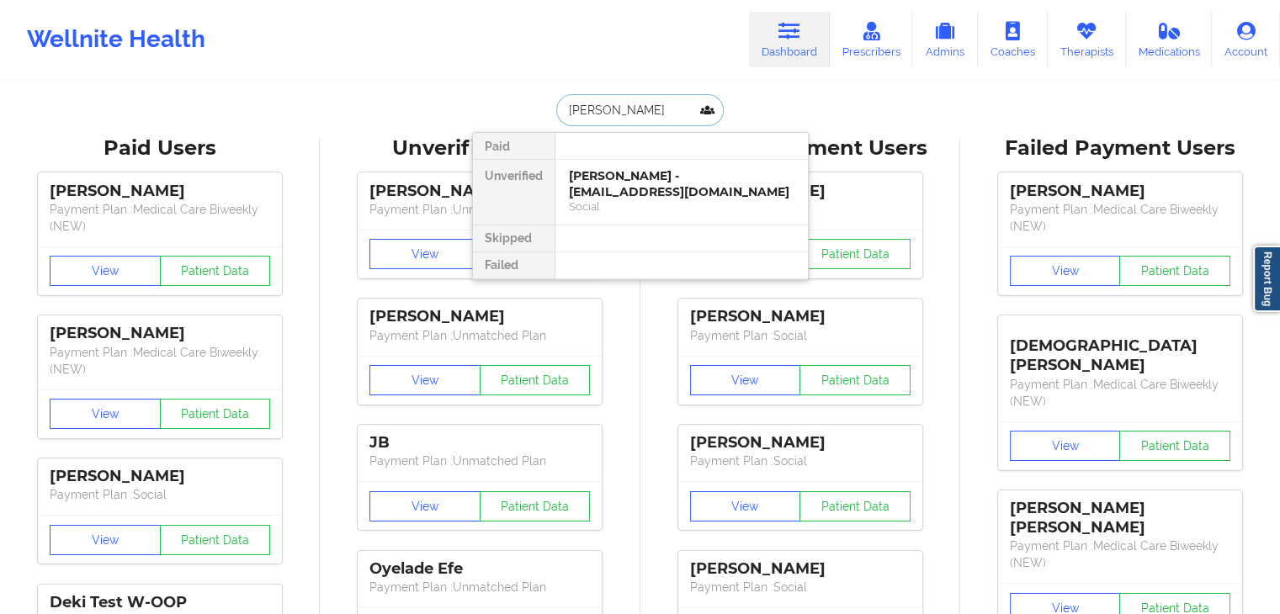
click at [653, 162] on div "[PERSON_NAME] - [EMAIL_ADDRESS][DOMAIN_NAME] Social" at bounding box center [681, 192] width 252 height 65
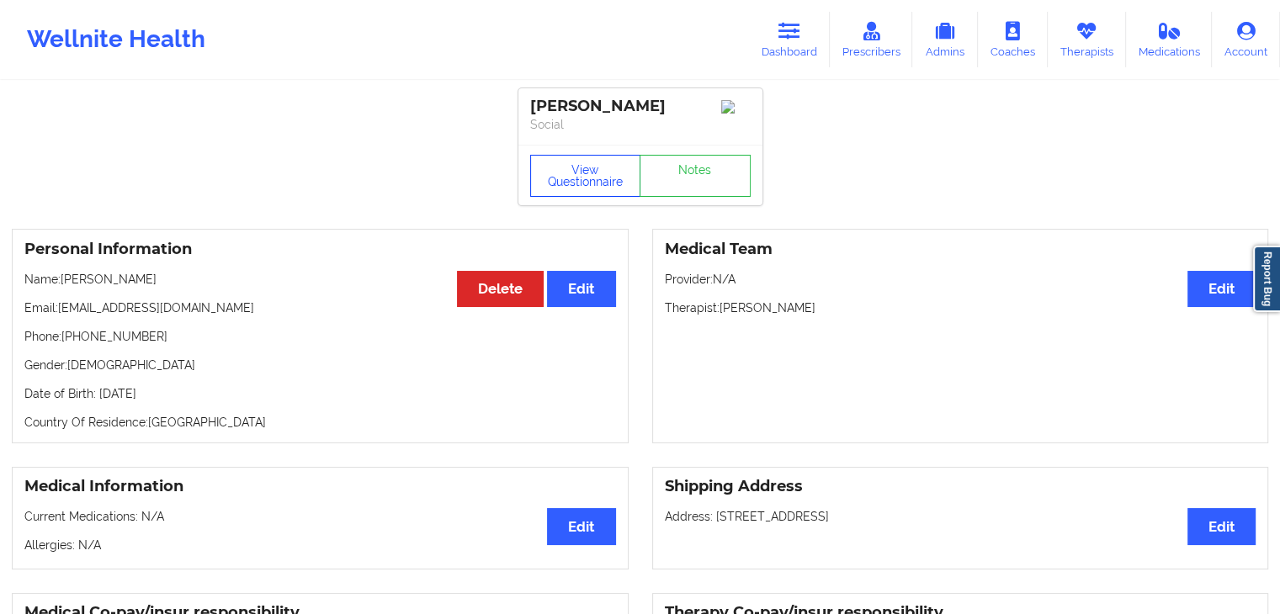
click at [606, 166] on button "View Questionnaire" at bounding box center [585, 176] width 111 height 42
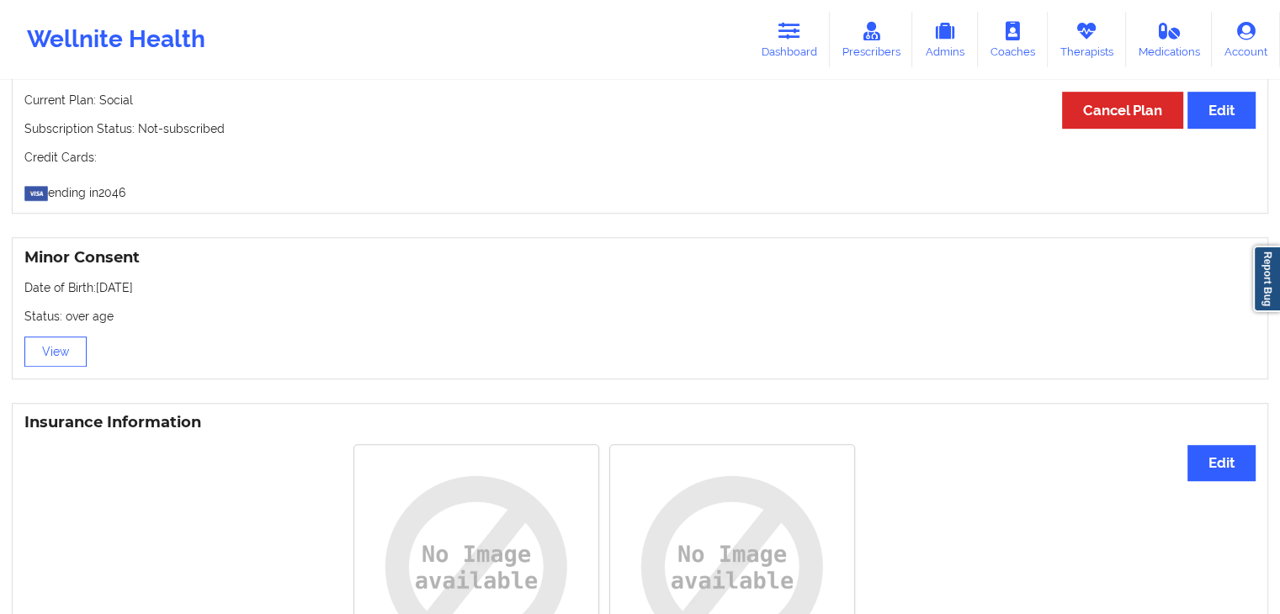
scroll to position [932, 0]
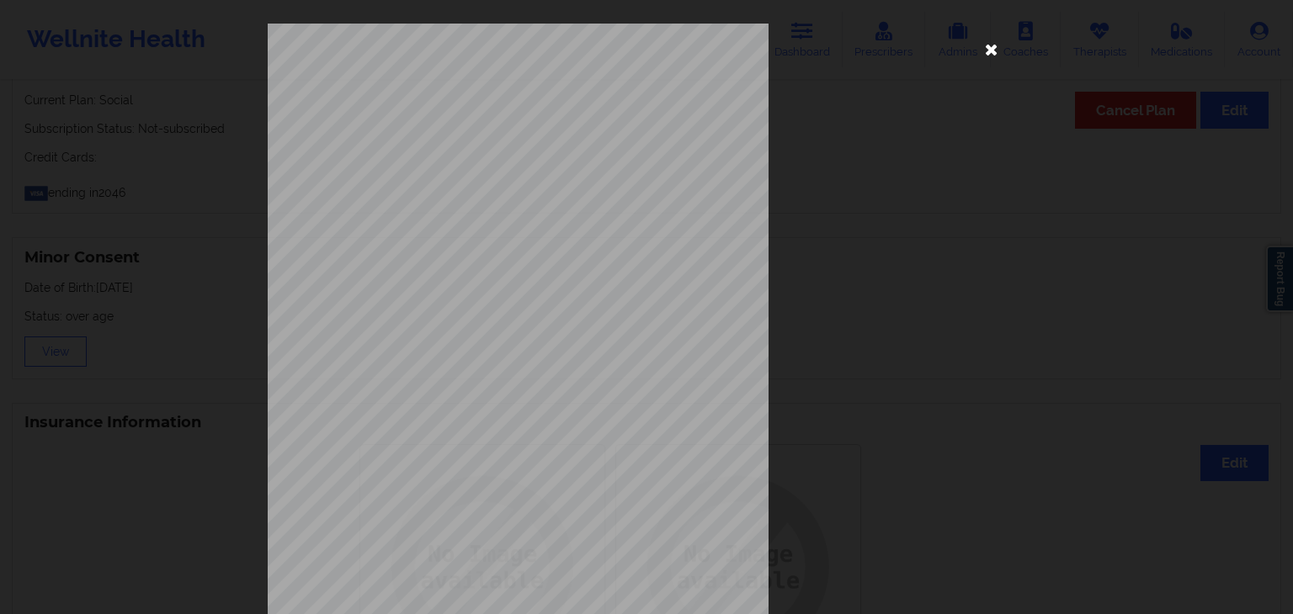
click at [987, 51] on icon at bounding box center [991, 48] width 27 height 27
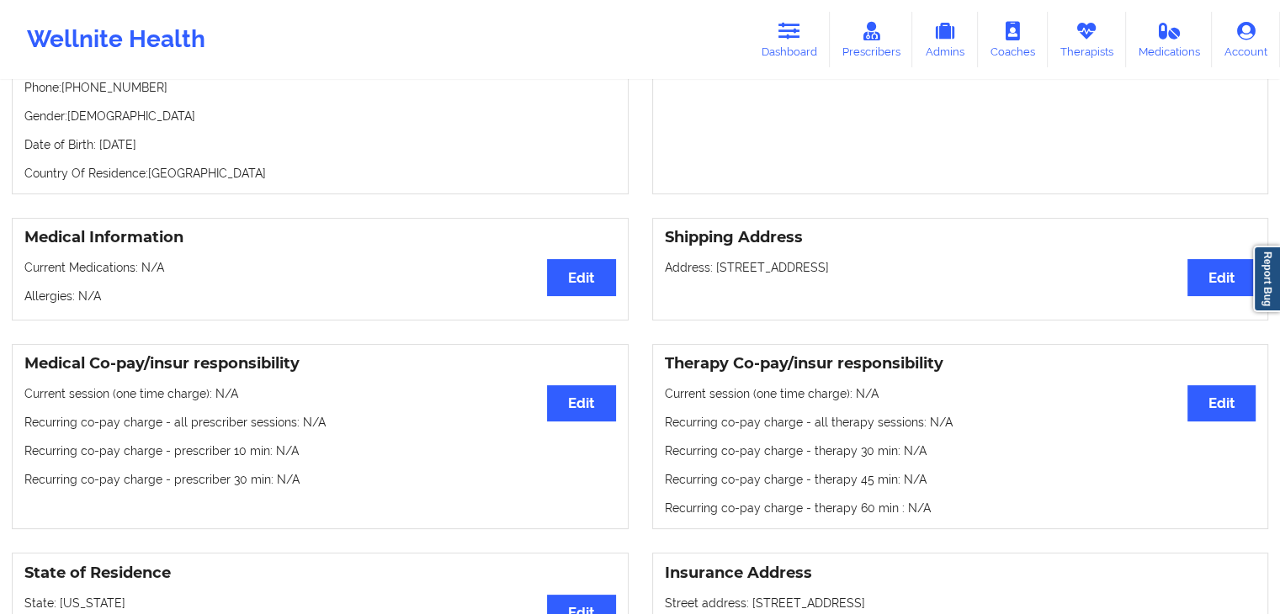
scroll to position [0, 0]
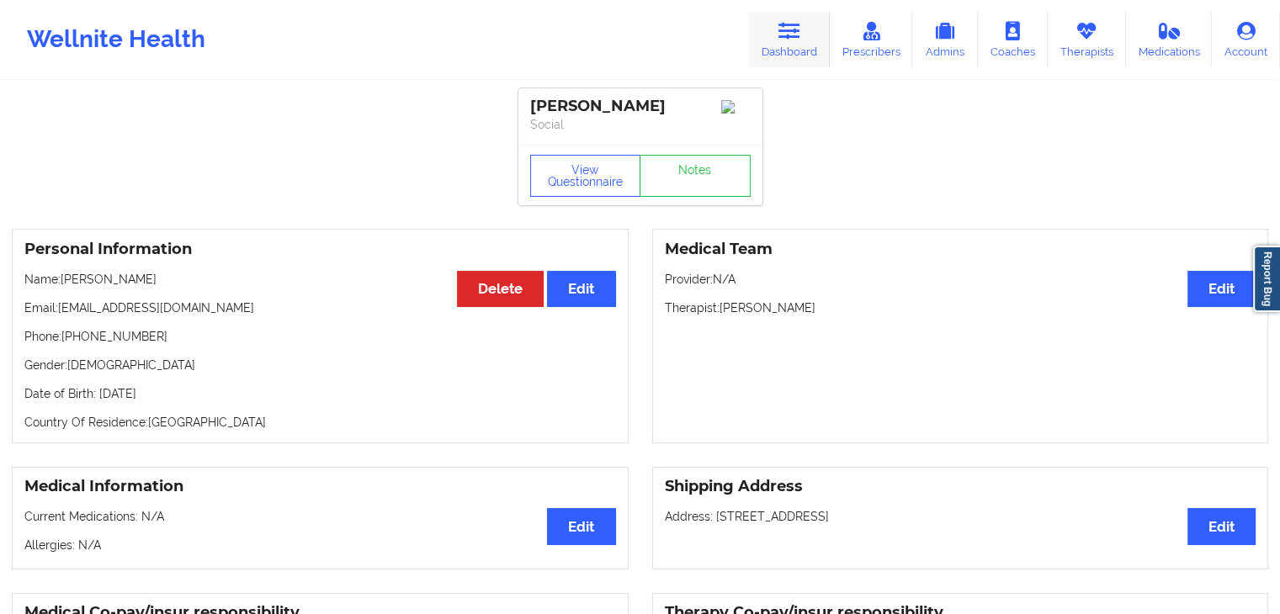
click at [797, 31] on icon at bounding box center [789, 31] width 22 height 19
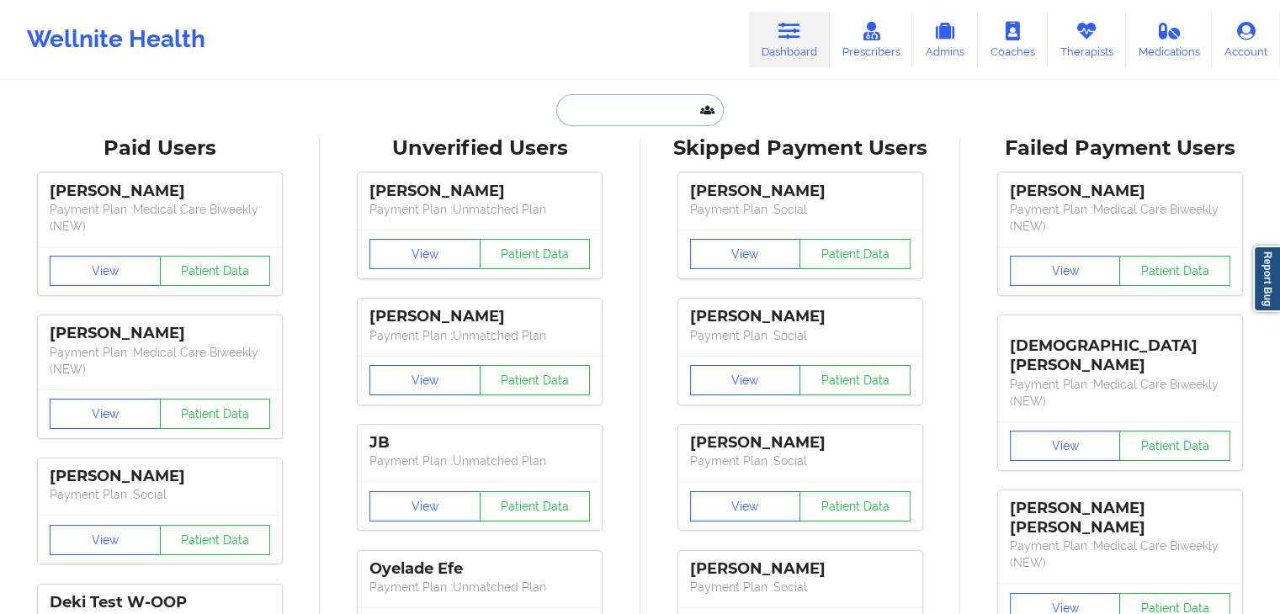
click at [689, 102] on input "text" at bounding box center [639, 110] width 167 height 32
paste input "[PERSON_NAME] [PERSON_NAME]"
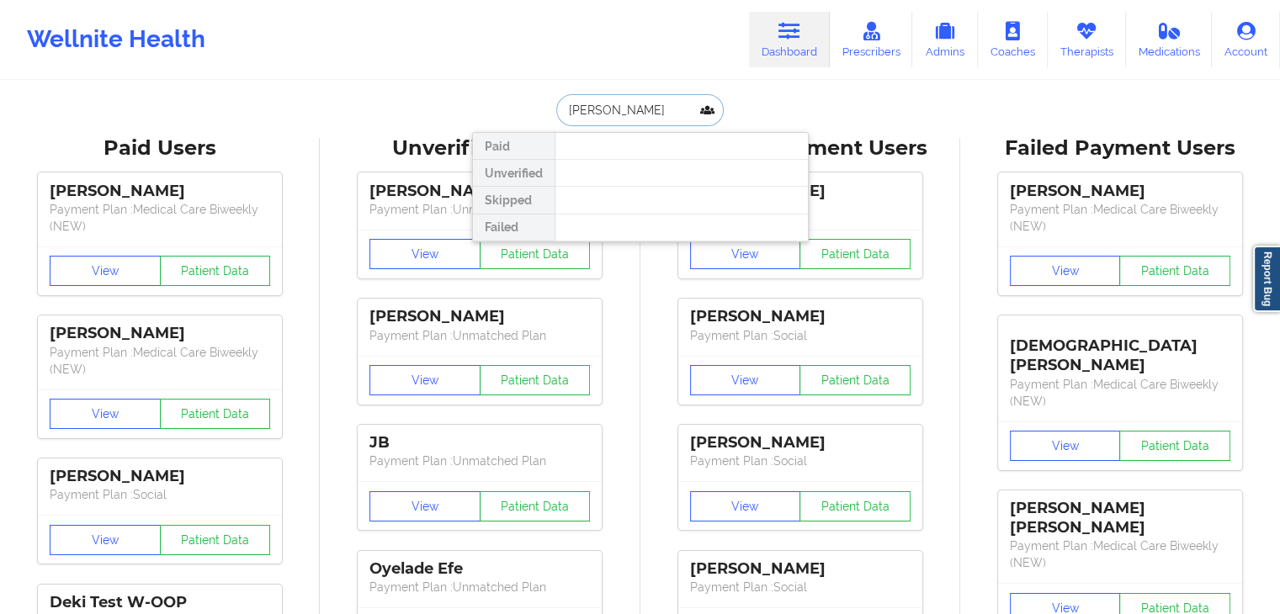
type input "[PERSON_NAME] [PERSON_NAME]"
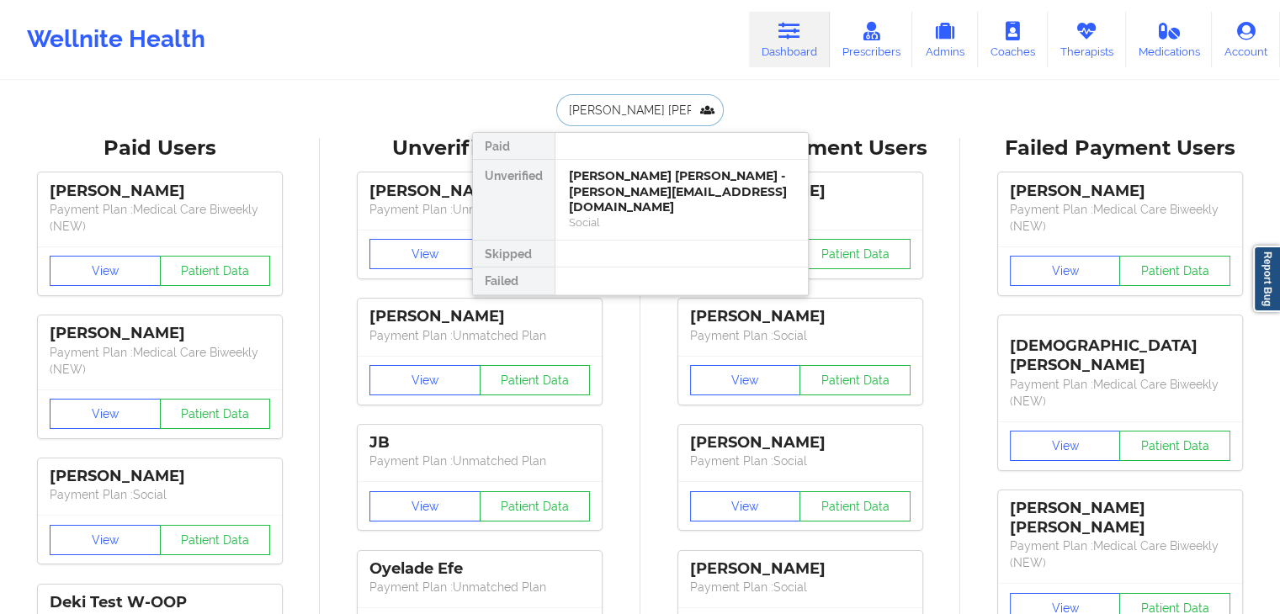
click at [618, 171] on div "[PERSON_NAME] [PERSON_NAME] - [PERSON_NAME][EMAIL_ADDRESS][DOMAIN_NAME]" at bounding box center [682, 191] width 226 height 47
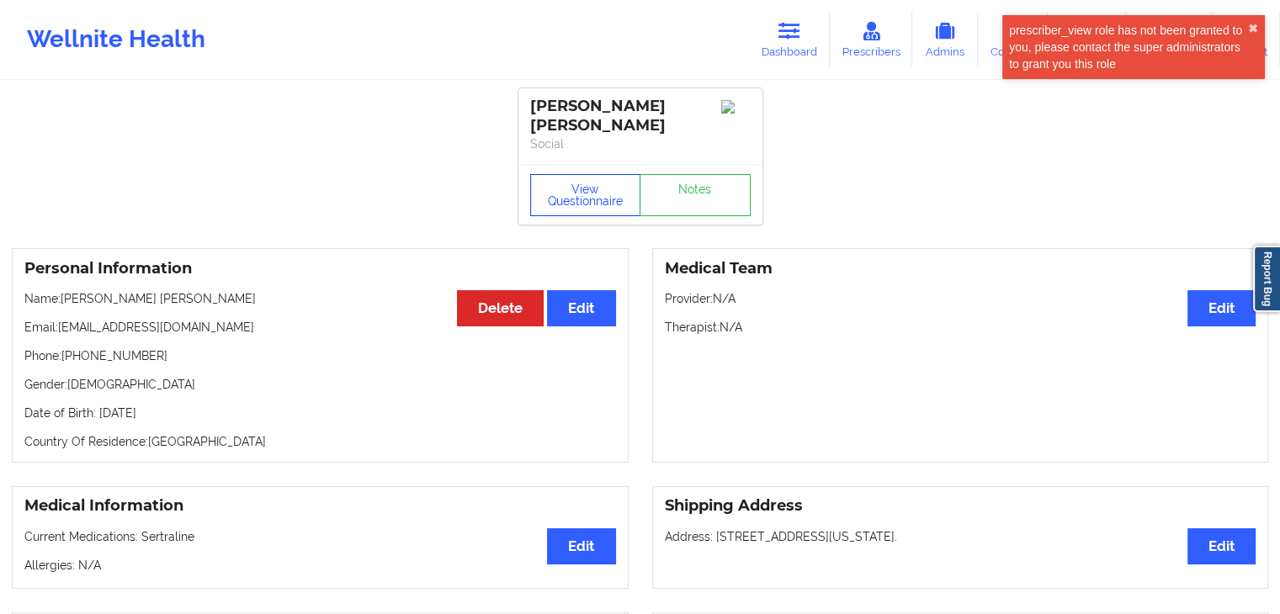
click at [589, 174] on button "View Questionnaire" at bounding box center [585, 195] width 111 height 42
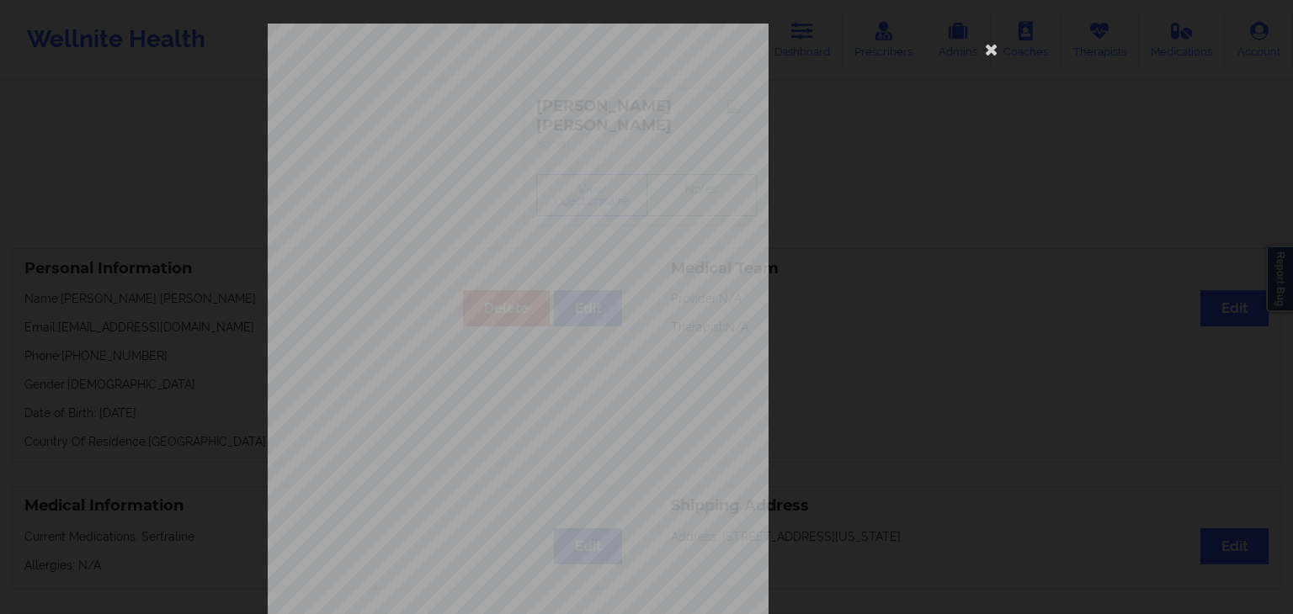
scroll to position [189, 0]
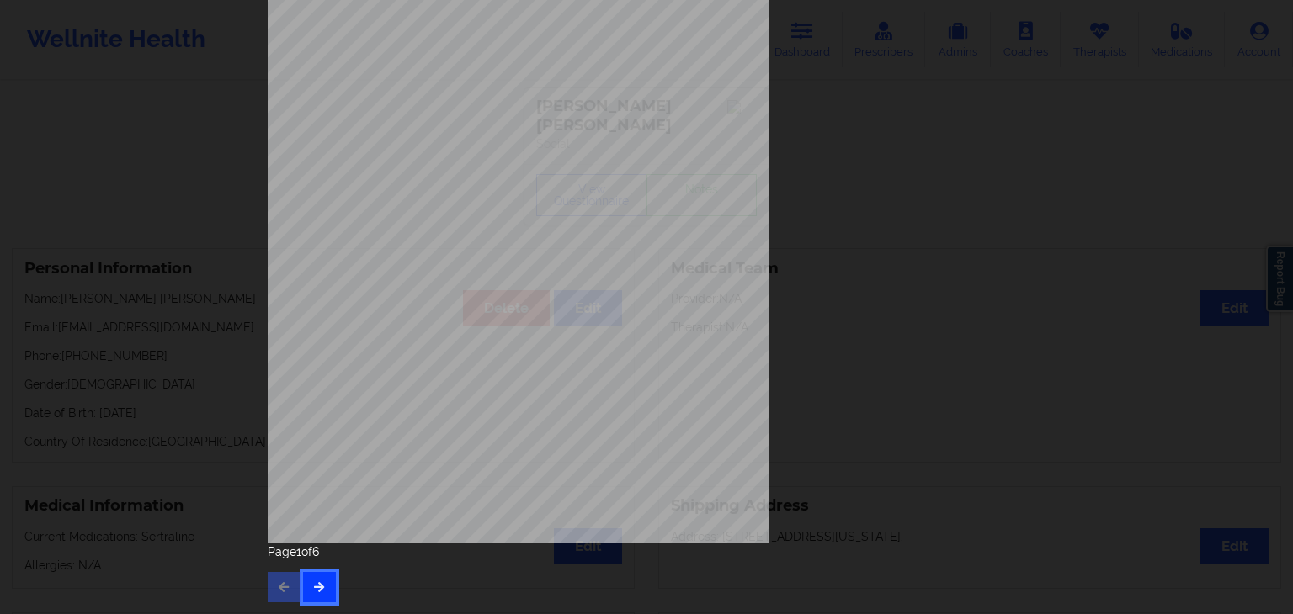
click at [312, 590] on icon "button" at bounding box center [319, 587] width 14 height 10
click at [329, 585] on button "button" at bounding box center [319, 587] width 33 height 30
click at [319, 587] on icon "button" at bounding box center [319, 587] width 14 height 10
click at [312, 582] on icon "button" at bounding box center [319, 587] width 14 height 10
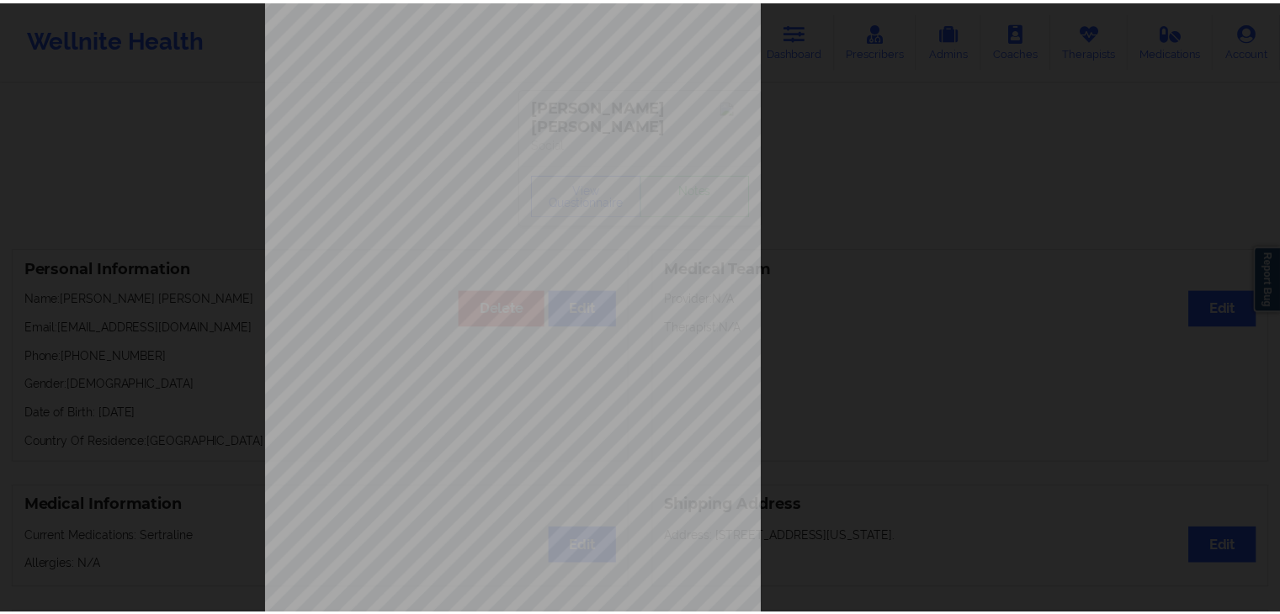
scroll to position [0, 0]
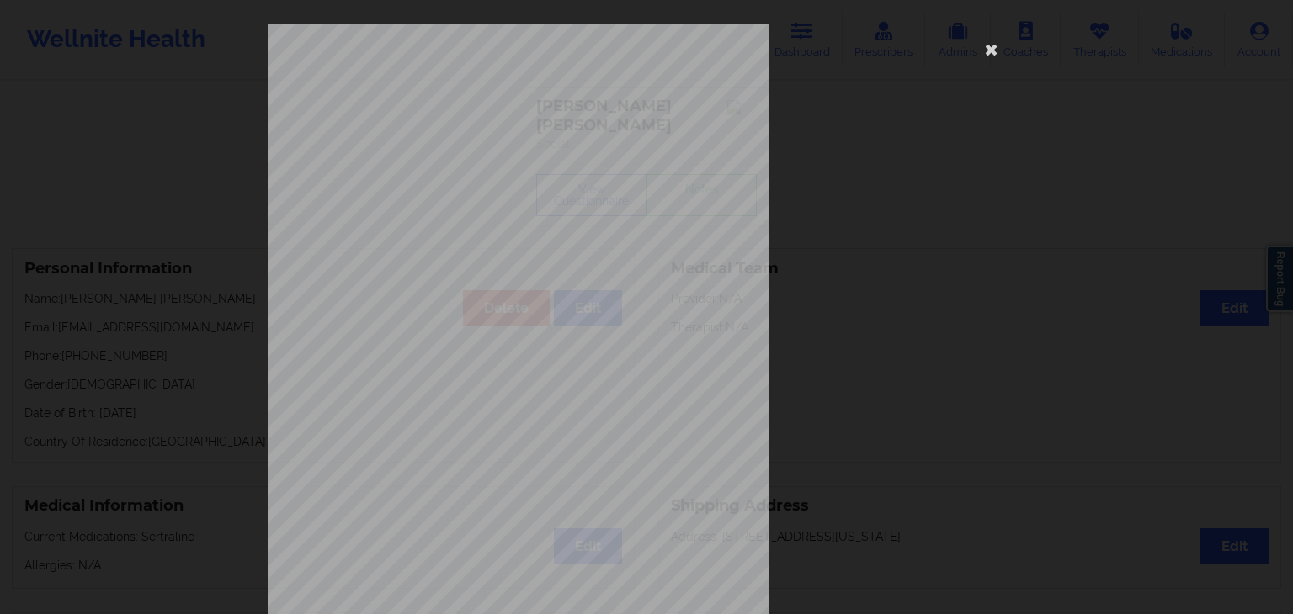
click at [1011, 61] on div "Insurance company type details by patient commercial Insurance Member ID for pa…" at bounding box center [646, 378] width 757 height 709
click at [986, 40] on icon at bounding box center [991, 48] width 27 height 27
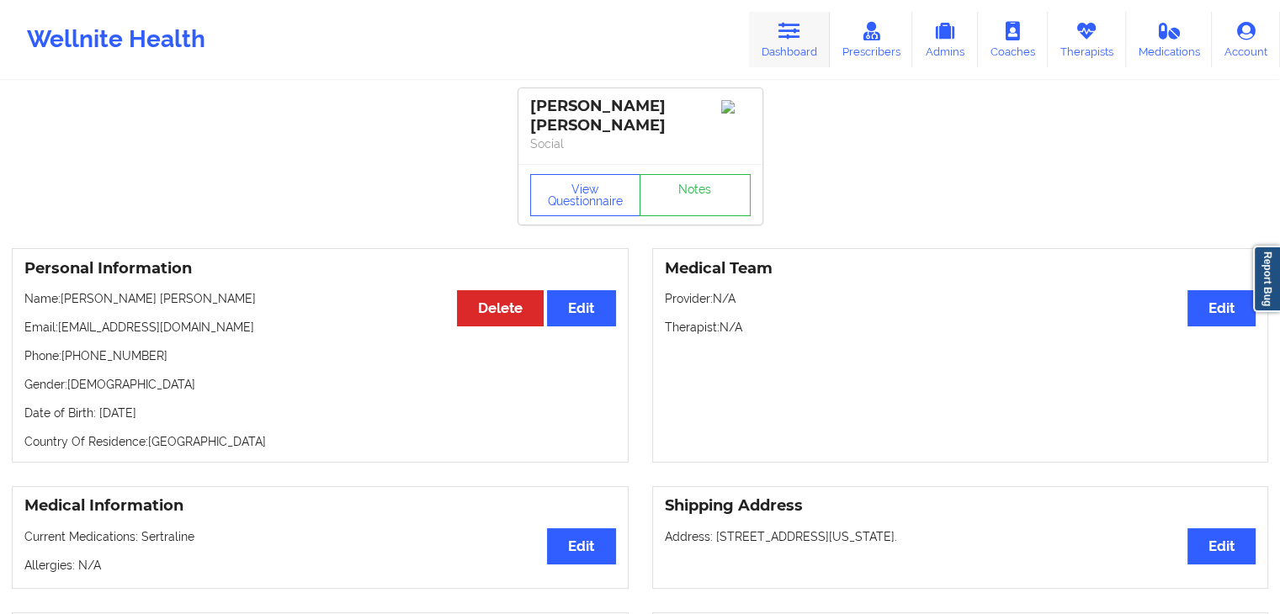
click at [774, 31] on link "Dashboard" at bounding box center [789, 40] width 81 height 56
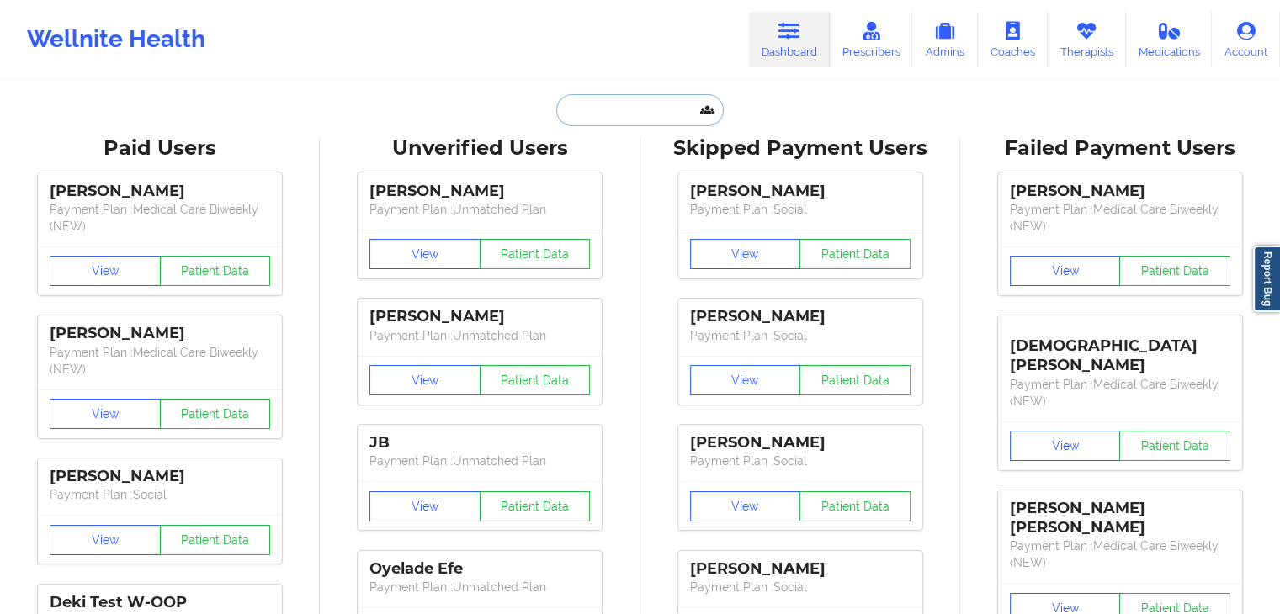
click at [626, 119] on input "text" at bounding box center [639, 110] width 167 height 32
paste input "[PERSON_NAME]"
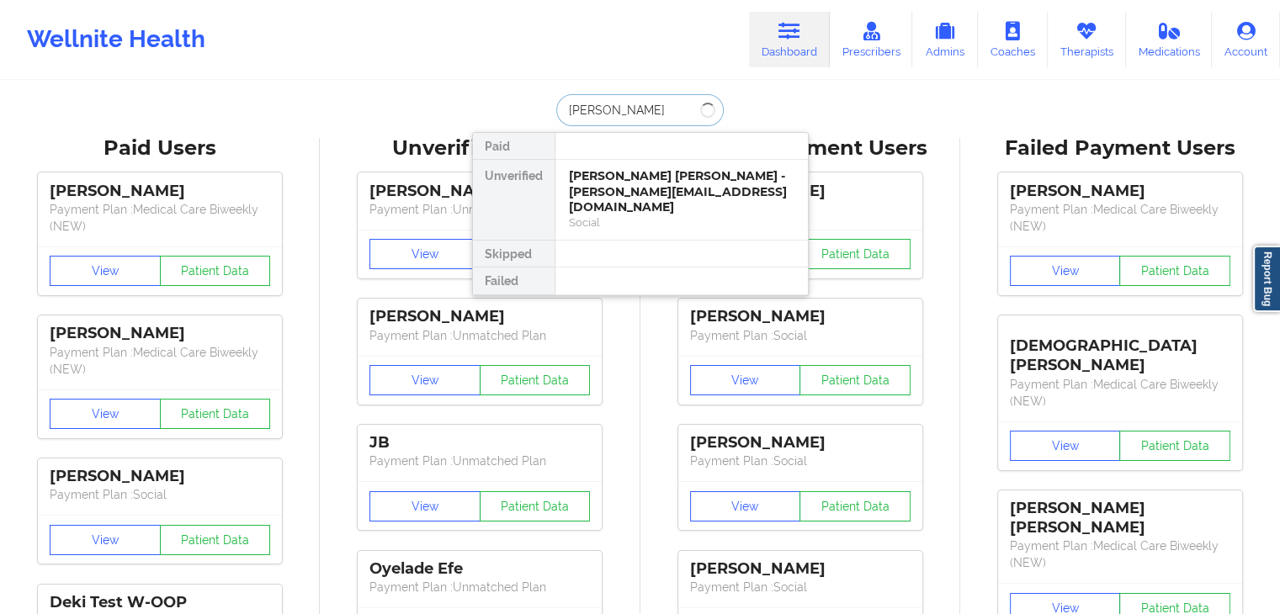
click at [609, 115] on input "[PERSON_NAME]" at bounding box center [639, 110] width 167 height 32
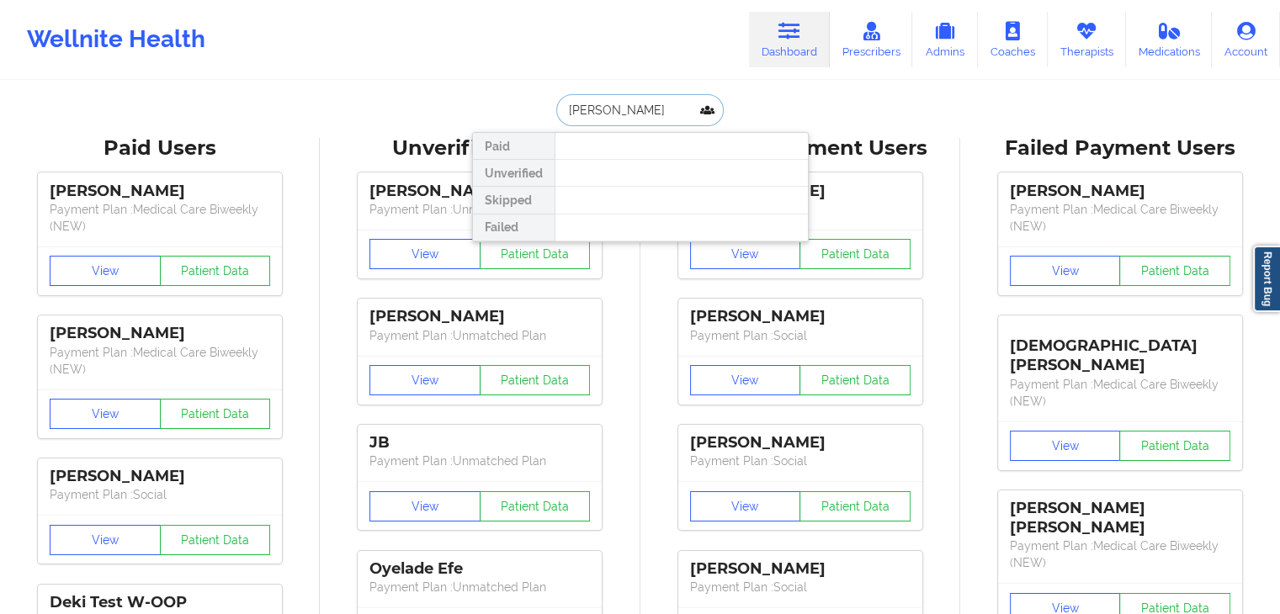
click at [676, 112] on input "[PERSON_NAME]" at bounding box center [639, 110] width 167 height 32
drag, startPoint x: 661, startPoint y: 104, endPoint x: 470, endPoint y: 125, distance: 192.2
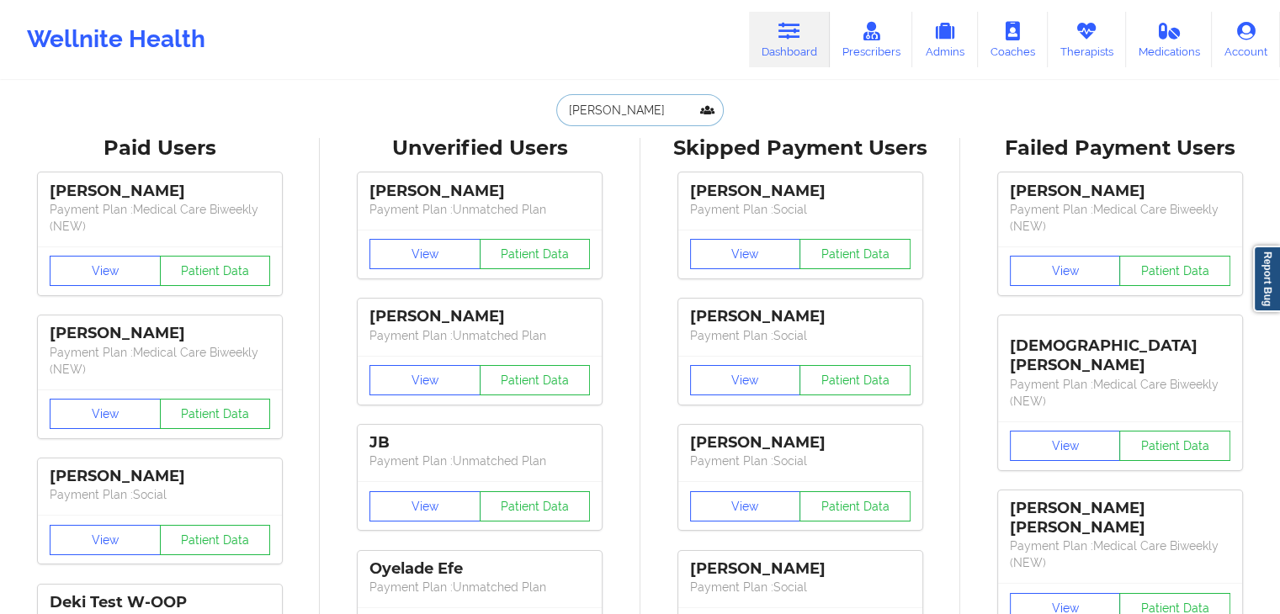
paste input "Cadet-Mirand"
type input "Cadet-Mirand"
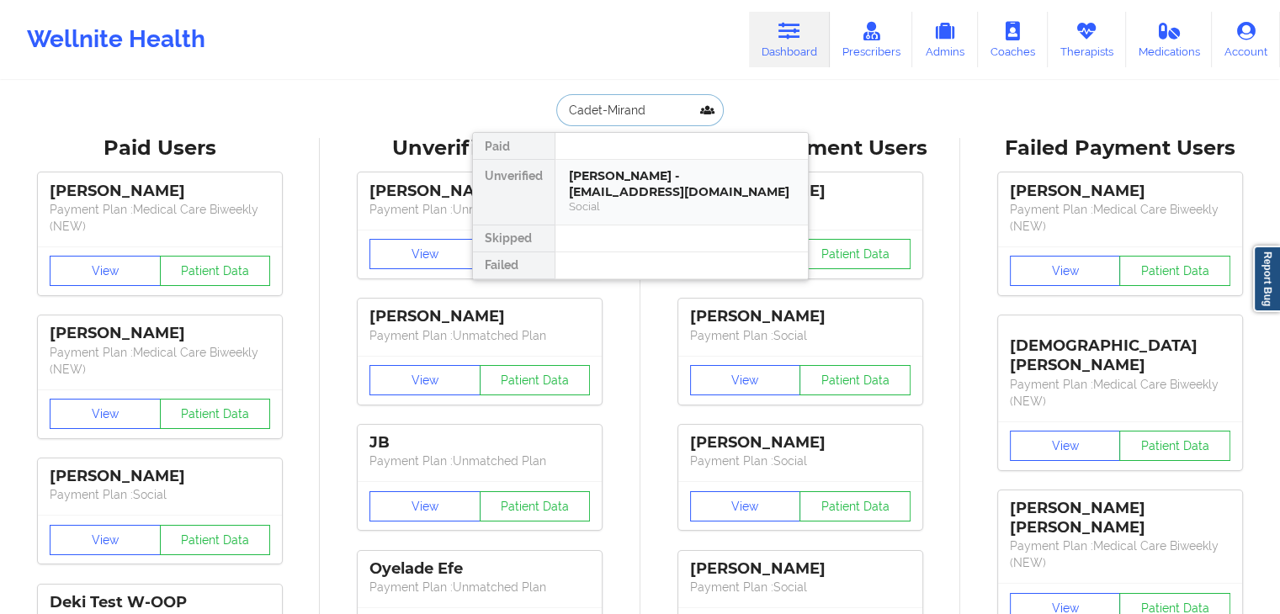
click at [656, 189] on div "[PERSON_NAME] - [EMAIL_ADDRESS][DOMAIN_NAME]" at bounding box center [682, 183] width 226 height 31
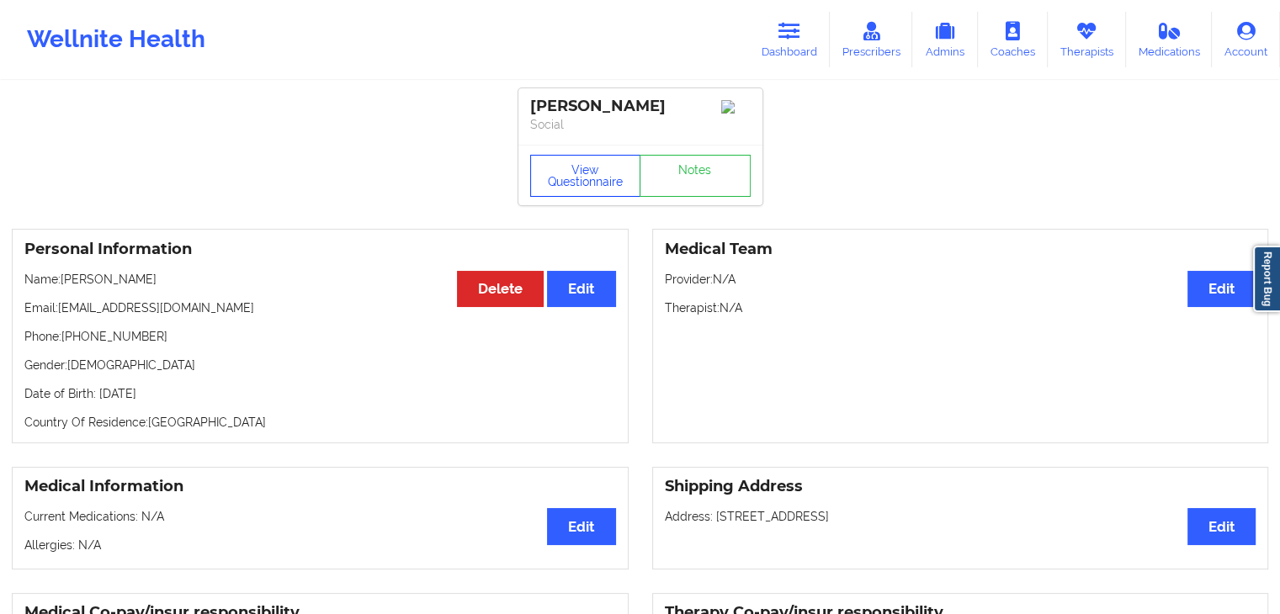
click at [579, 172] on button "View Questionnaire" at bounding box center [585, 176] width 111 height 42
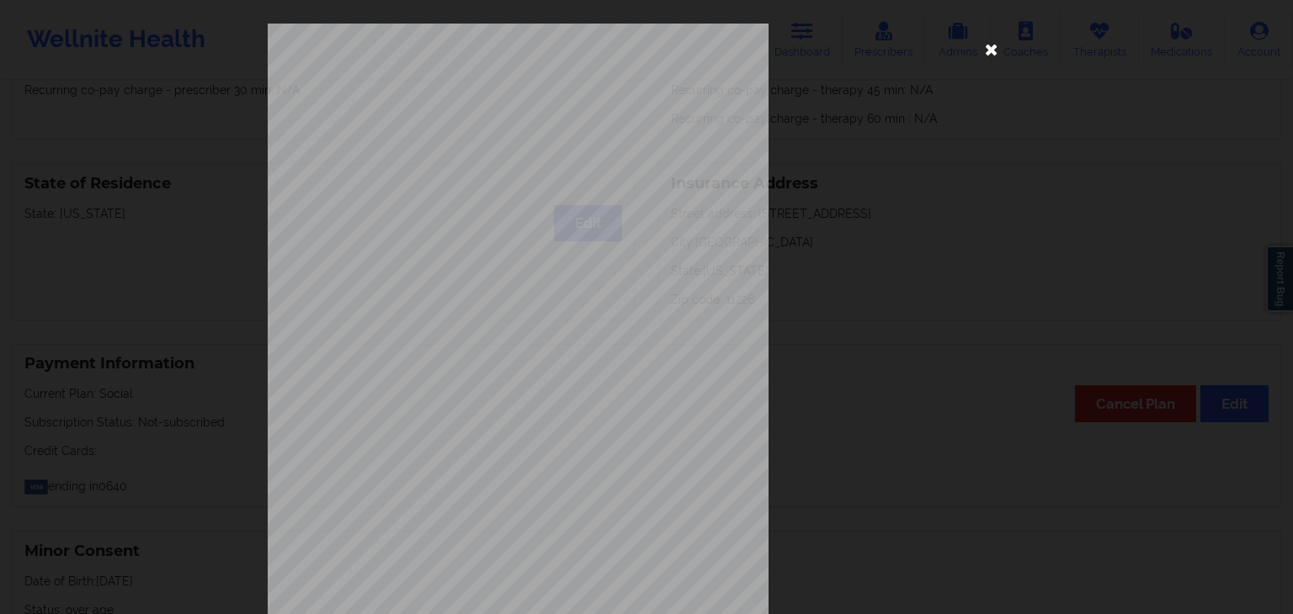
click at [996, 56] on icon at bounding box center [991, 48] width 27 height 27
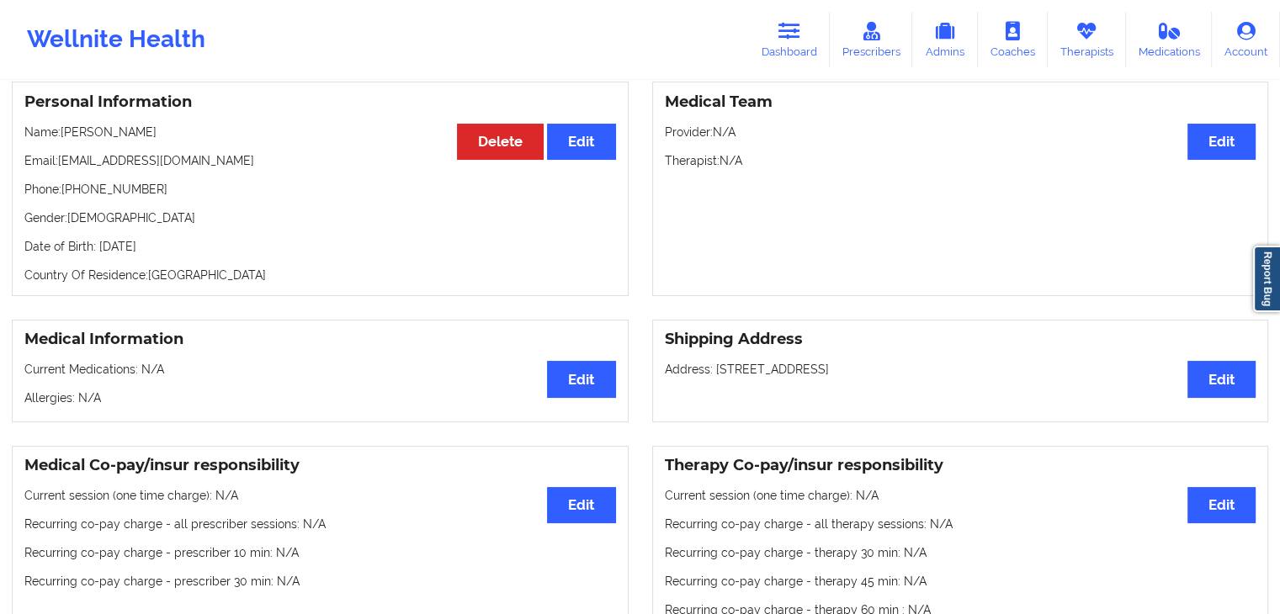
scroll to position [146, 0]
click at [784, 35] on icon at bounding box center [789, 31] width 22 height 19
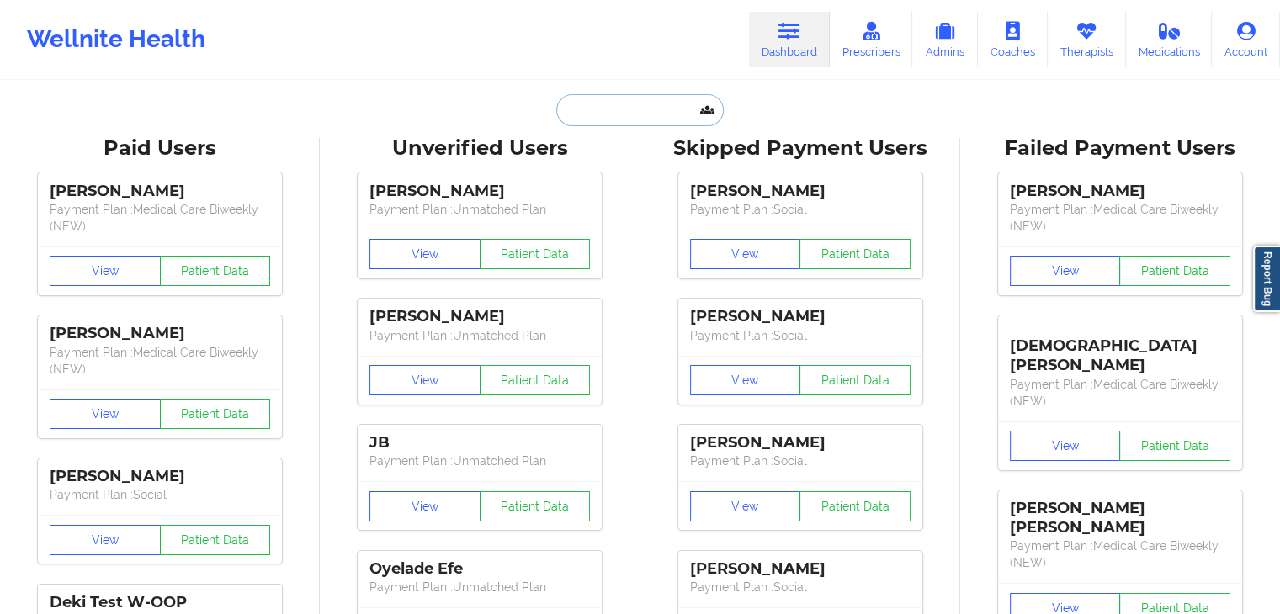
click at [637, 119] on input "text" at bounding box center [639, 110] width 167 height 32
paste input "[PERSON_NAME]"
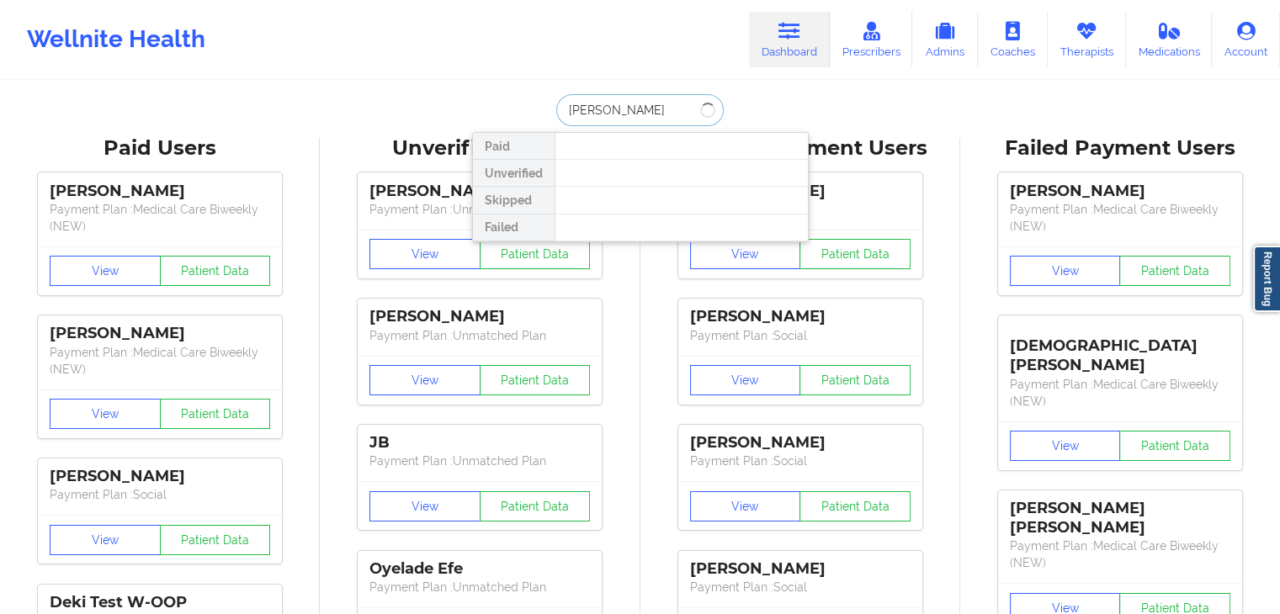
type input "[PERSON_NAME]"
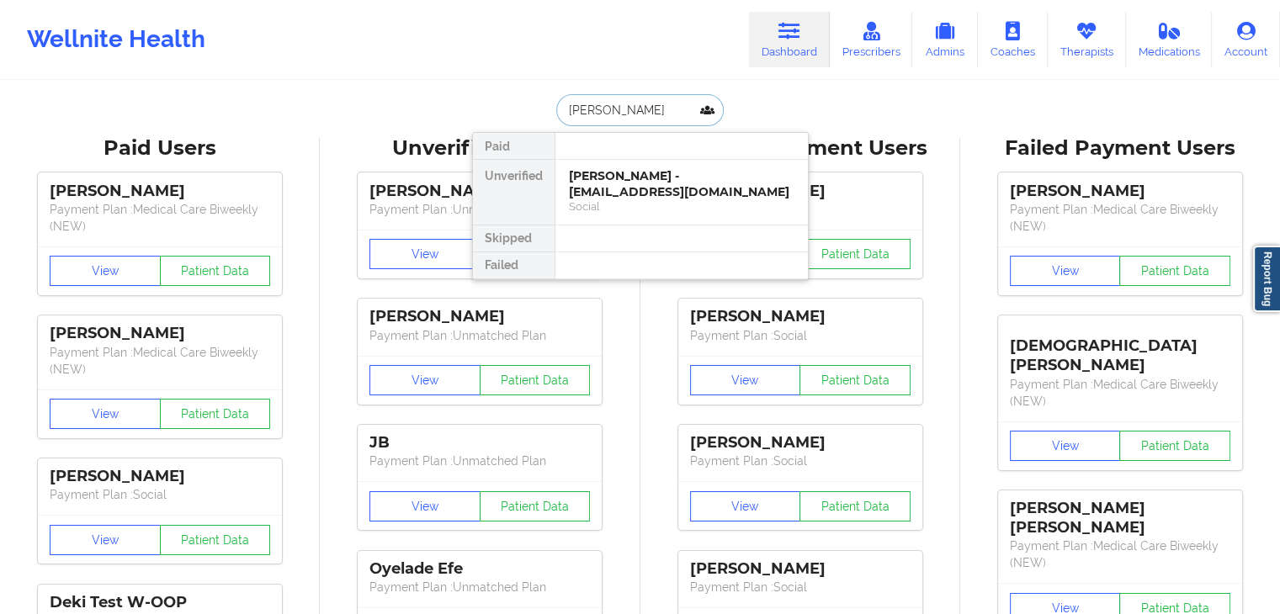
click at [656, 194] on div "[PERSON_NAME] - [EMAIL_ADDRESS][DOMAIN_NAME]" at bounding box center [682, 183] width 226 height 31
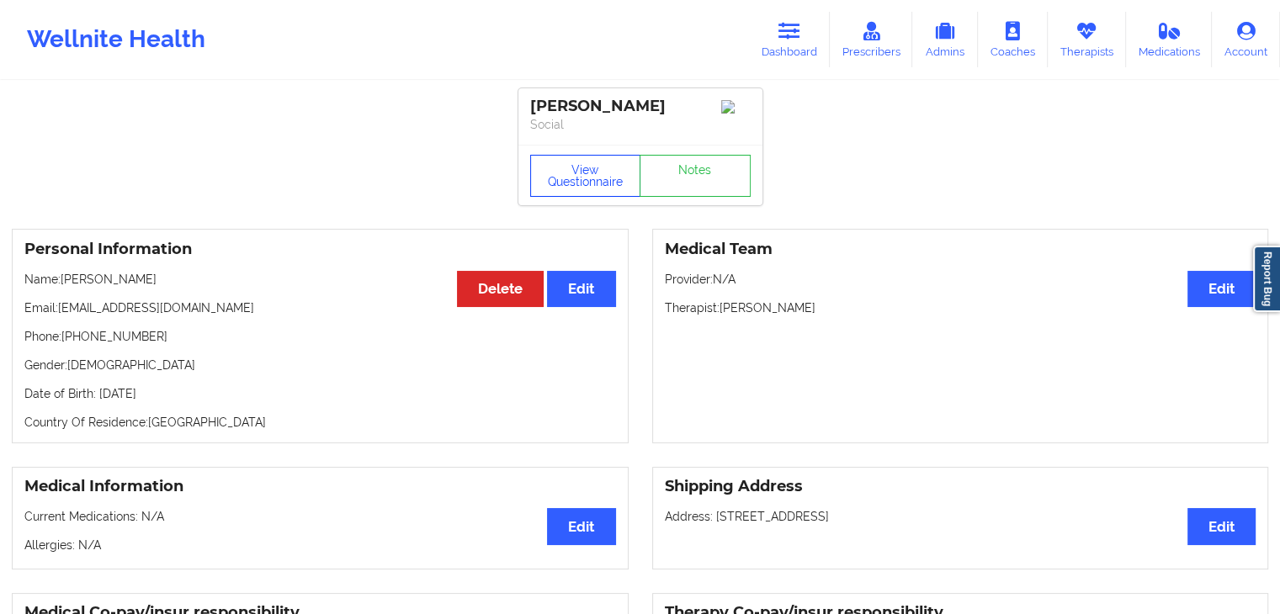
click at [599, 165] on button "View Questionnaire" at bounding box center [585, 176] width 111 height 42
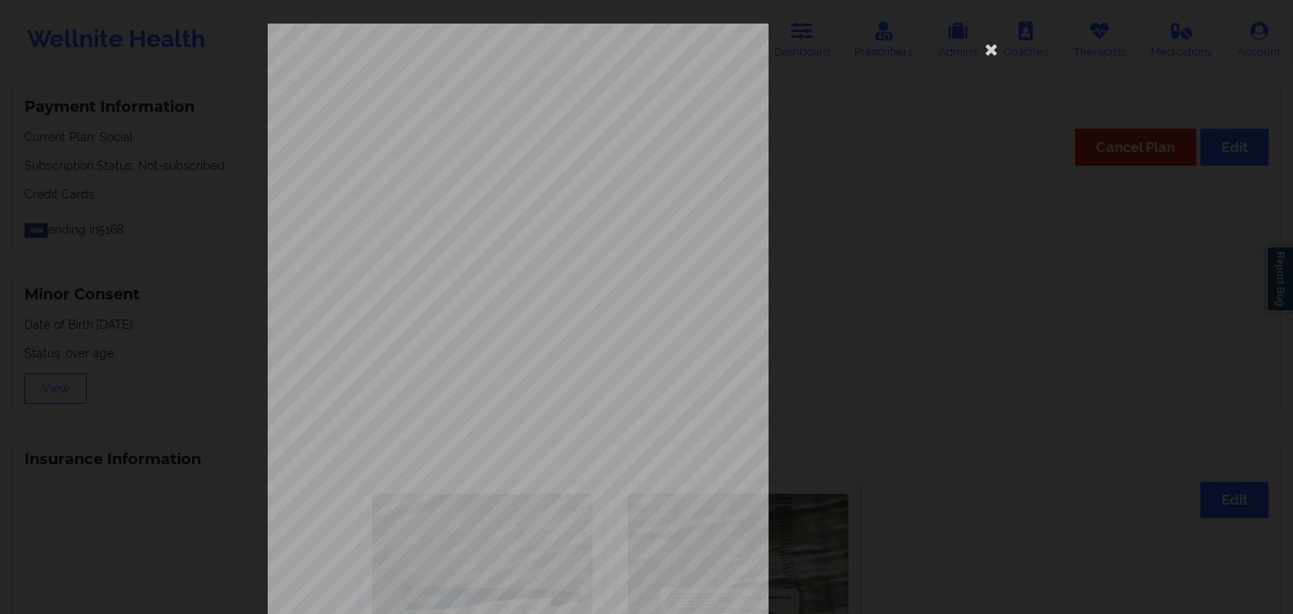
scroll to position [189, 0]
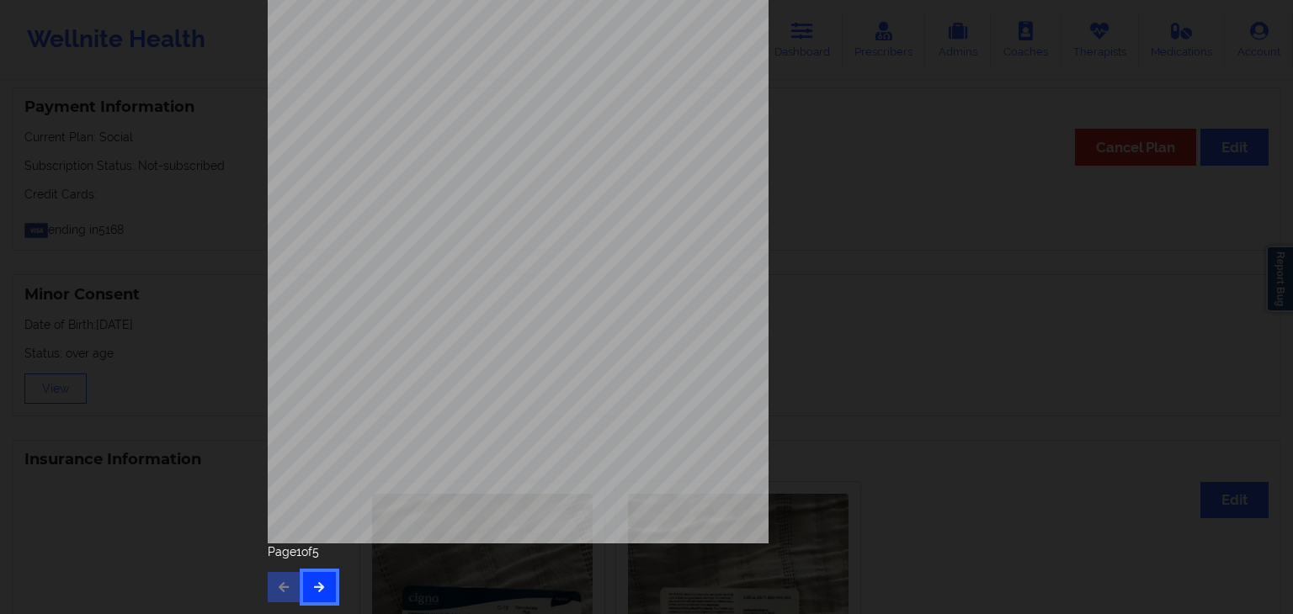
click at [316, 587] on icon "button" at bounding box center [319, 587] width 14 height 10
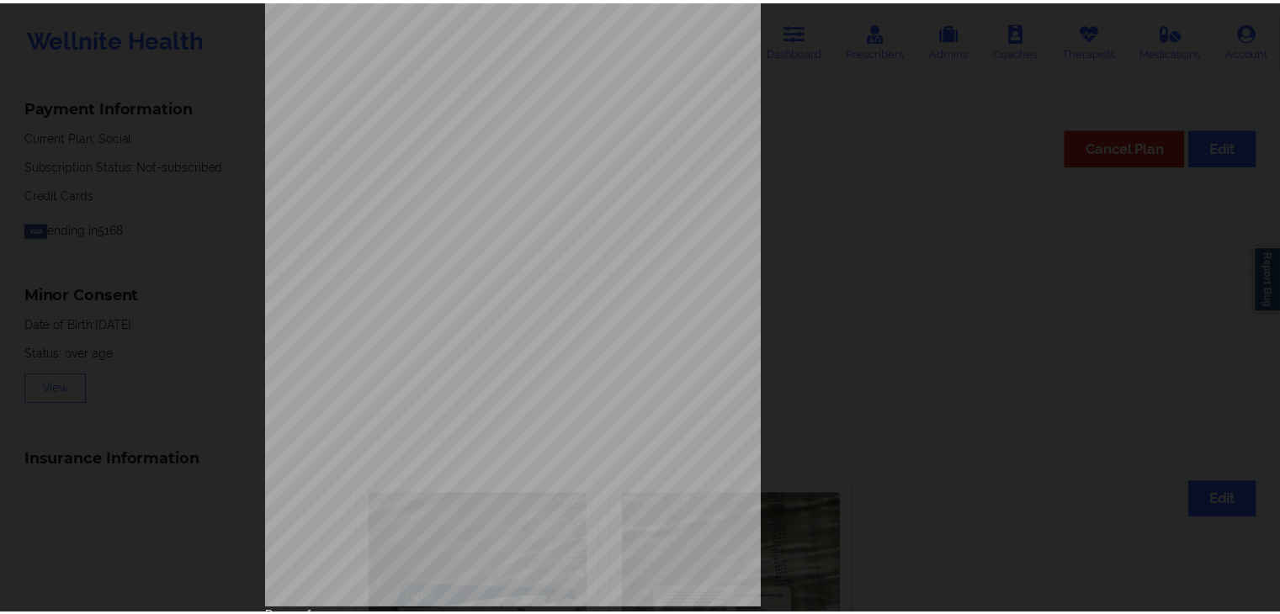
scroll to position [0, 0]
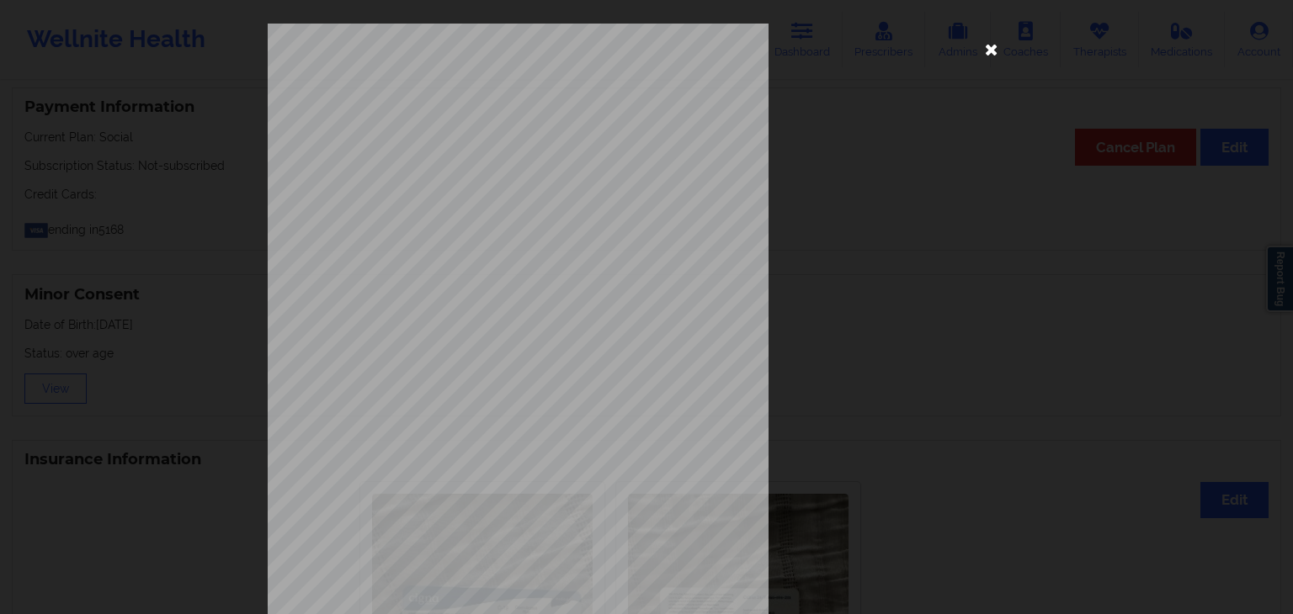
click at [987, 54] on icon at bounding box center [991, 48] width 27 height 27
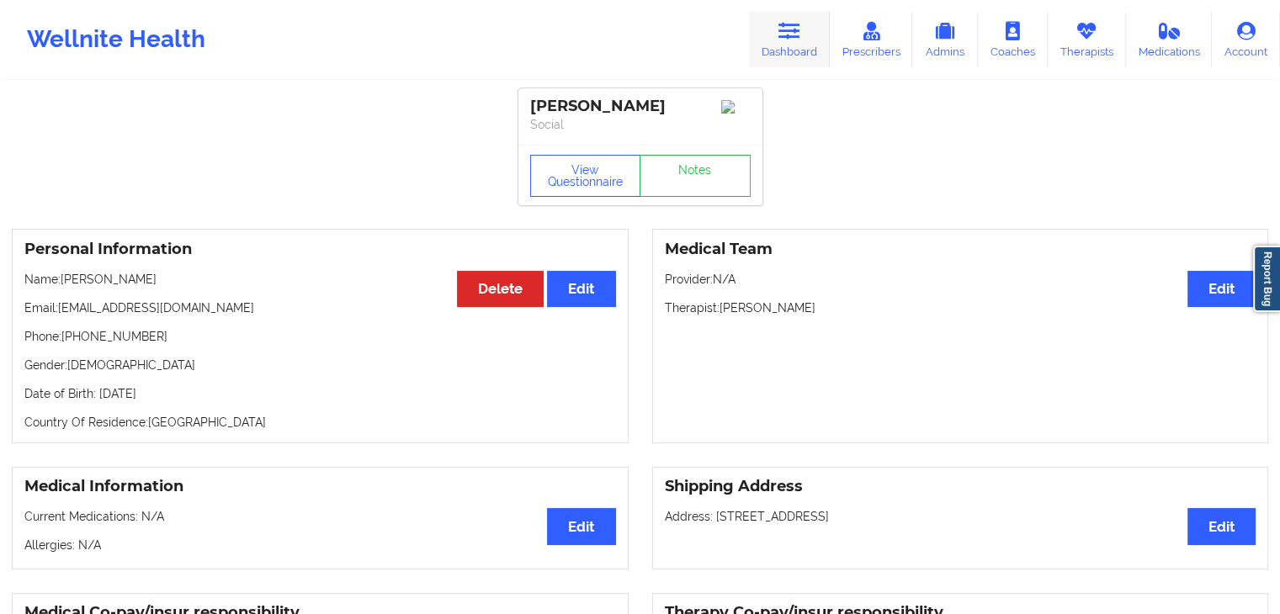
click at [795, 23] on icon at bounding box center [789, 31] width 22 height 19
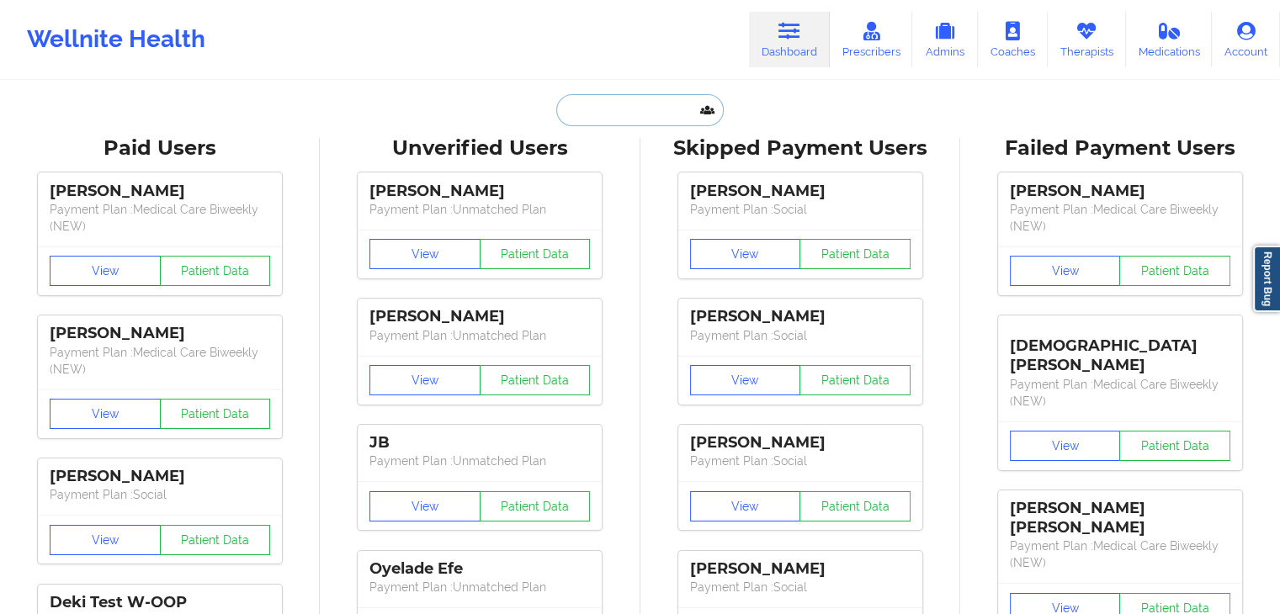
click at [632, 97] on input "text" at bounding box center [639, 110] width 167 height 32
paste input "[PERSON_NAME]"
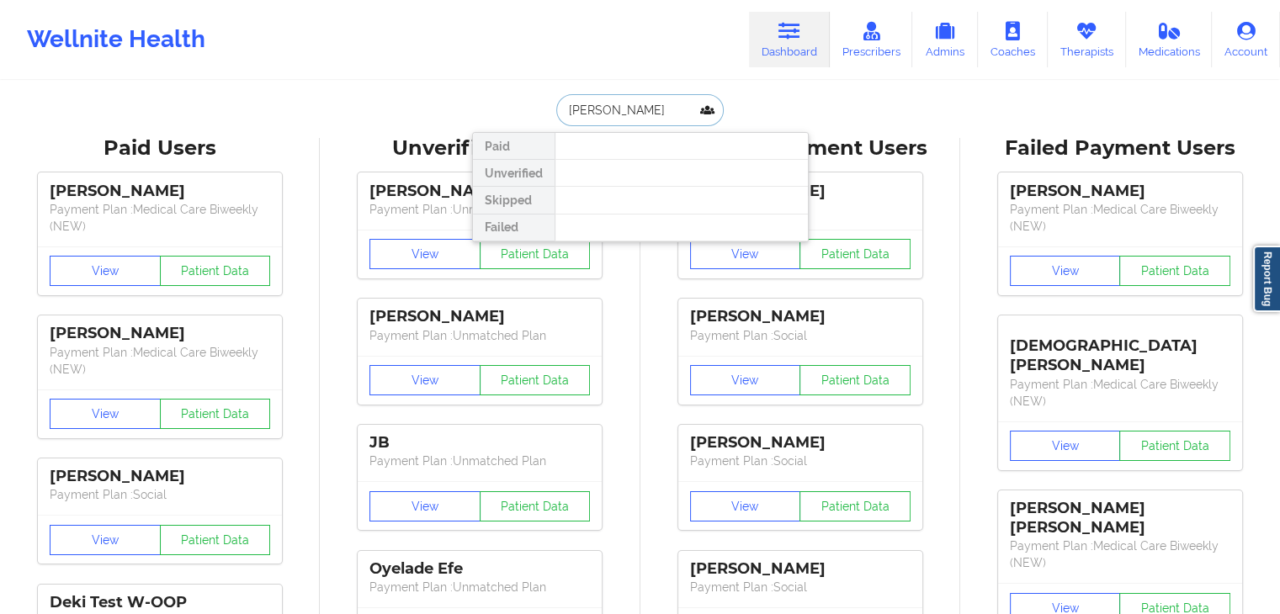
click at [637, 105] on input "[PERSON_NAME]" at bounding box center [639, 110] width 167 height 32
type input "[PERSON_NAME]"
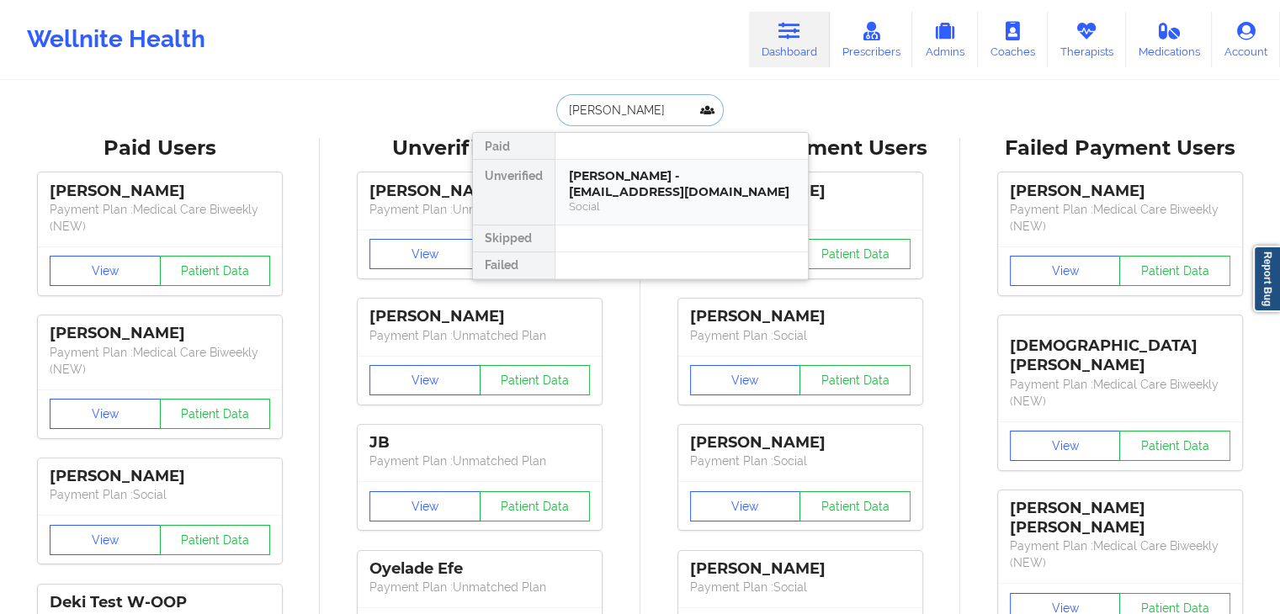
click at [626, 179] on div "[PERSON_NAME] - [EMAIL_ADDRESS][DOMAIN_NAME]" at bounding box center [682, 183] width 226 height 31
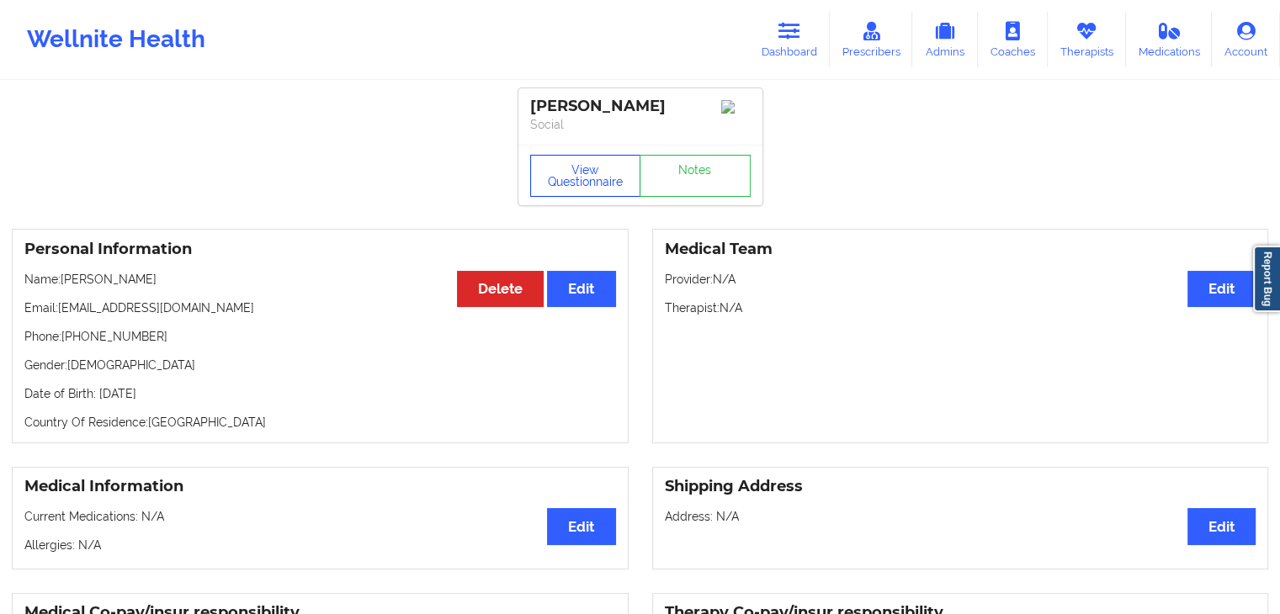
click at [596, 176] on button "View Questionnaire" at bounding box center [585, 176] width 111 height 42
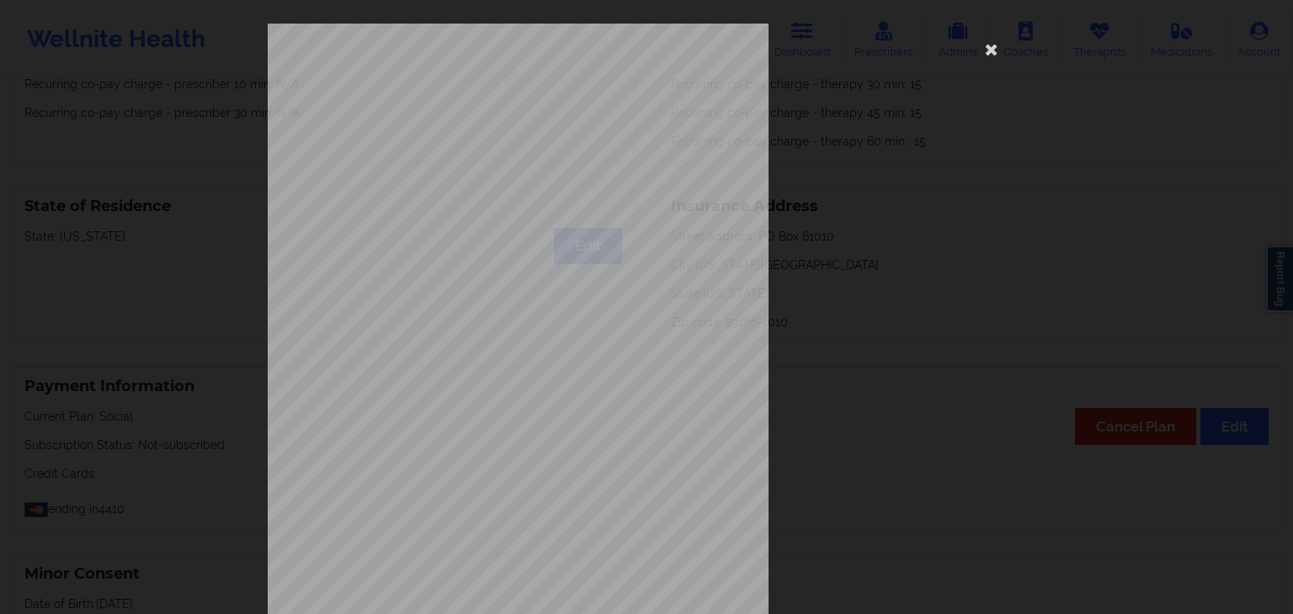
scroll to position [189, 0]
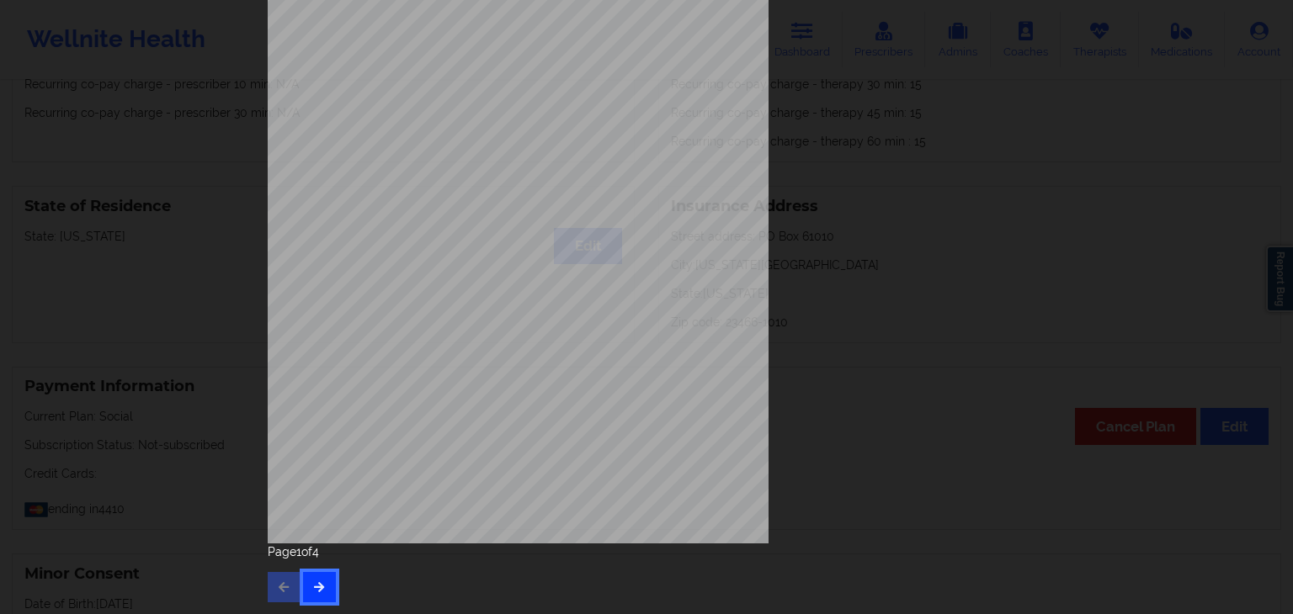
click at [304, 590] on button "button" at bounding box center [319, 587] width 33 height 30
click at [314, 582] on icon "button" at bounding box center [319, 587] width 14 height 10
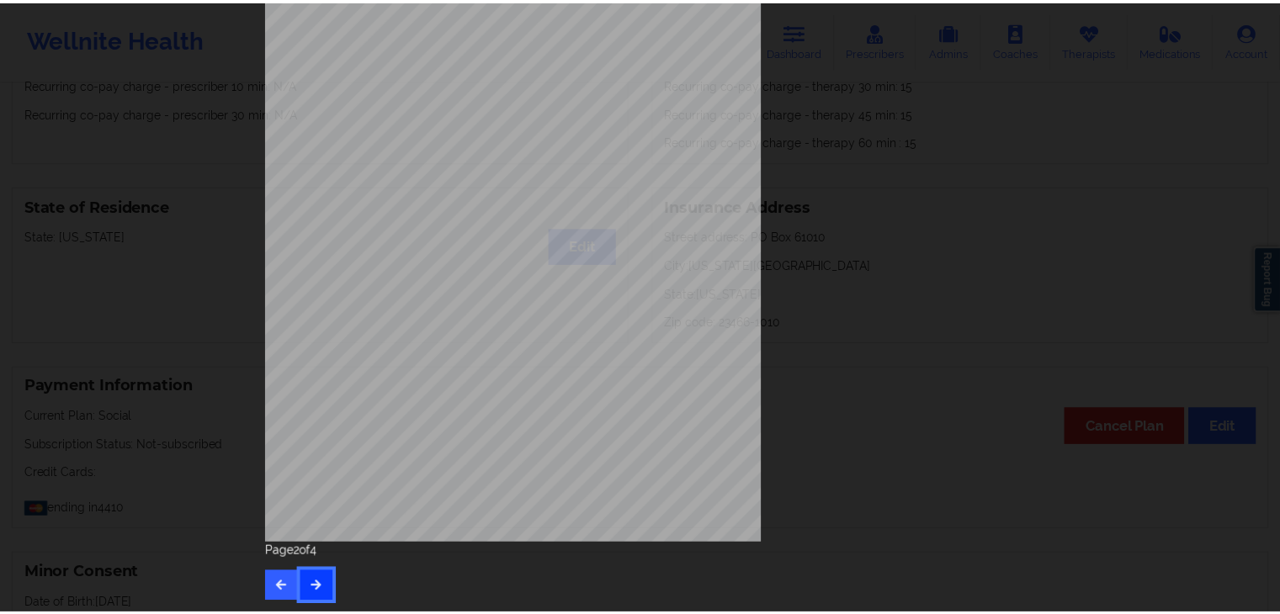
scroll to position [0, 0]
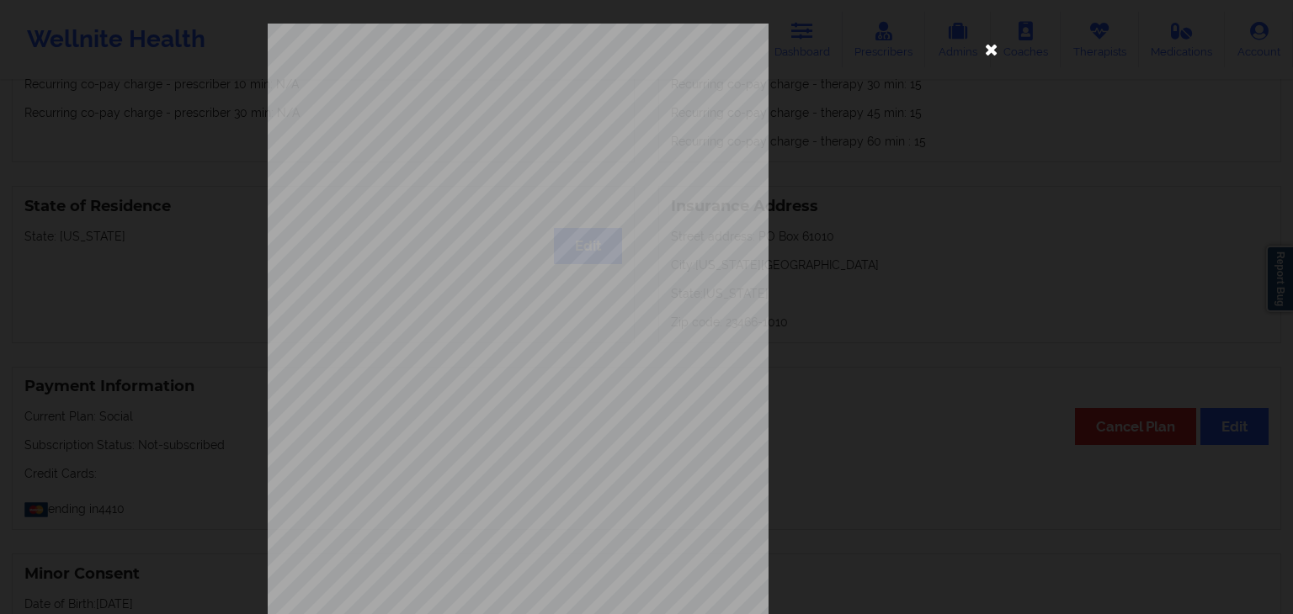
click at [989, 49] on icon at bounding box center [991, 48] width 27 height 27
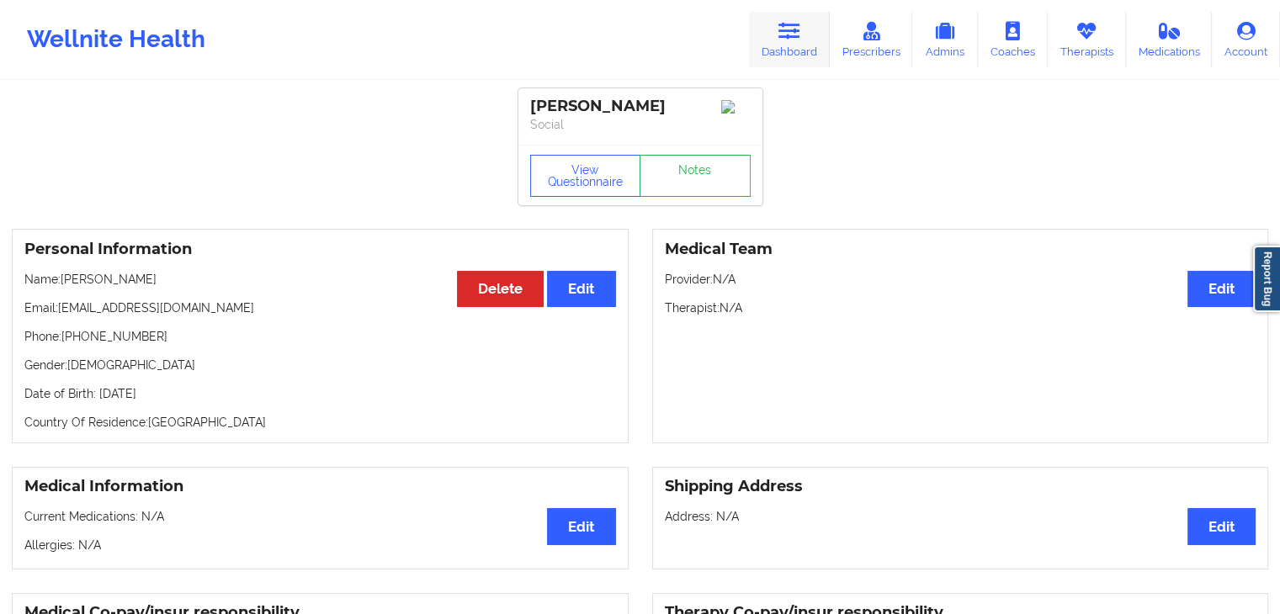
click at [798, 24] on icon at bounding box center [789, 31] width 22 height 19
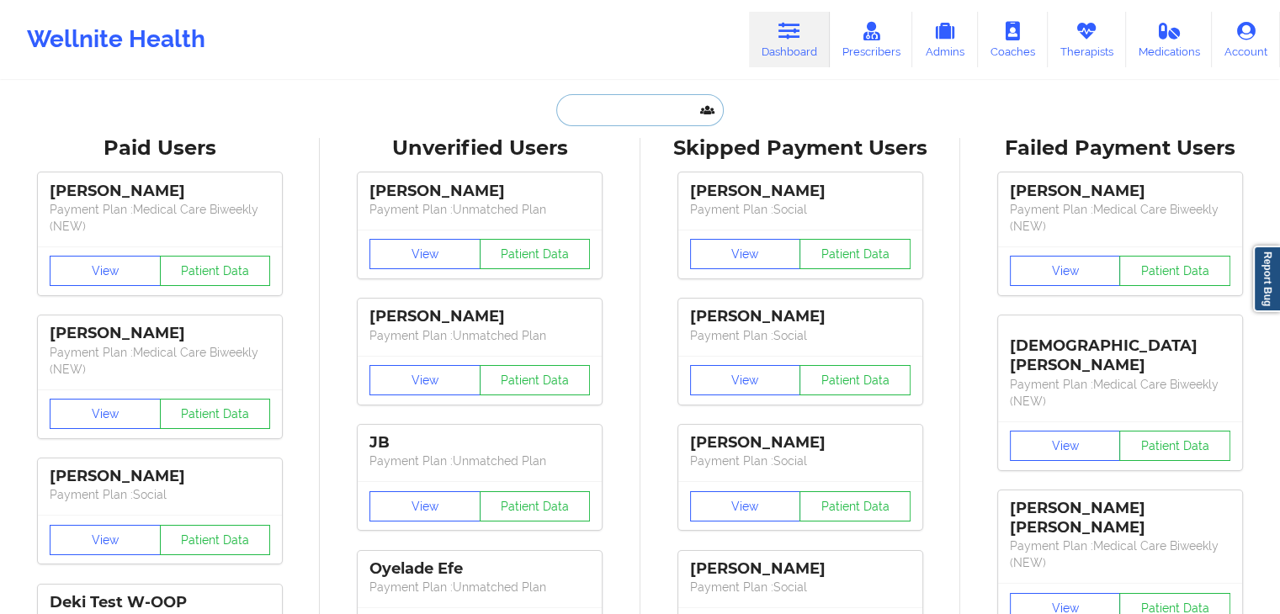
click at [641, 114] on input "text" at bounding box center [639, 110] width 167 height 32
paste input "[PERSON_NAME]"
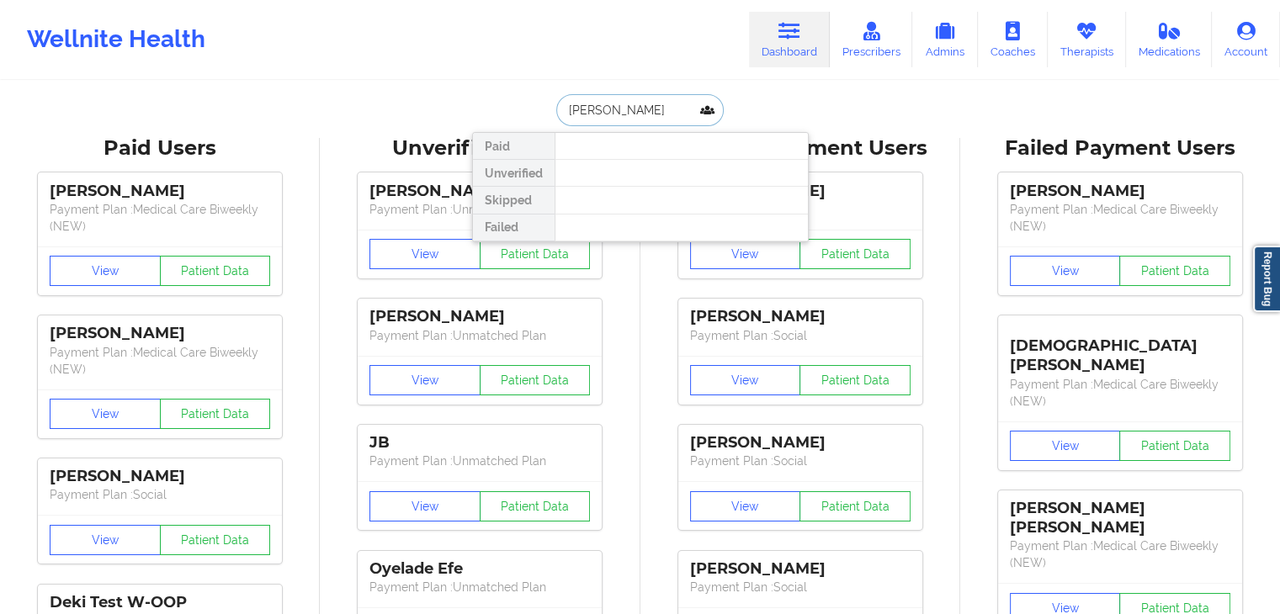
type input "[PERSON_NAME]"
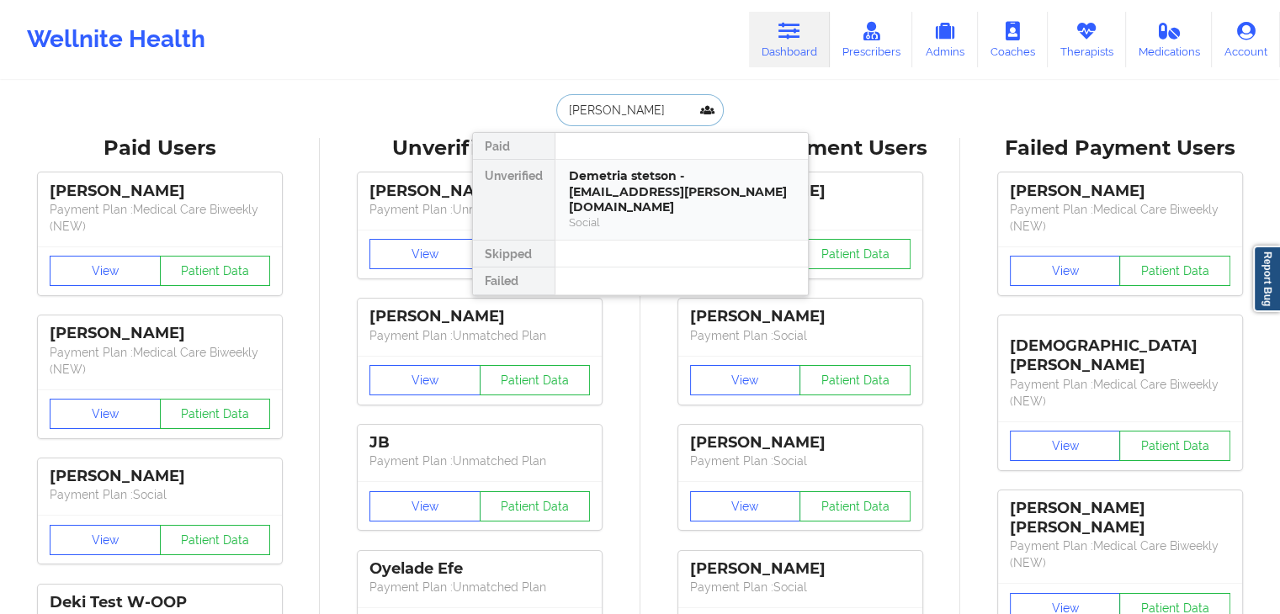
click at [637, 179] on div "Demetria stetson - [EMAIL_ADDRESS][PERSON_NAME][DOMAIN_NAME]" at bounding box center [682, 191] width 226 height 47
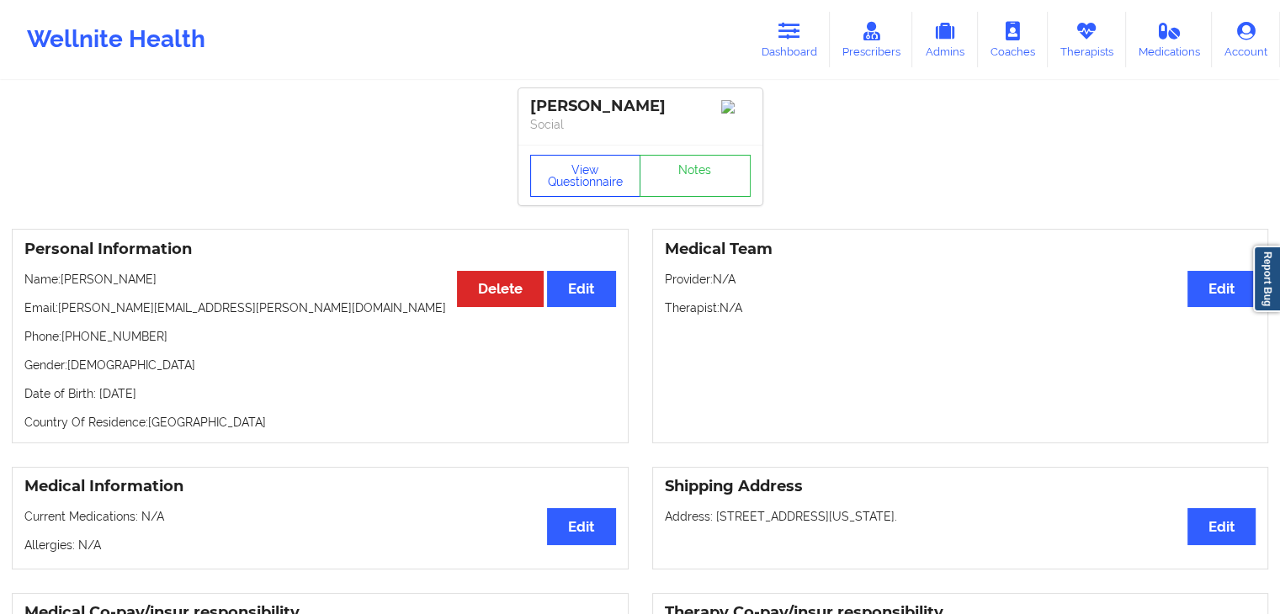
click at [592, 182] on button "View Questionnaire" at bounding box center [585, 176] width 111 height 42
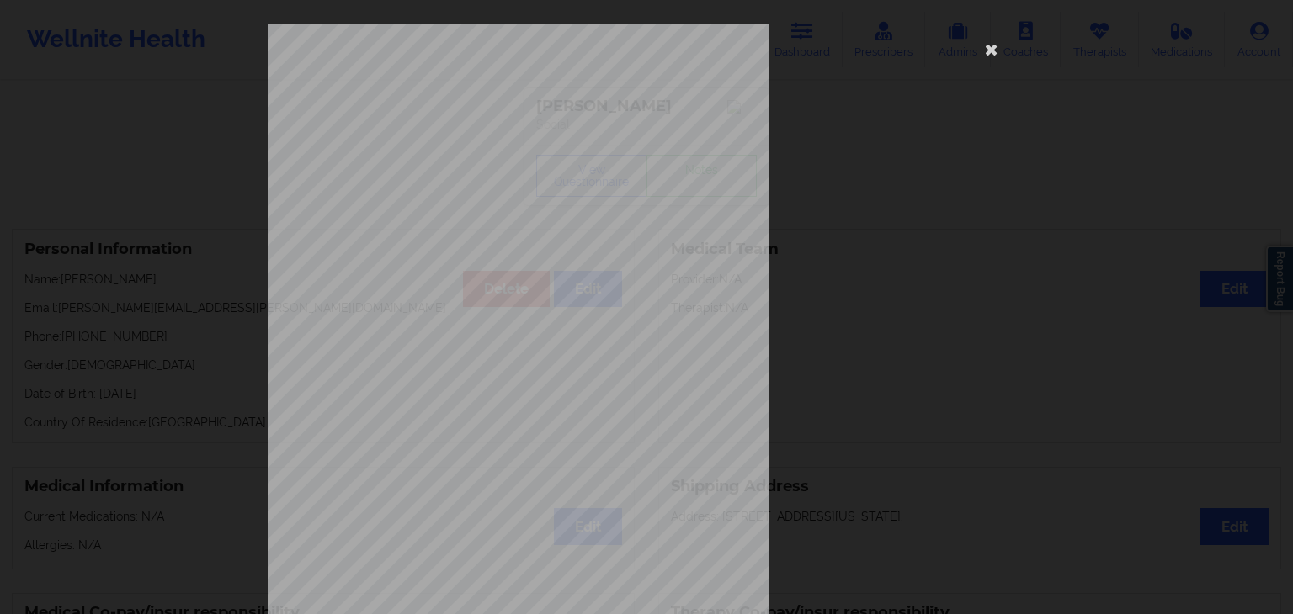
scroll to position [189, 0]
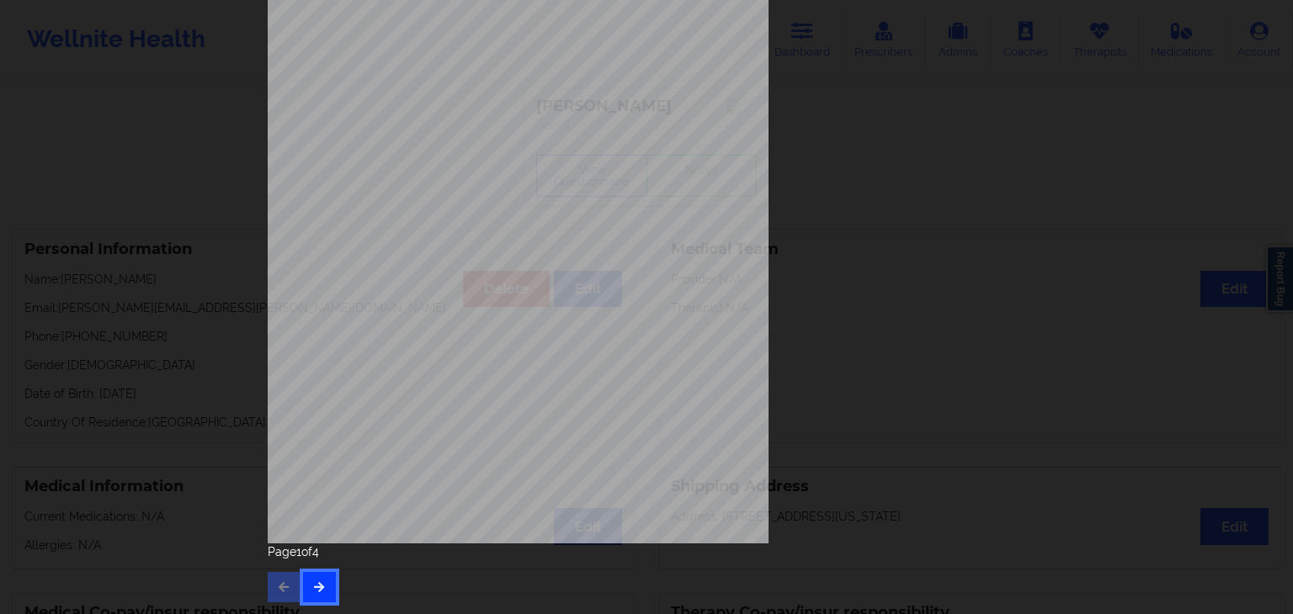
click at [328, 600] on button "button" at bounding box center [319, 587] width 33 height 30
click at [312, 591] on icon "button" at bounding box center [319, 587] width 14 height 10
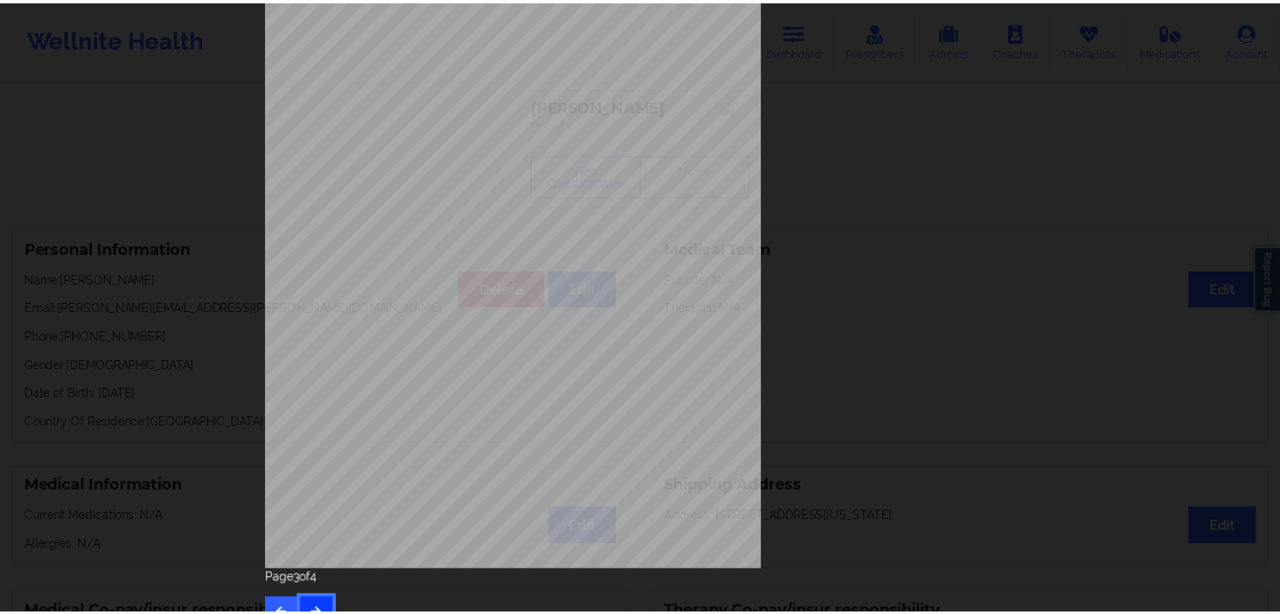
scroll to position [0, 0]
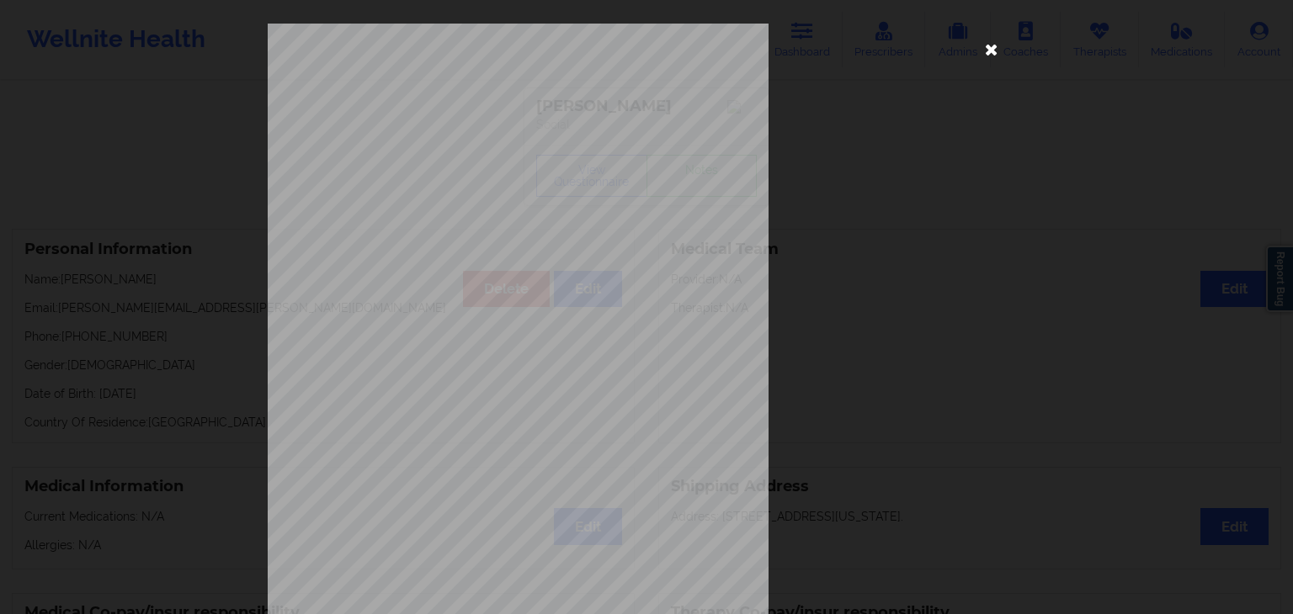
click at [990, 58] on icon at bounding box center [991, 48] width 27 height 27
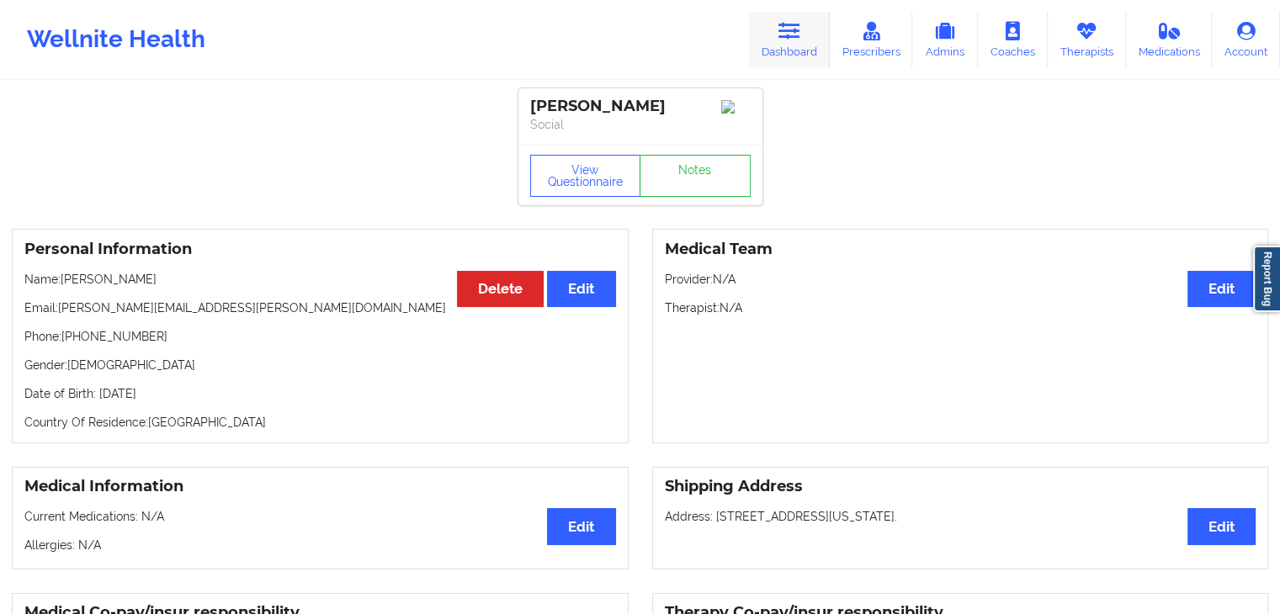
click at [783, 55] on link "Dashboard" at bounding box center [789, 40] width 81 height 56
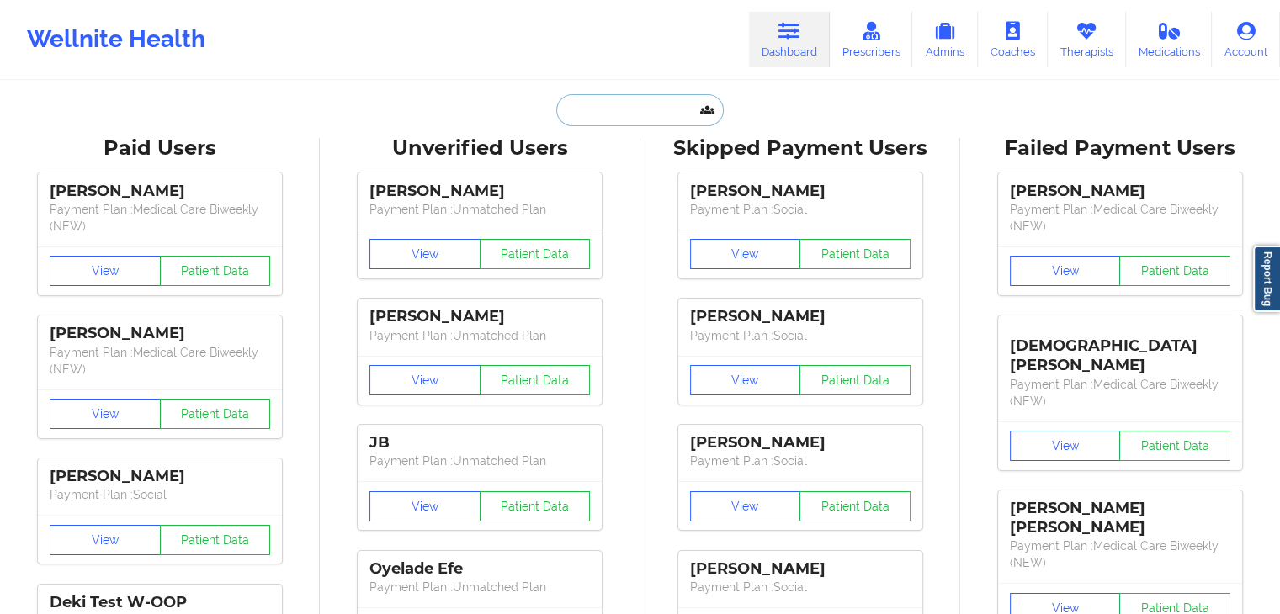
paste input "[PERSON_NAME]"
click at [673, 105] on input "text" at bounding box center [639, 110] width 167 height 32
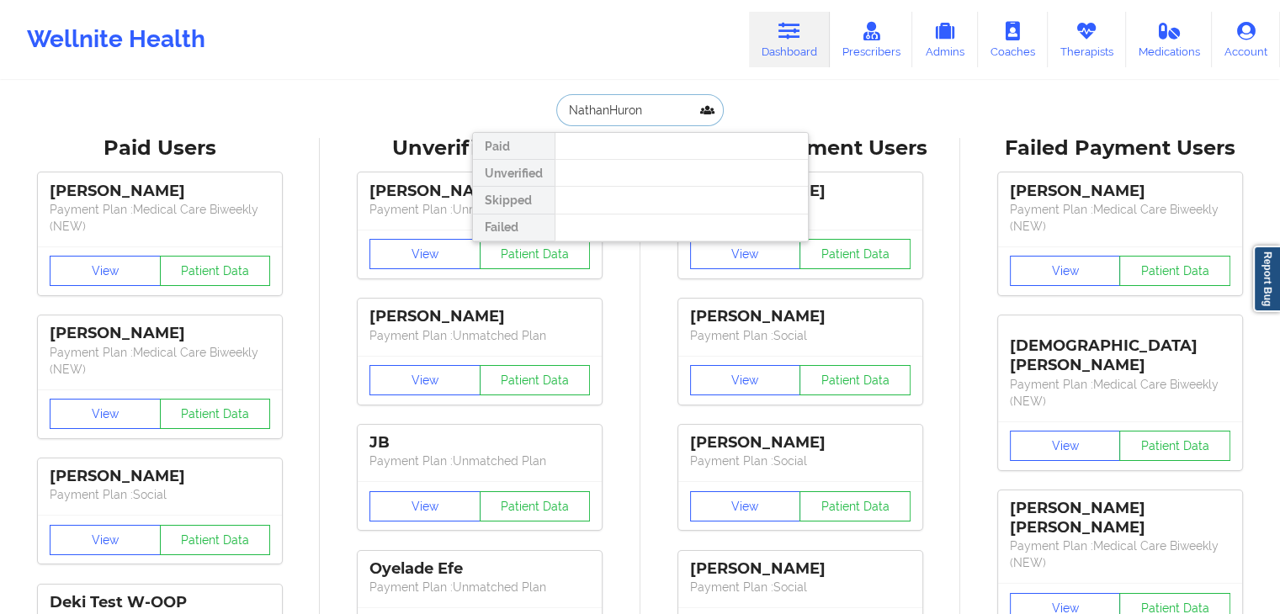
type input "[PERSON_NAME]"
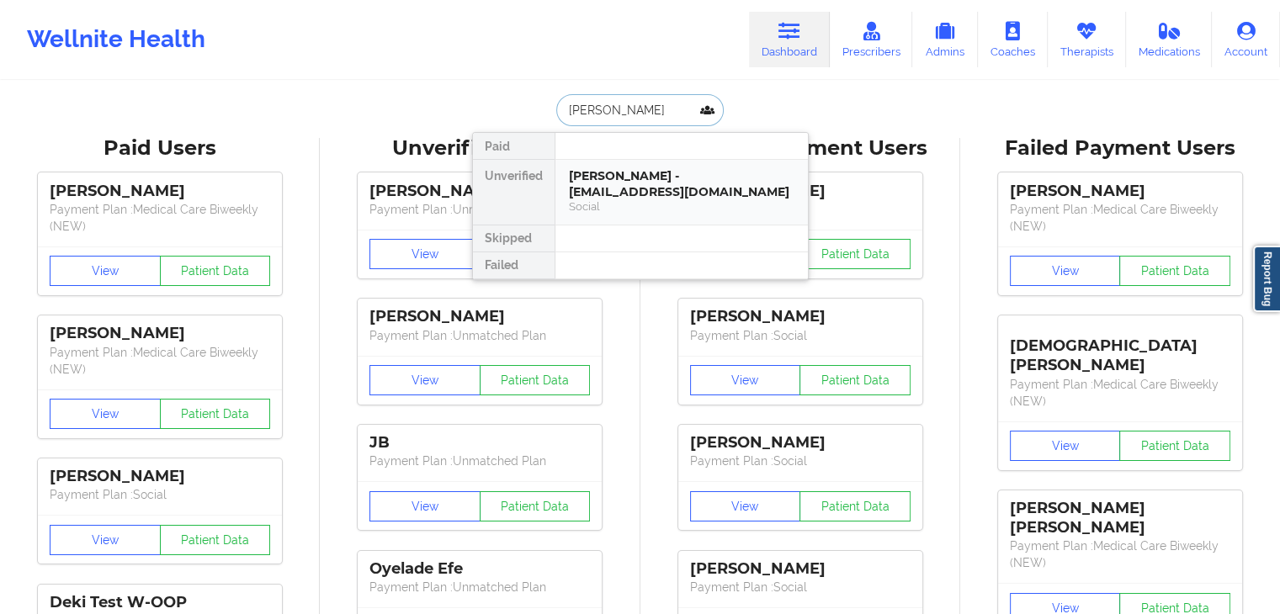
click at [676, 172] on div "[PERSON_NAME] - [EMAIL_ADDRESS][DOMAIN_NAME]" at bounding box center [682, 183] width 226 height 31
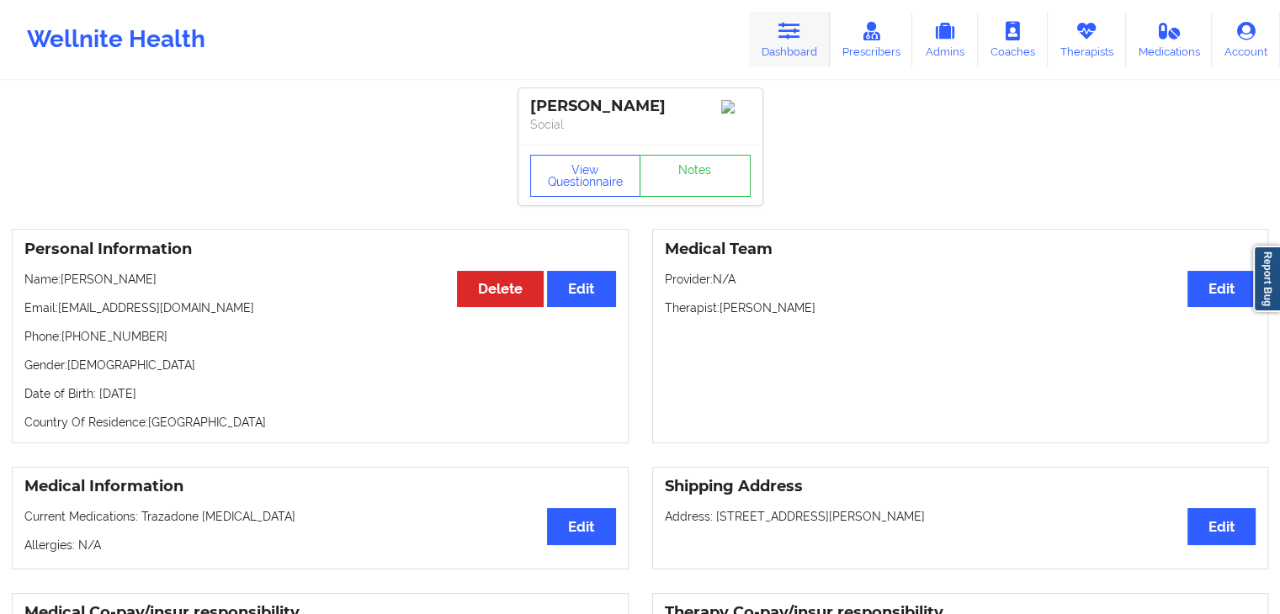
click at [801, 52] on link "Dashboard" at bounding box center [789, 40] width 81 height 56
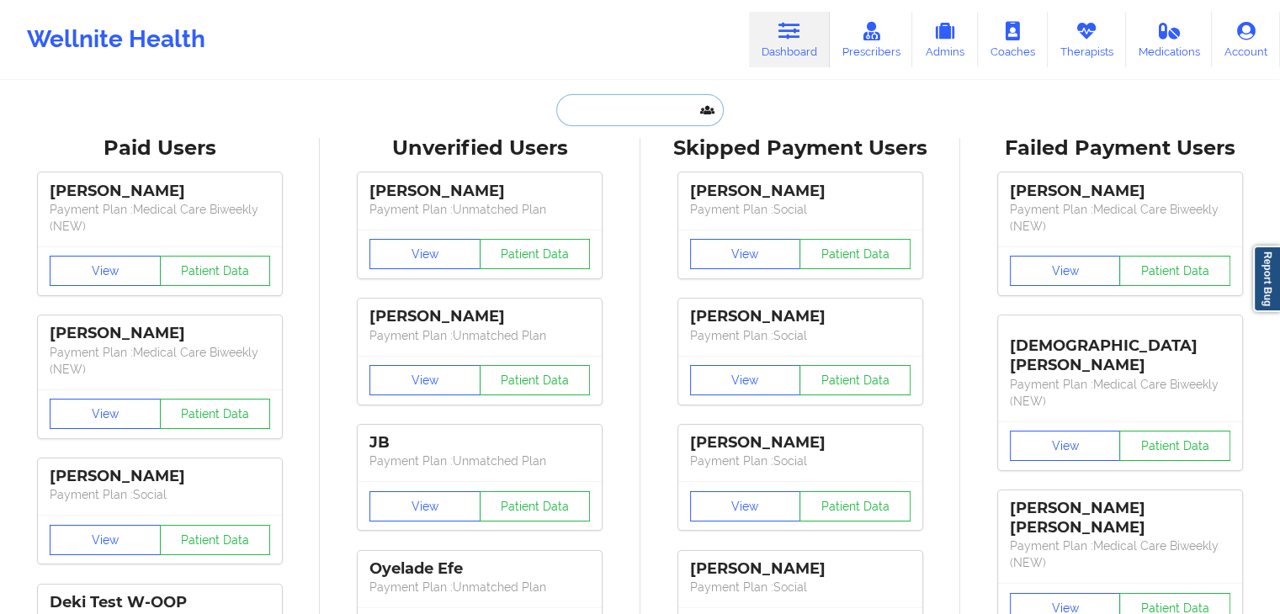
click at [626, 124] on input "text" at bounding box center [639, 110] width 167 height 32
paste input "[PERSON_NAME]"
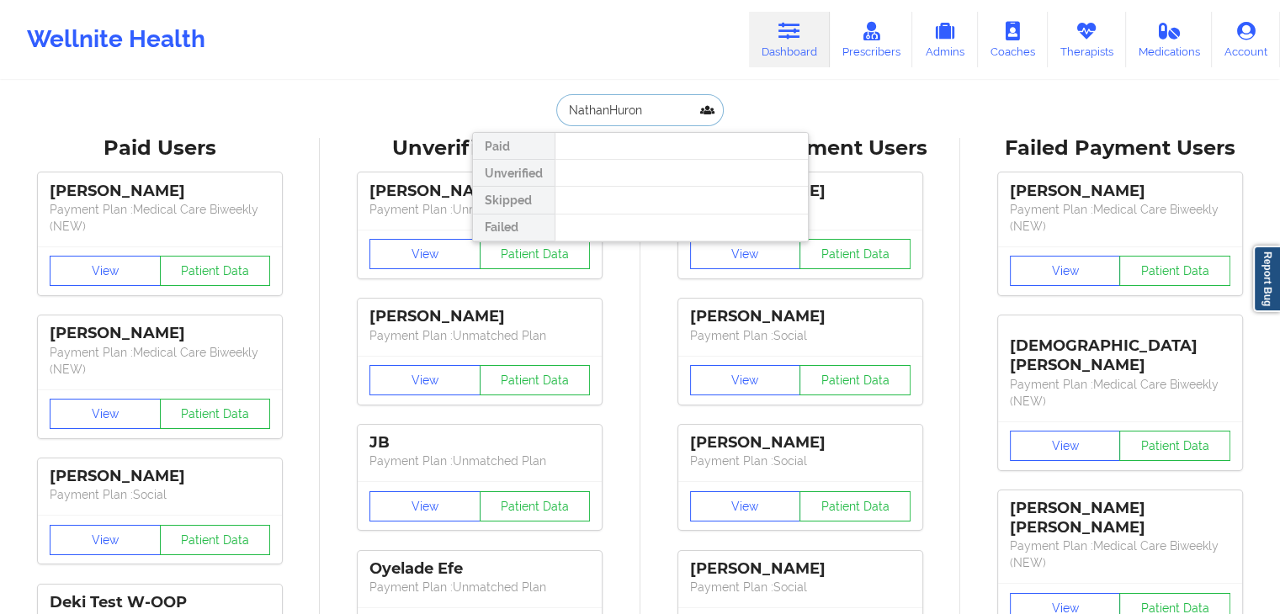
type input "[PERSON_NAME]"
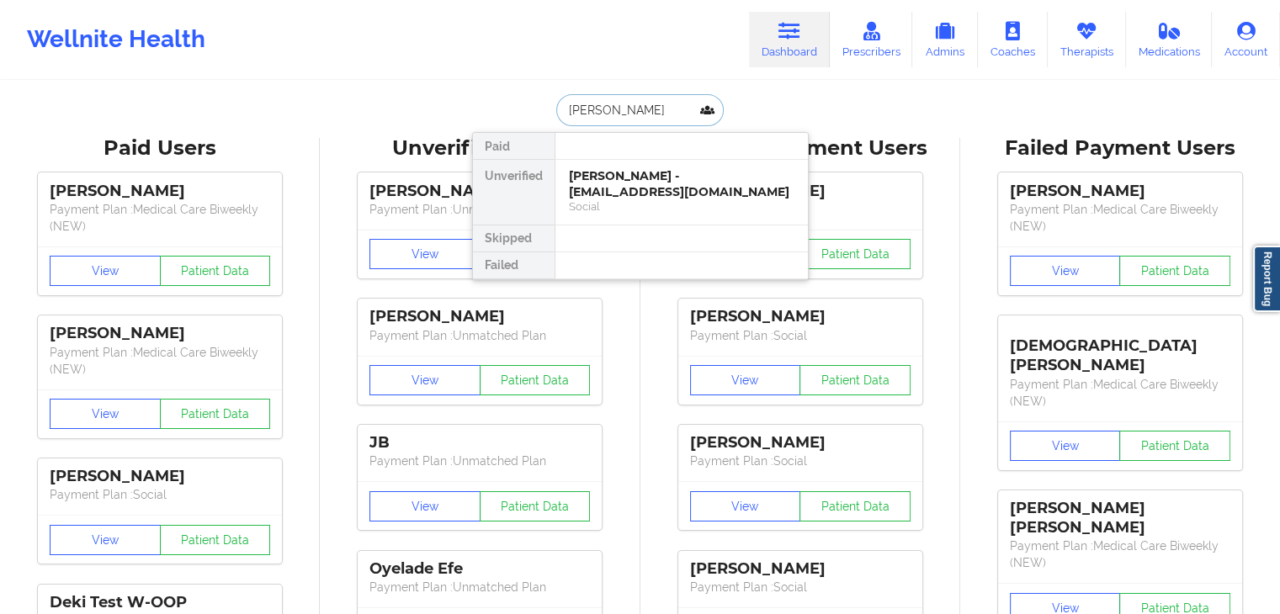
click at [649, 174] on div "[PERSON_NAME] - [EMAIL_ADDRESS][DOMAIN_NAME]" at bounding box center [682, 183] width 226 height 31
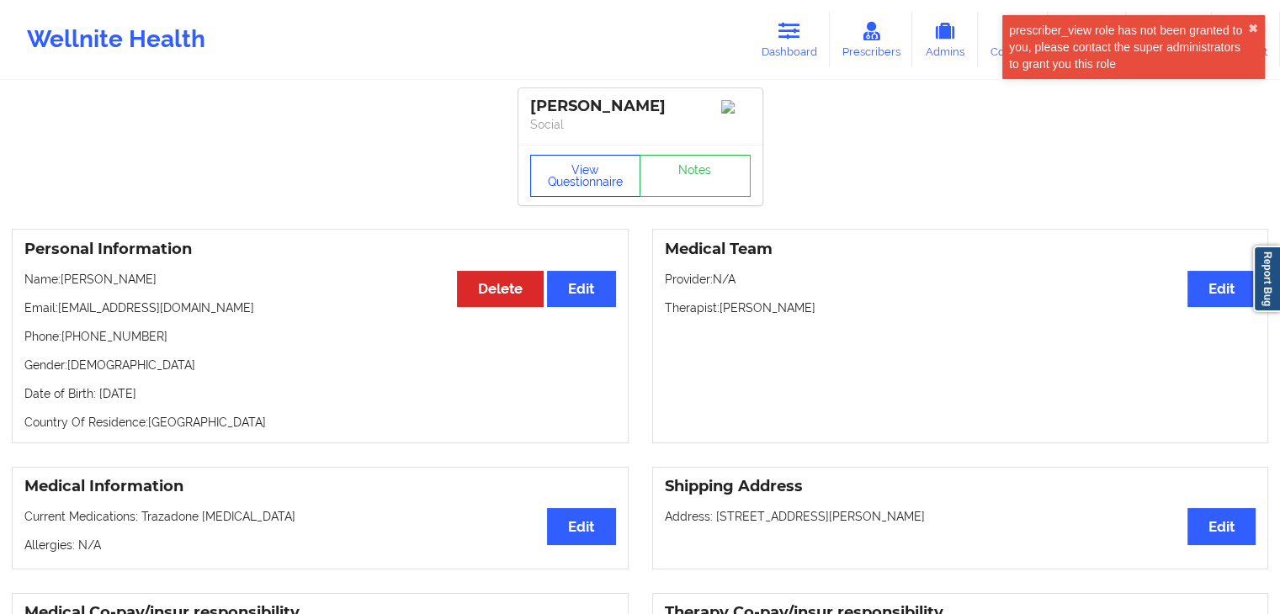
click at [581, 180] on button "View Questionnaire" at bounding box center [585, 176] width 111 height 42
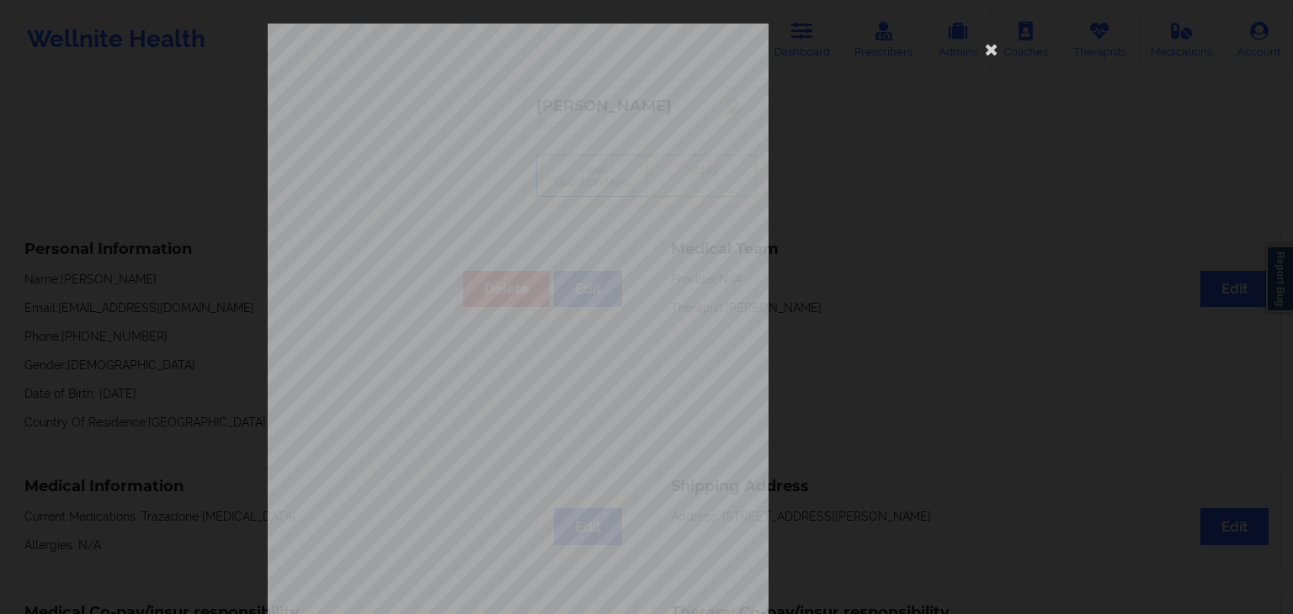
scroll to position [189, 0]
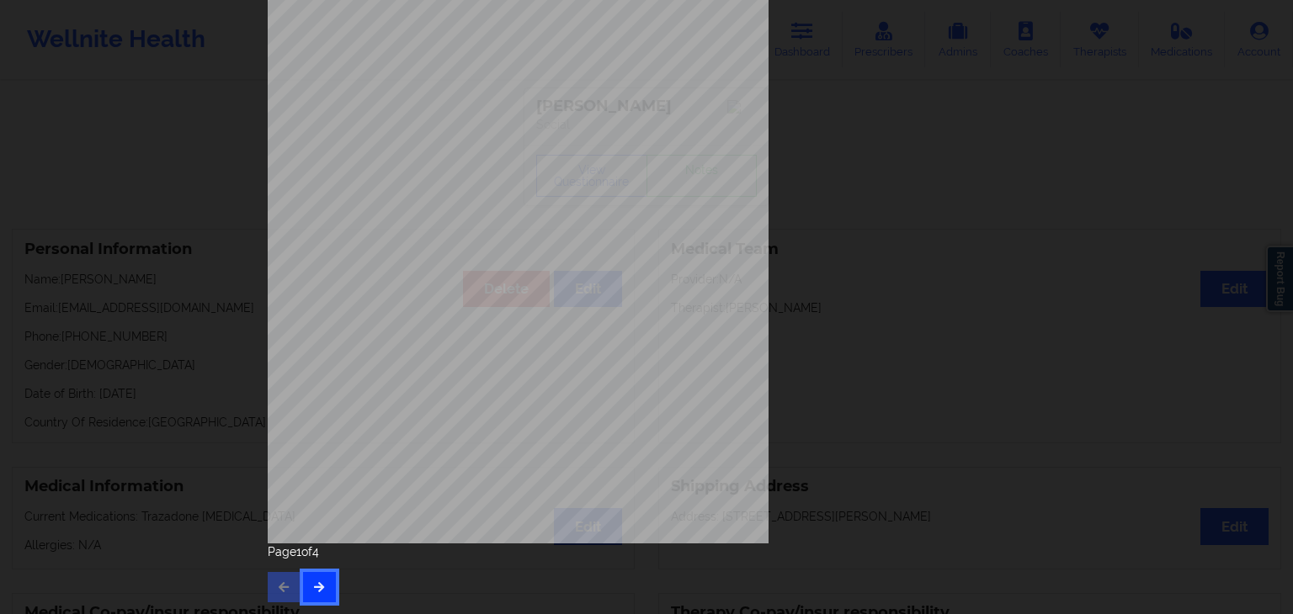
click at [313, 583] on icon "button" at bounding box center [319, 587] width 14 height 10
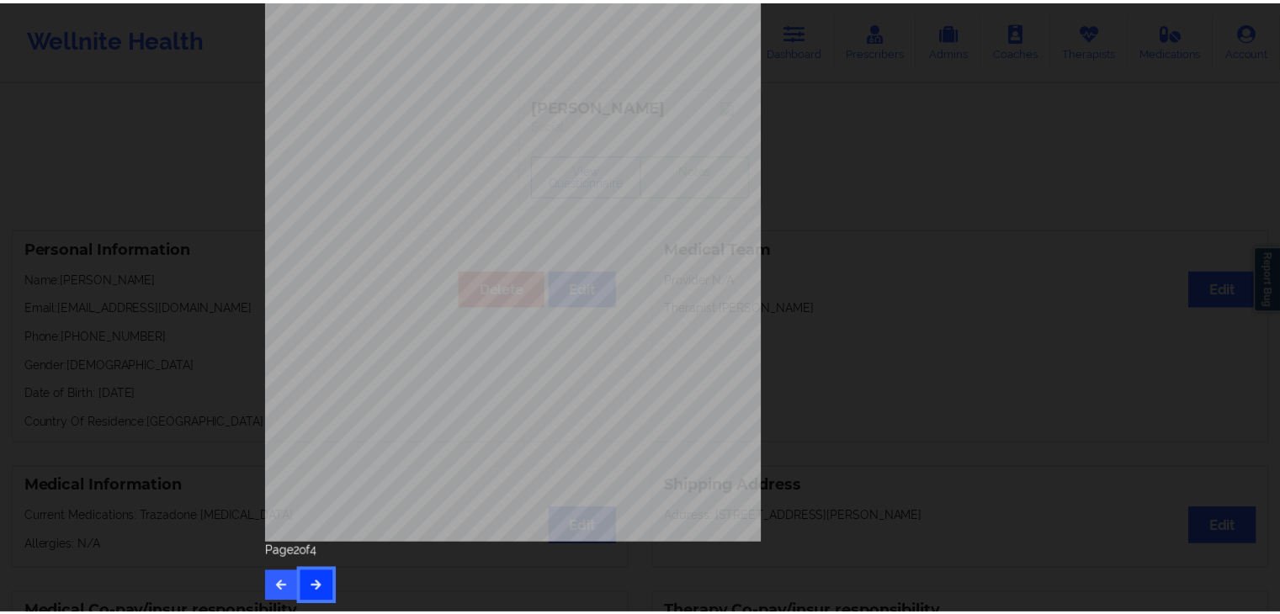
scroll to position [0, 0]
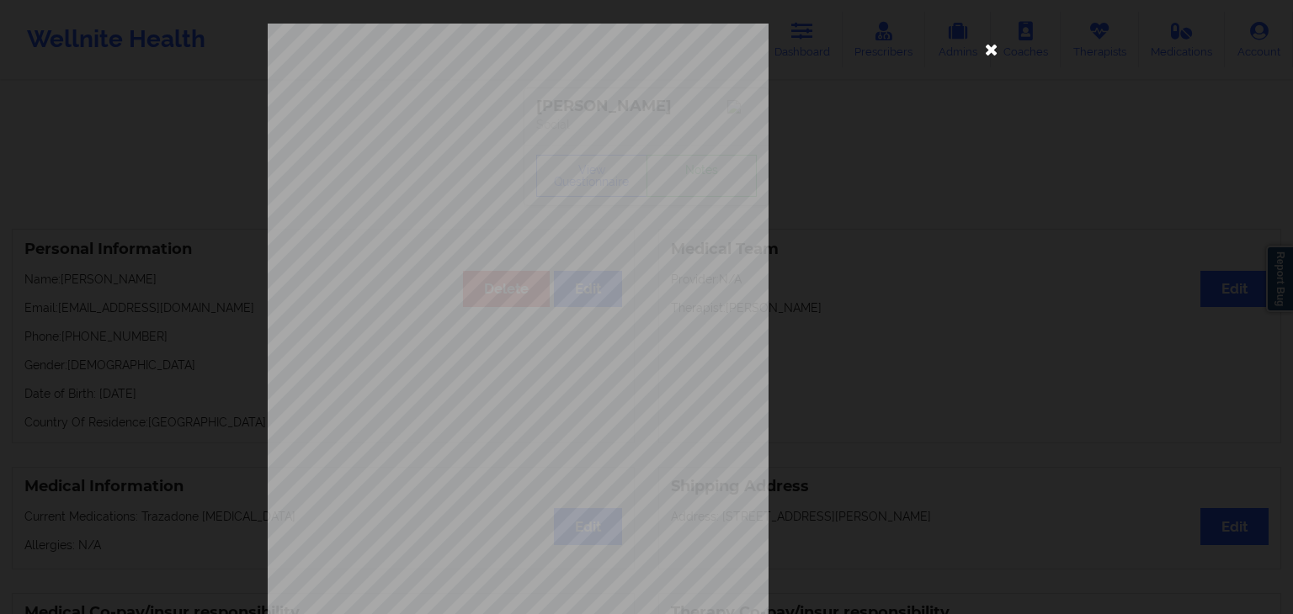
click at [985, 59] on icon at bounding box center [991, 48] width 27 height 27
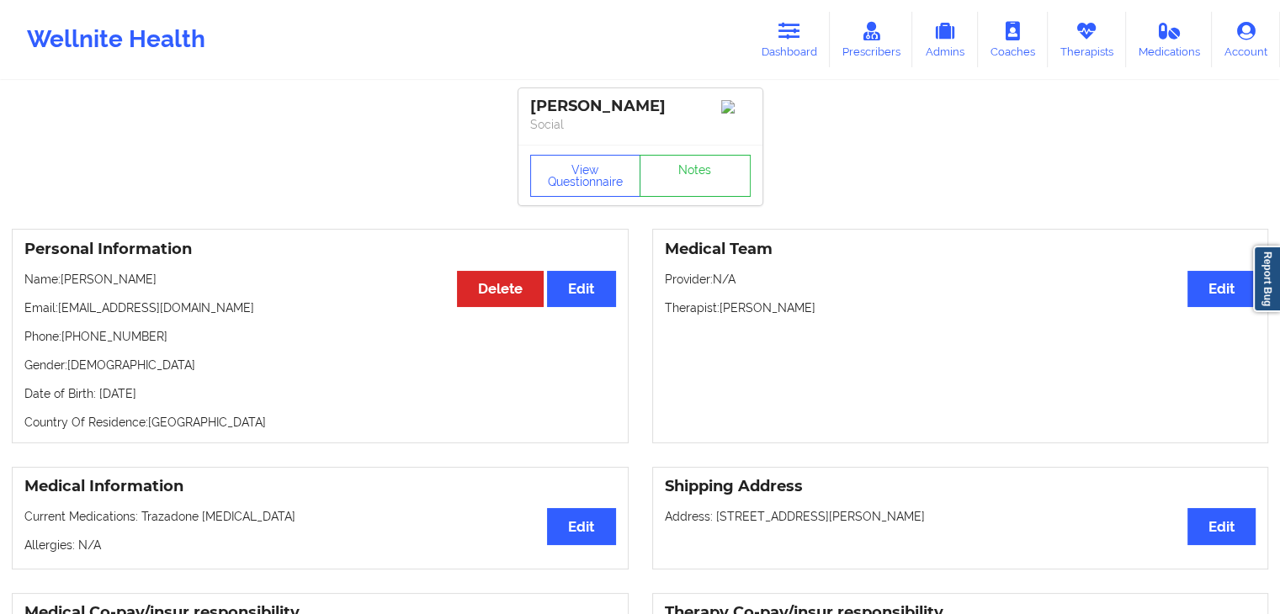
click at [802, 3] on div "Wellnite Health Dashboard Prescribers Admins Coaches Therapists Medications Acc…" at bounding box center [640, 39] width 1280 height 79
click at [792, 55] on link "Dashboard" at bounding box center [789, 40] width 81 height 56
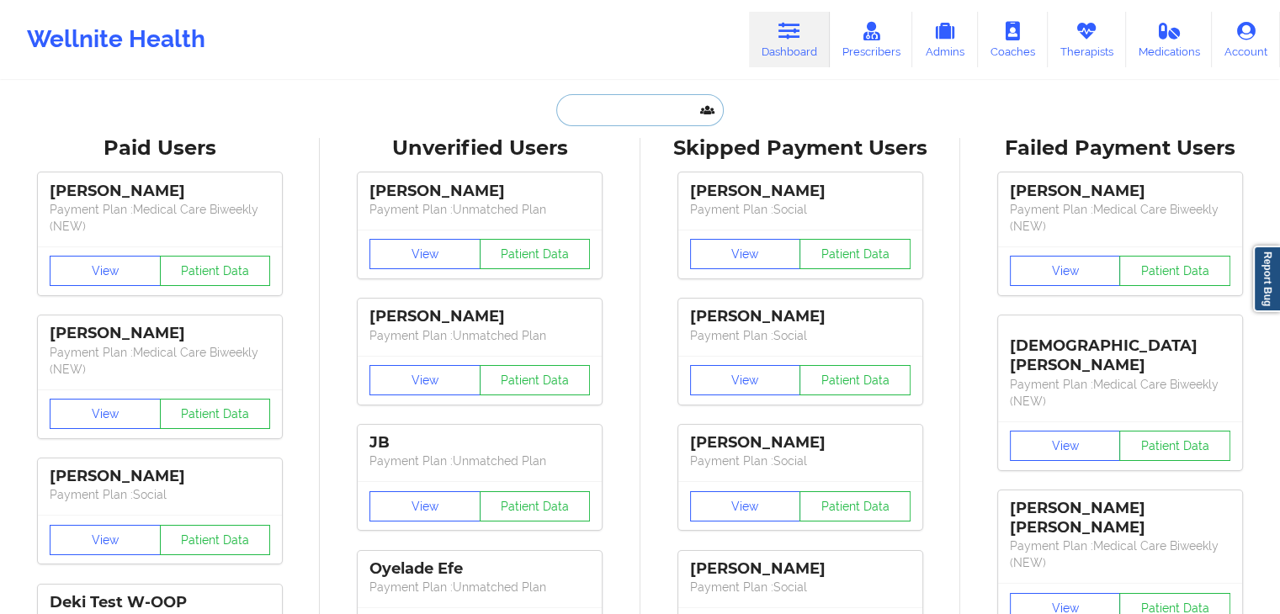
click at [646, 97] on input "text" at bounding box center [639, 110] width 167 height 32
paste input "[PERSON_NAME]"
type input "[PERSON_NAME]"
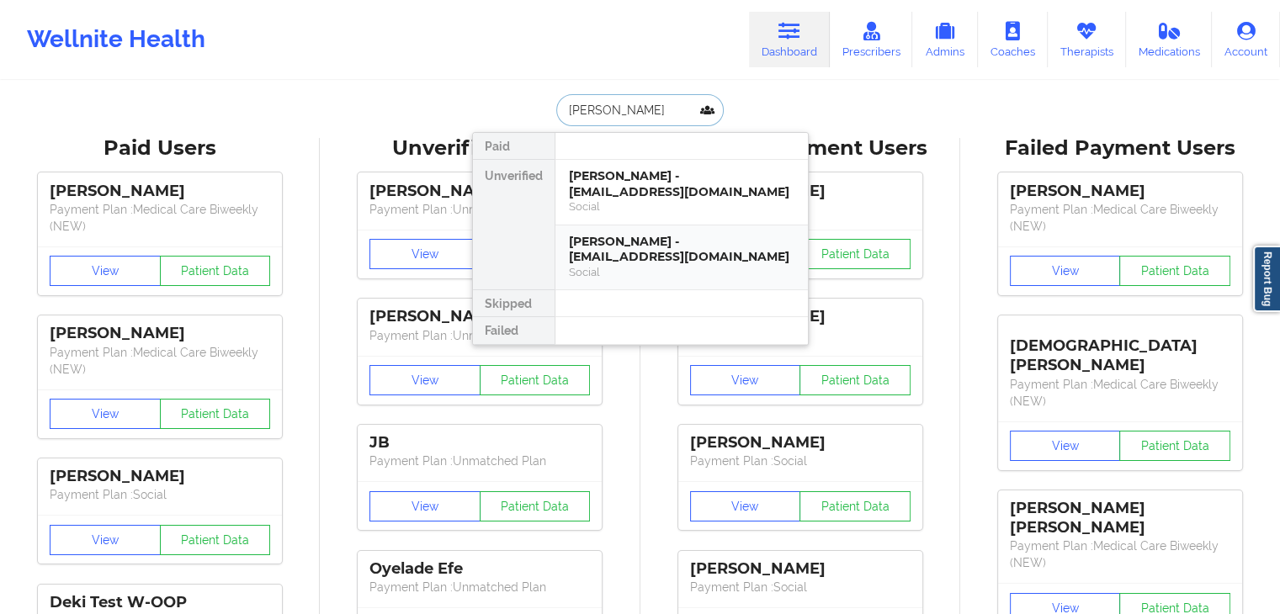
click at [651, 261] on div "[PERSON_NAME] - [EMAIL_ADDRESS][DOMAIN_NAME]" at bounding box center [682, 249] width 226 height 31
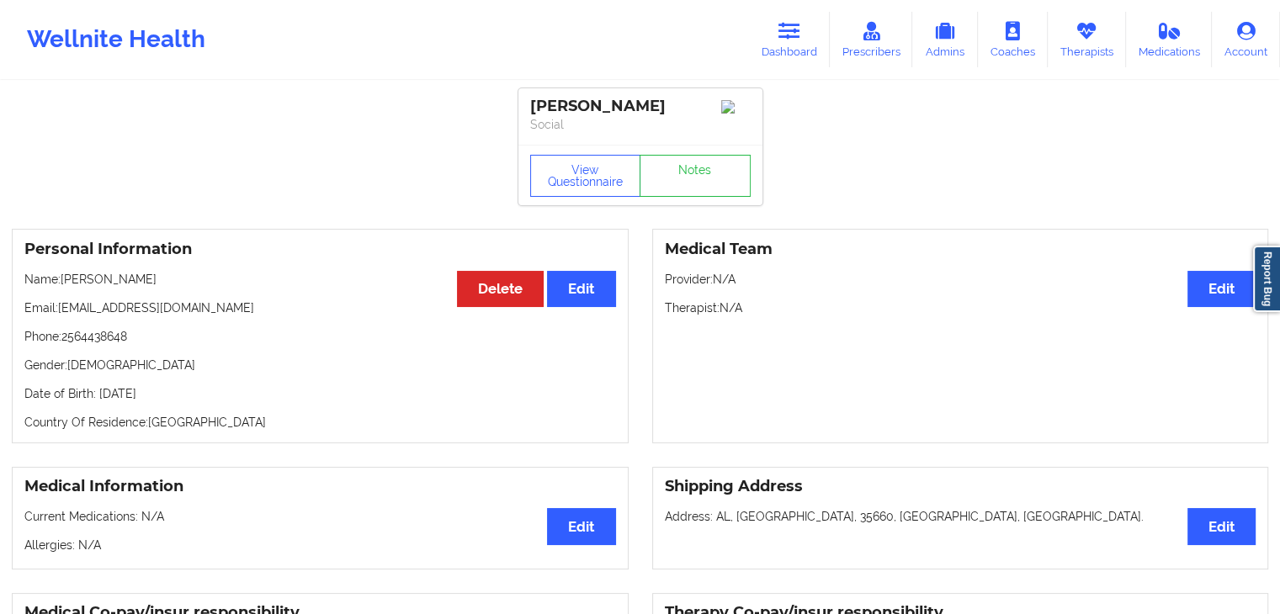
click at [205, 400] on p "Date of Birth: [DEMOGRAPHIC_DATA]" at bounding box center [320, 393] width 592 height 17
copy p "2001"
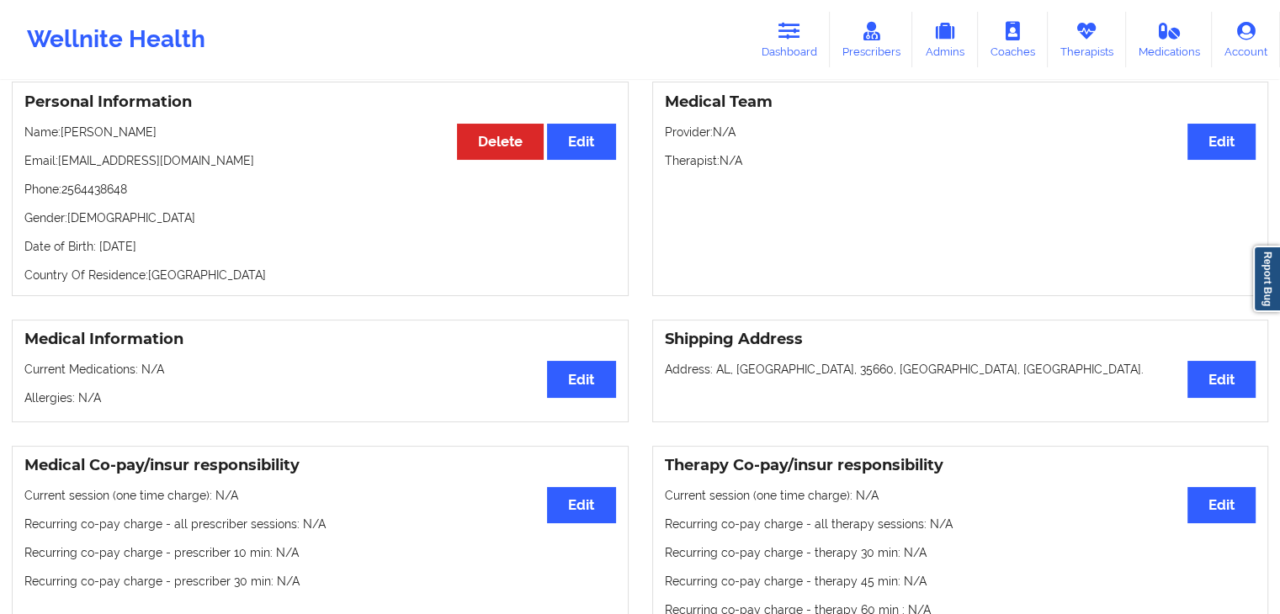
scroll to position [146, 0]
click at [333, 223] on p "Gender: [DEMOGRAPHIC_DATA]" at bounding box center [320, 218] width 592 height 17
drag, startPoint x: 254, startPoint y: 268, endPoint x: 243, endPoint y: 252, distance: 18.7
click at [243, 252] on div "Personal Information Edit Delete Name: [PERSON_NAME] Email: [EMAIL_ADDRESS][DOM…" at bounding box center [320, 189] width 617 height 215
click at [243, 252] on p "Date of Birth: [DEMOGRAPHIC_DATA]" at bounding box center [320, 247] width 592 height 17
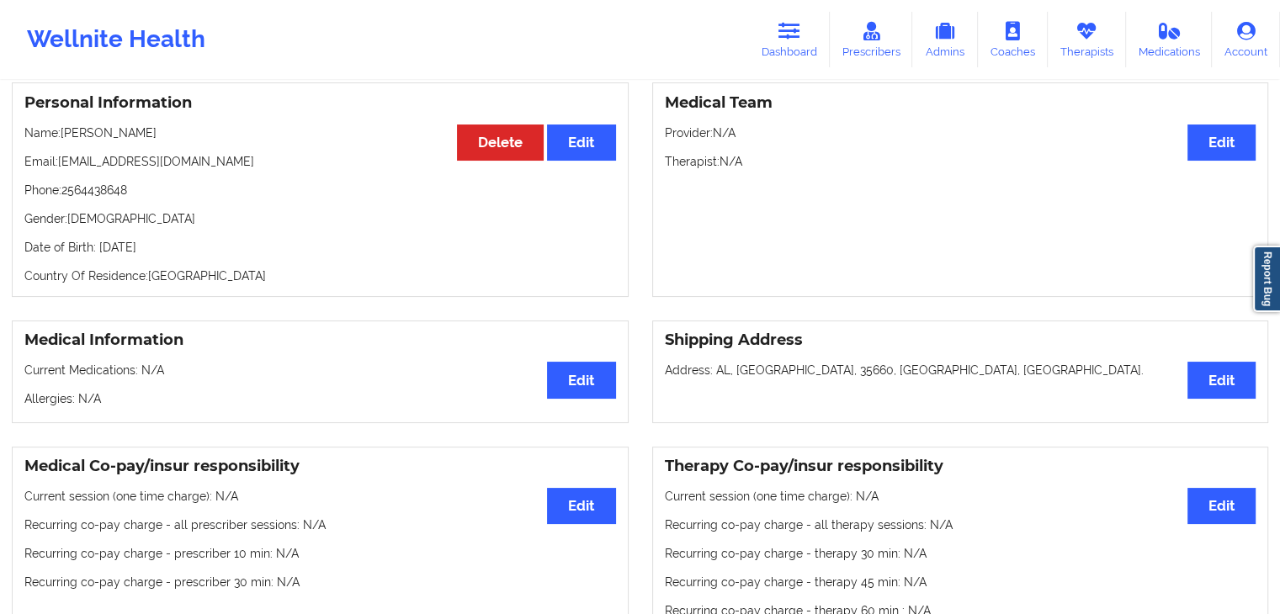
drag, startPoint x: 232, startPoint y: 250, endPoint x: 99, endPoint y: 248, distance: 133.0
click at [99, 248] on p "Date of Birth: [DEMOGRAPHIC_DATA]" at bounding box center [320, 247] width 592 height 17
copy p "[DATE]"
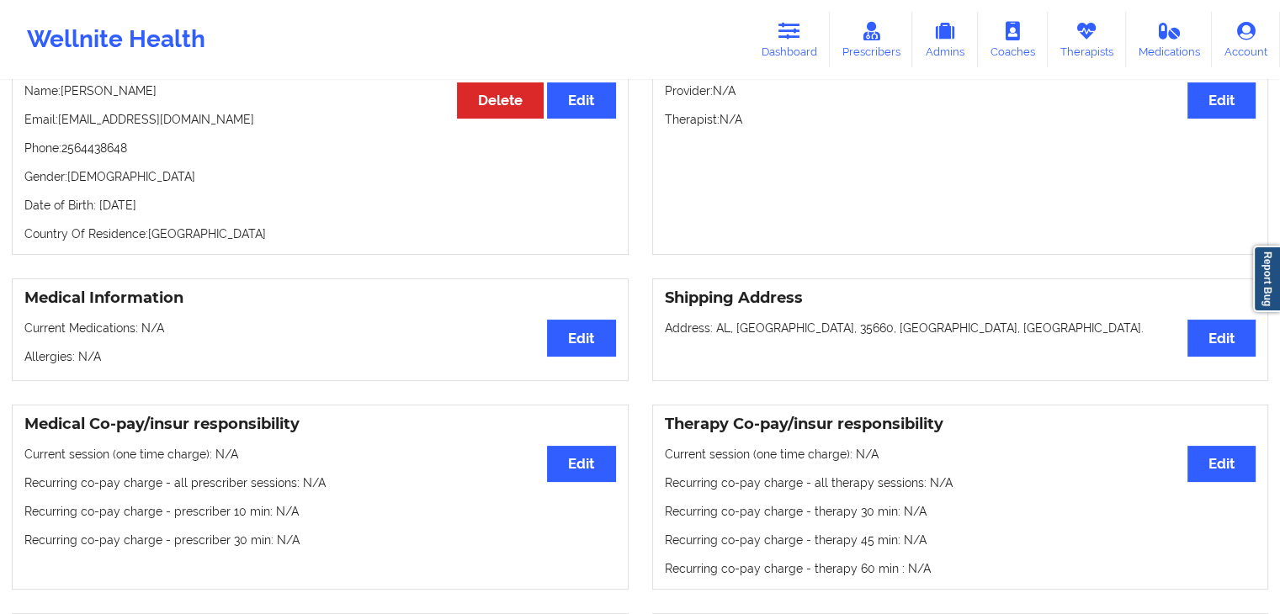
scroll to position [168, 0]
